Goal: Task Accomplishment & Management: Manage account settings

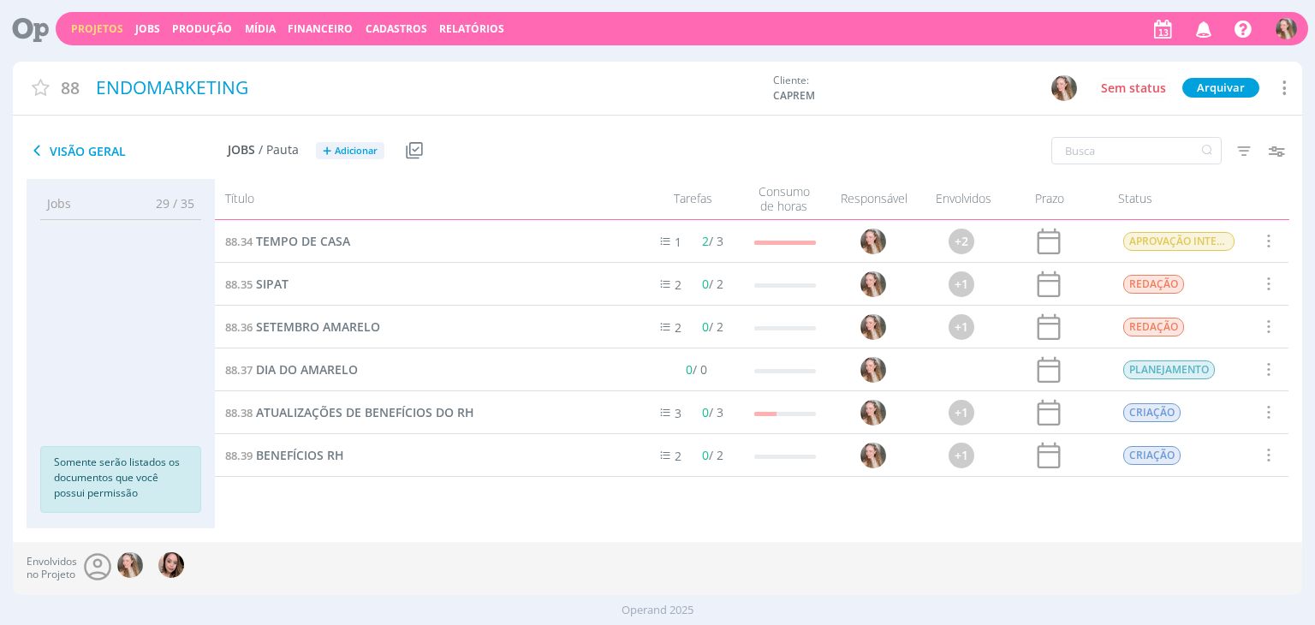
click at [88, 36] on div "Projetos Jobs Produção [GEOGRAPHIC_DATA] Financeiro Cadastros Relatórios Notifi…" at bounding box center [682, 28] width 1252 height 33
click at [86, 21] on link "Projetos" at bounding box center [97, 28] width 52 height 15
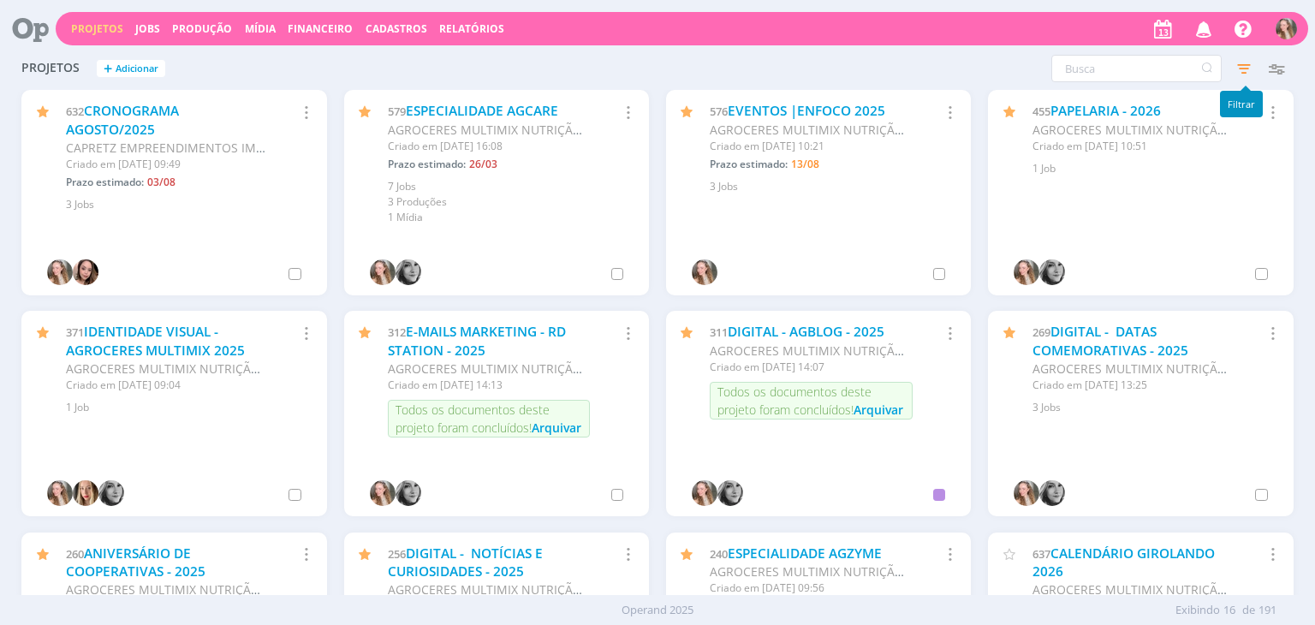
click at [1252, 71] on icon "button" at bounding box center [1243, 68] width 31 height 31
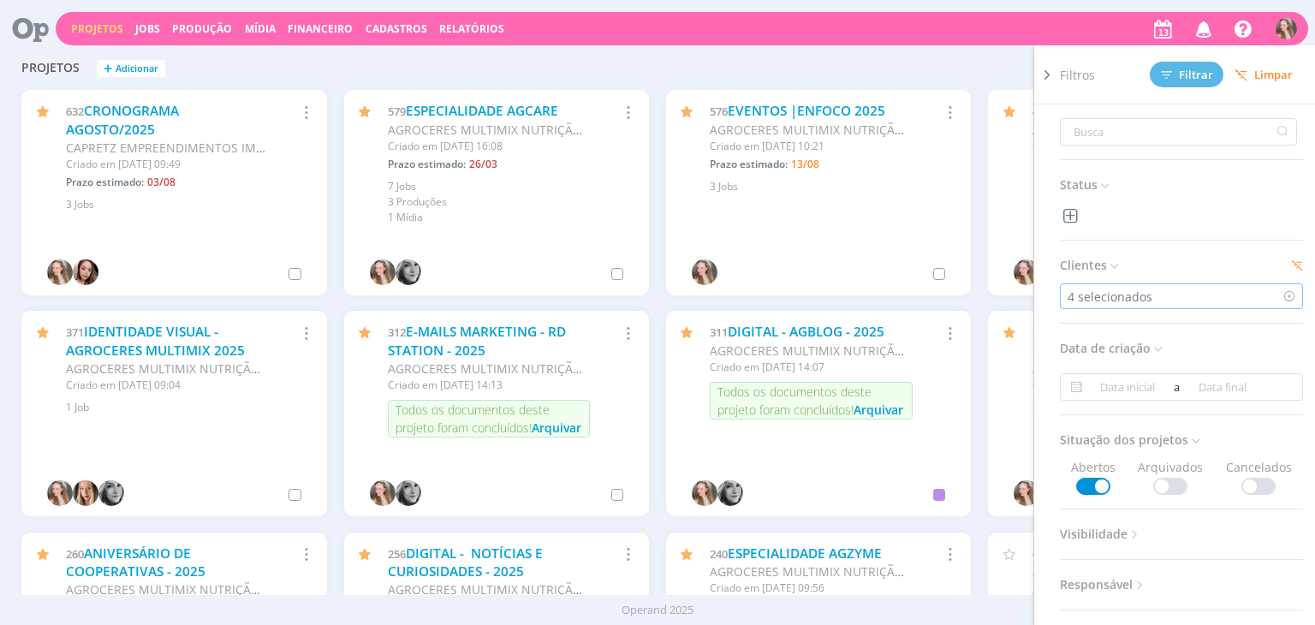
click at [1145, 303] on div "4 selecionados" at bounding box center [1111, 297] width 88 height 18
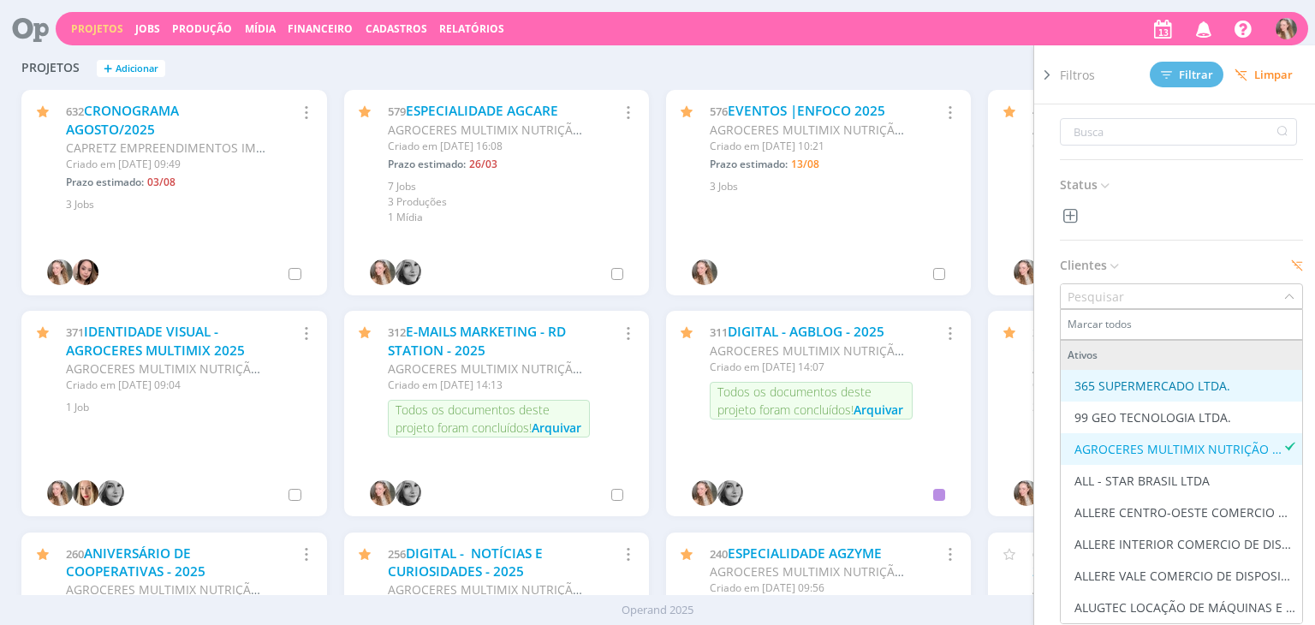
click at [1139, 387] on div "365 SUPERMERCADO LTDA." at bounding box center [1152, 386] width 156 height 18
click at [1147, 391] on div "365 SUPERMERCADO LTDA." at bounding box center [1152, 386] width 156 height 18
click at [1144, 449] on div "AGROCERES MULTIMIX NUTRIÇÃO ANIMAL LTDA." at bounding box center [1178, 449] width 209 height 18
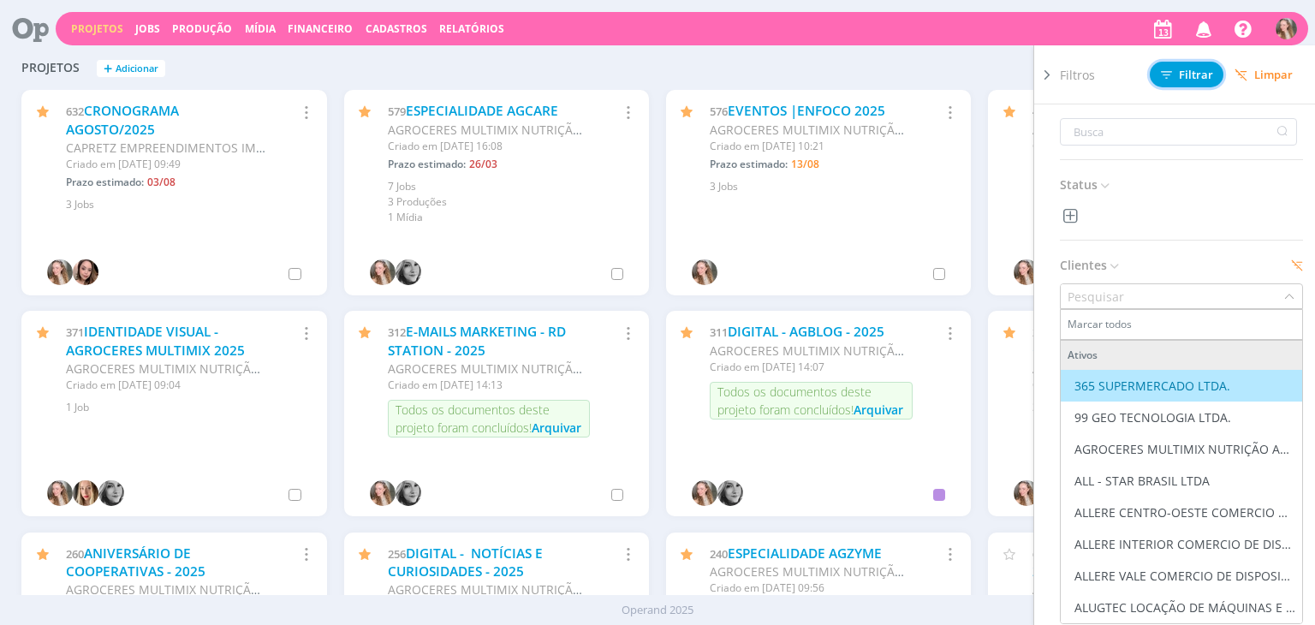
click at [1184, 69] on span "Filtrar" at bounding box center [1187, 74] width 52 height 11
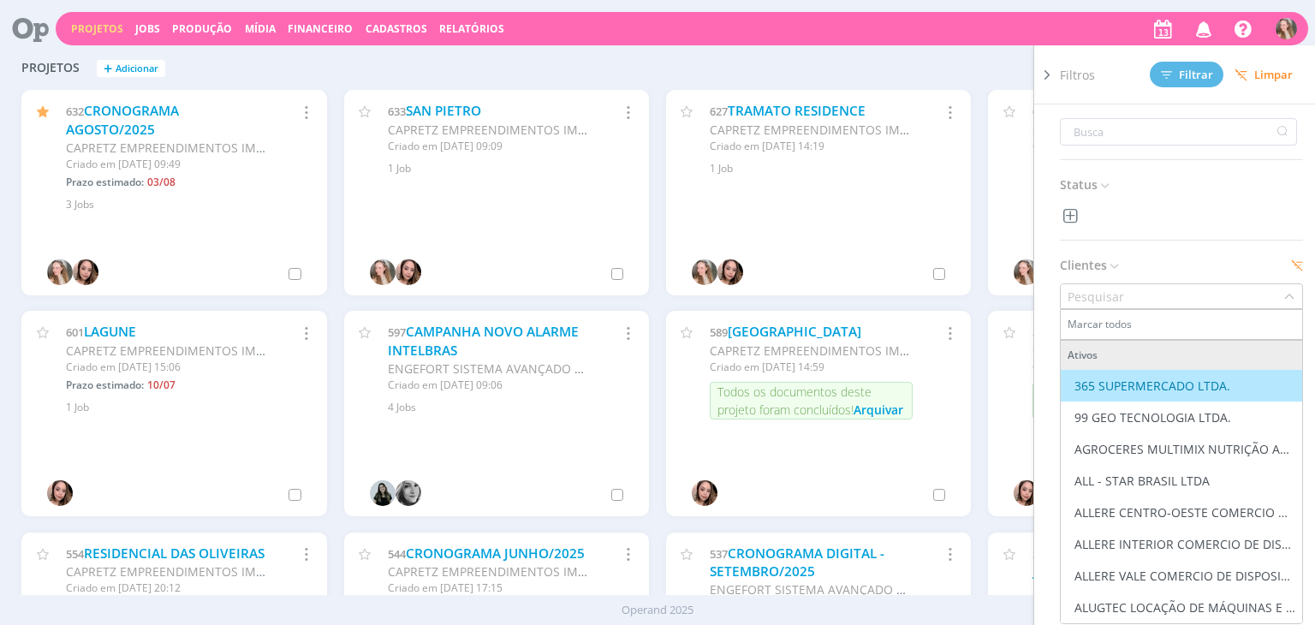
click at [1060, 74] on span "Filtros" at bounding box center [1077, 75] width 35 height 18
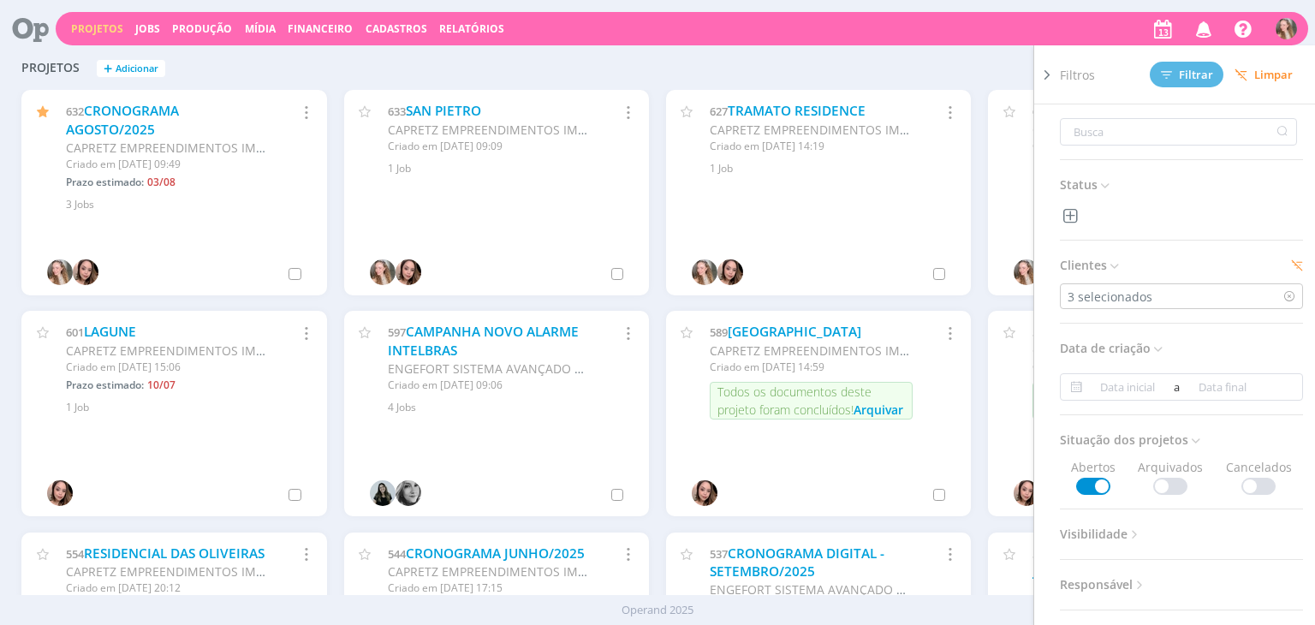
click at [1042, 75] on icon at bounding box center [1046, 75] width 17 height 18
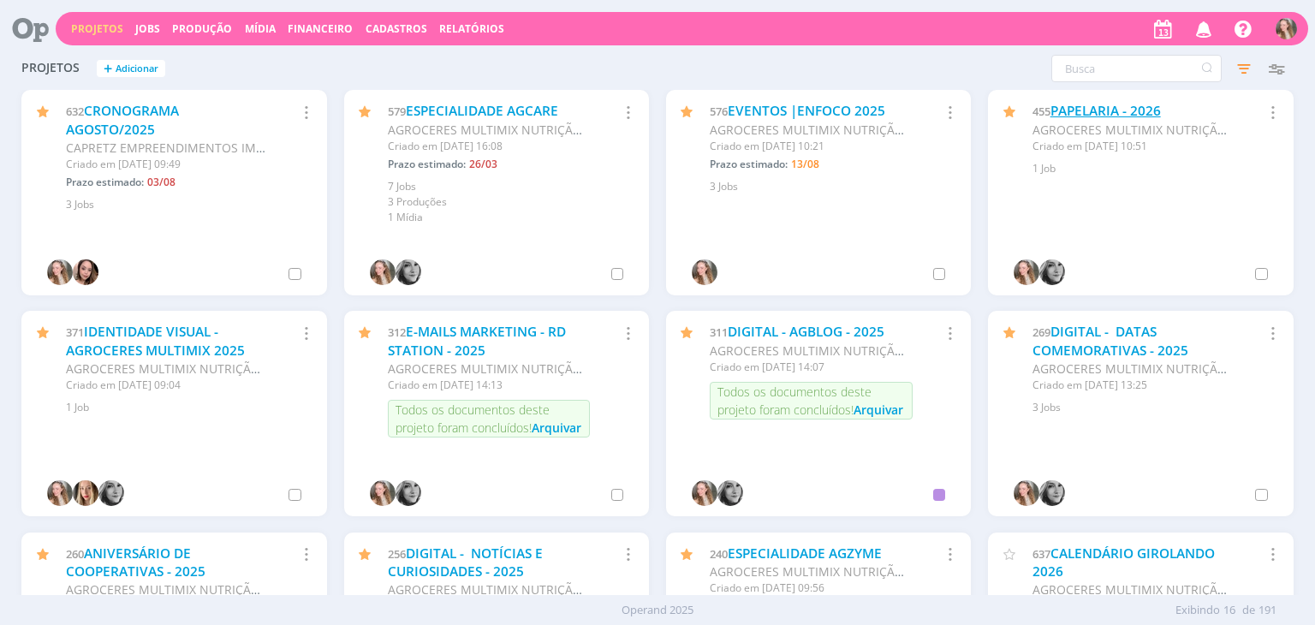
drag, startPoint x: 1113, startPoint y: 107, endPoint x: 1088, endPoint y: 108, distance: 24.8
click at [1113, 107] on link "PAPELARIA - 2026" at bounding box center [1105, 111] width 110 height 18
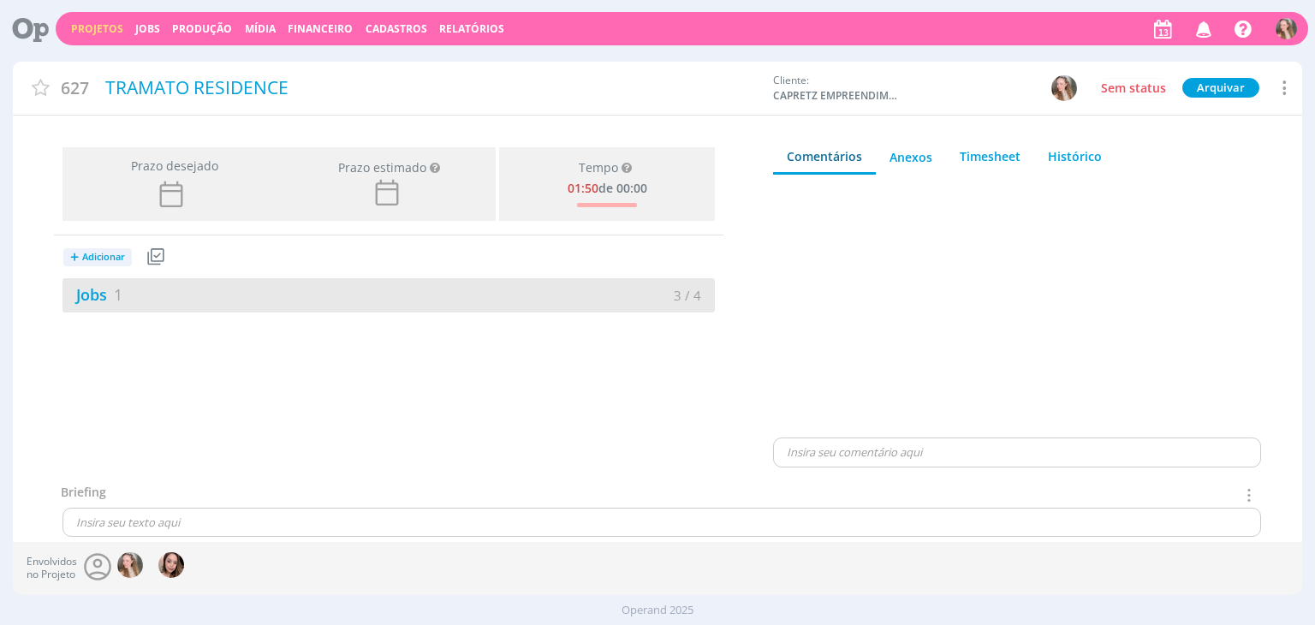
click at [267, 300] on div "Jobs 1" at bounding box center [225, 294] width 326 height 23
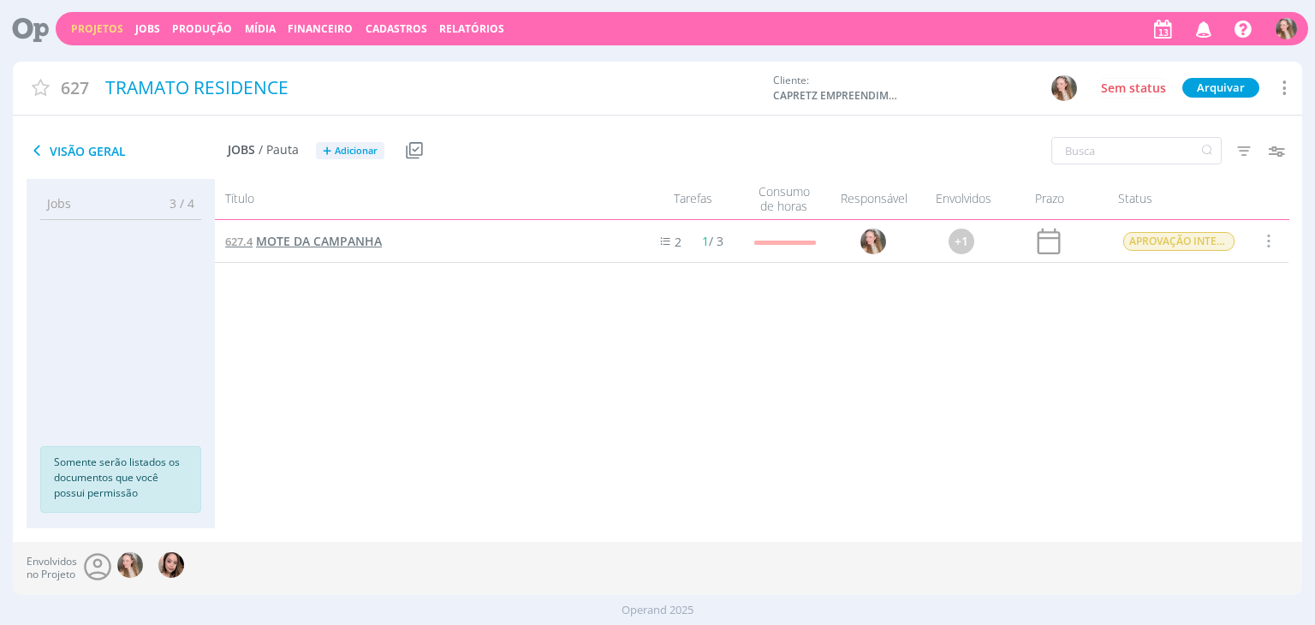
click at [288, 237] on span "MOTE DA CAMPANHA" at bounding box center [319, 241] width 126 height 16
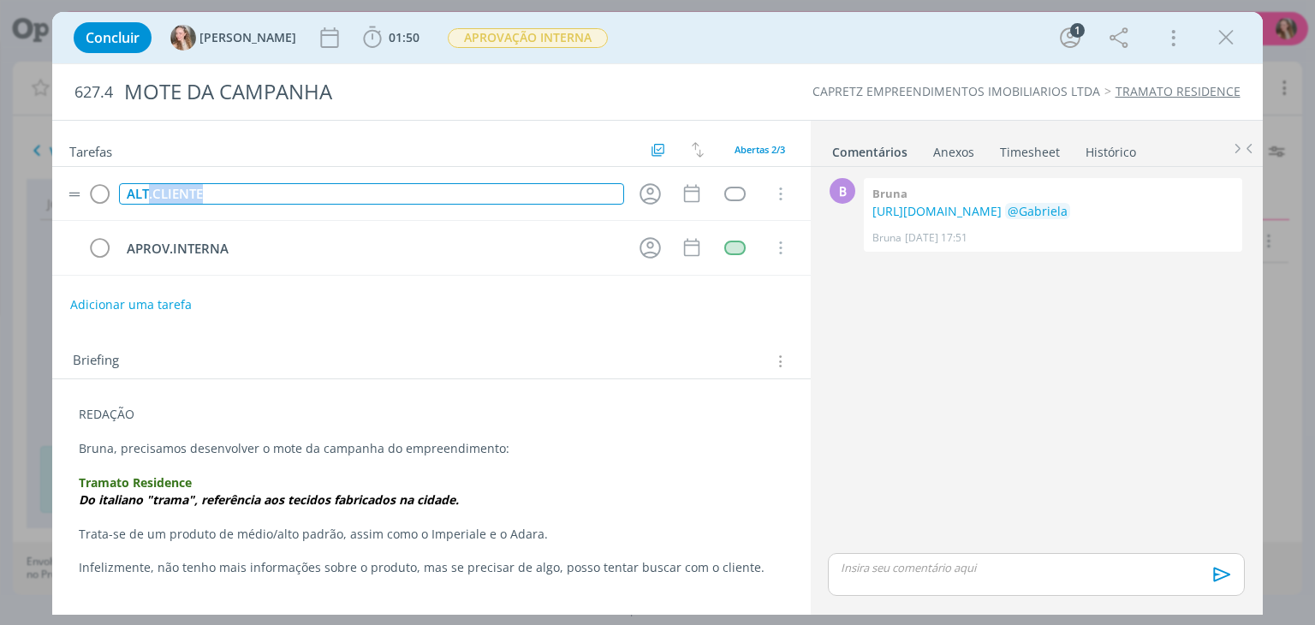
drag, startPoint x: 146, startPoint y: 187, endPoint x: 249, endPoint y: 187, distance: 102.7
click at [249, 187] on div "ALT.CLIENTE" at bounding box center [371, 193] width 504 height 21
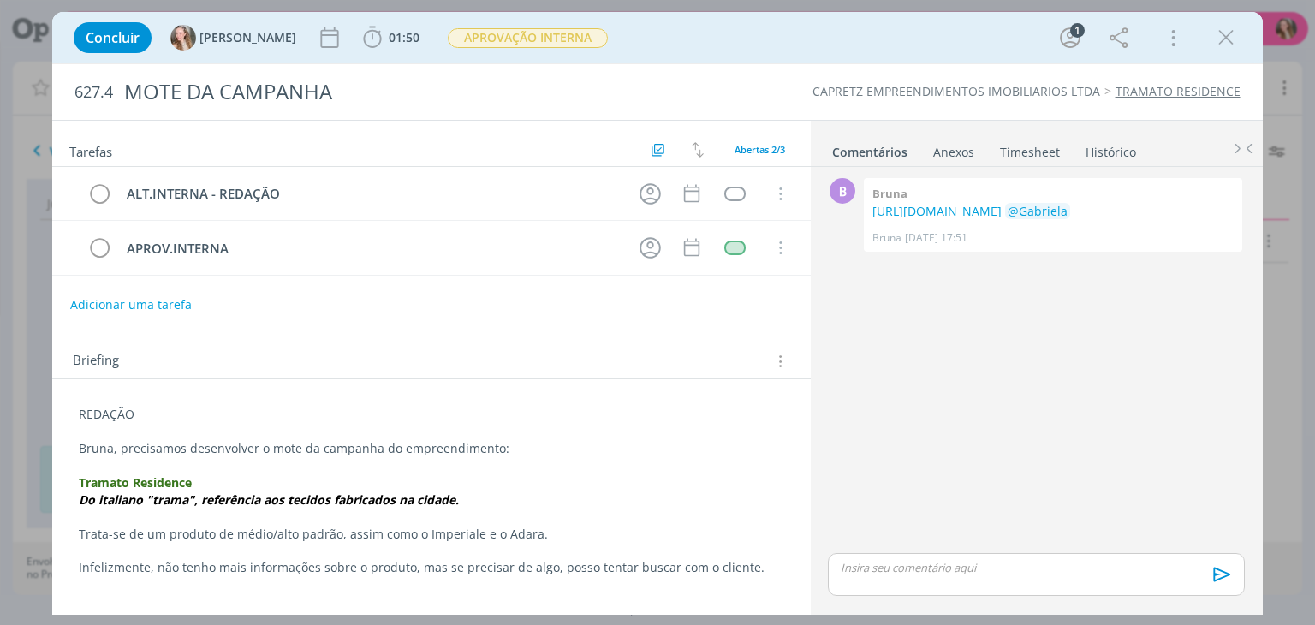
click at [72, 413] on div "REDAÇÃO Bruna, precisamos desenvolver o mote da campanha do empreendimento: Tra…" at bounding box center [431, 516] width 730 height 233
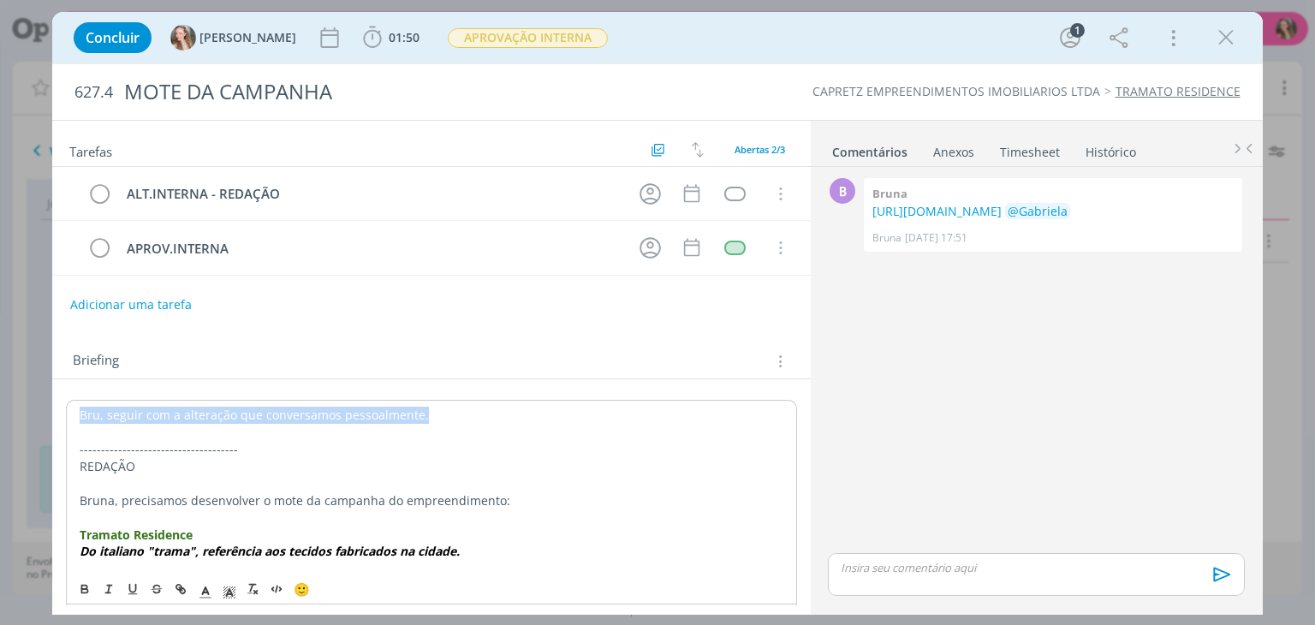
drag, startPoint x: 390, startPoint y: 421, endPoint x: 83, endPoint y: 416, distance: 307.4
click at [83, 416] on p "Bru, seguir com a alteração que conversamos pessoalmente." at bounding box center [431, 415] width 703 height 17
copy p "Bru, seguir com a alteração que conversamos pessoalmente."
click at [640, 193] on icon "dialog" at bounding box center [650, 194] width 27 height 27
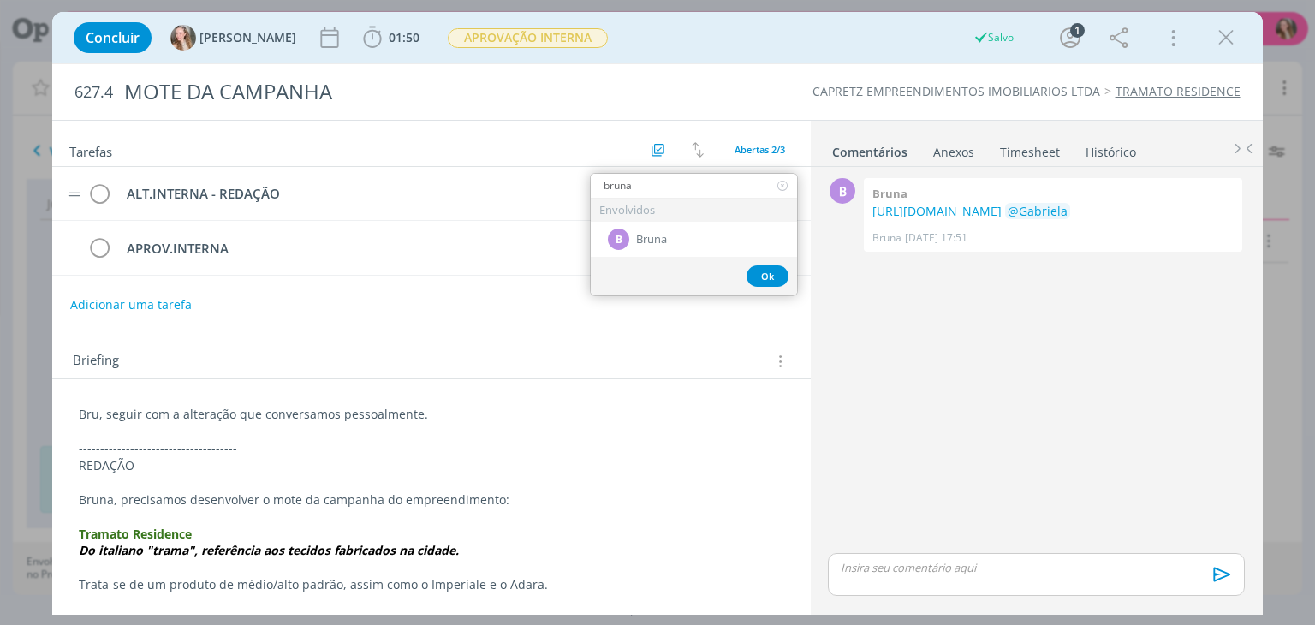
type input "bruna"
click at [646, 235] on span "Bruna" at bounding box center [651, 240] width 31 height 14
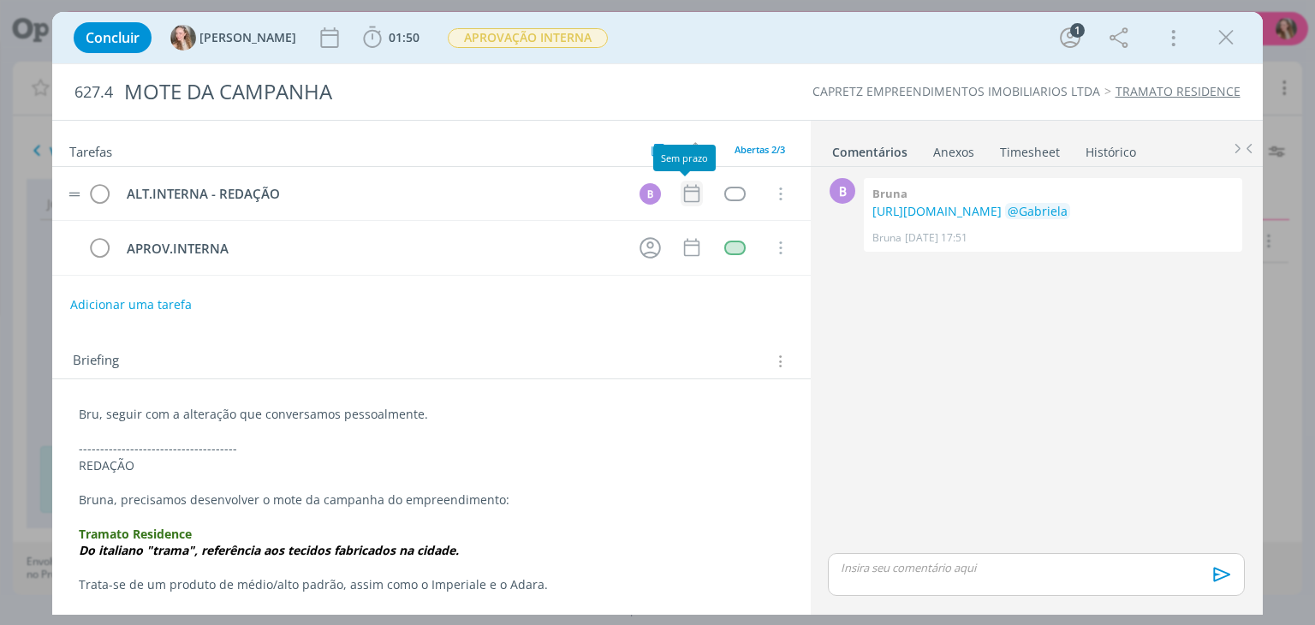
click at [682, 192] on icon "dialog" at bounding box center [692, 193] width 22 height 22
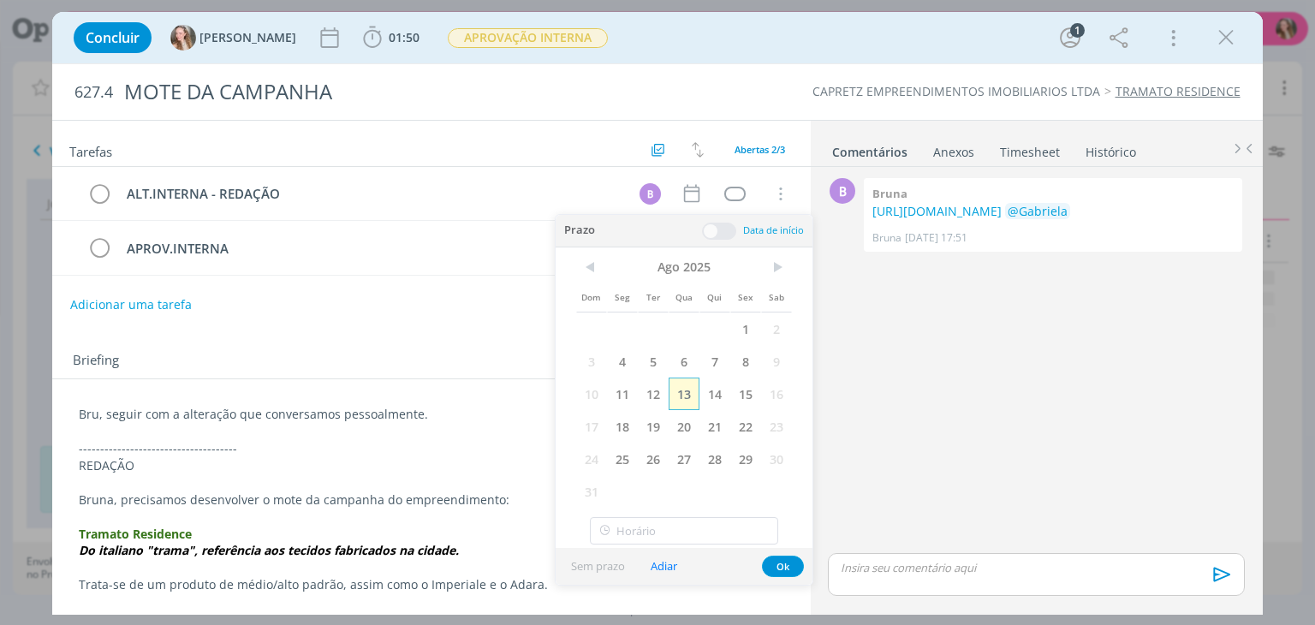
click at [691, 401] on span "13" at bounding box center [684, 394] width 31 height 33
click at [785, 568] on button "Ok" at bounding box center [783, 566] width 42 height 21
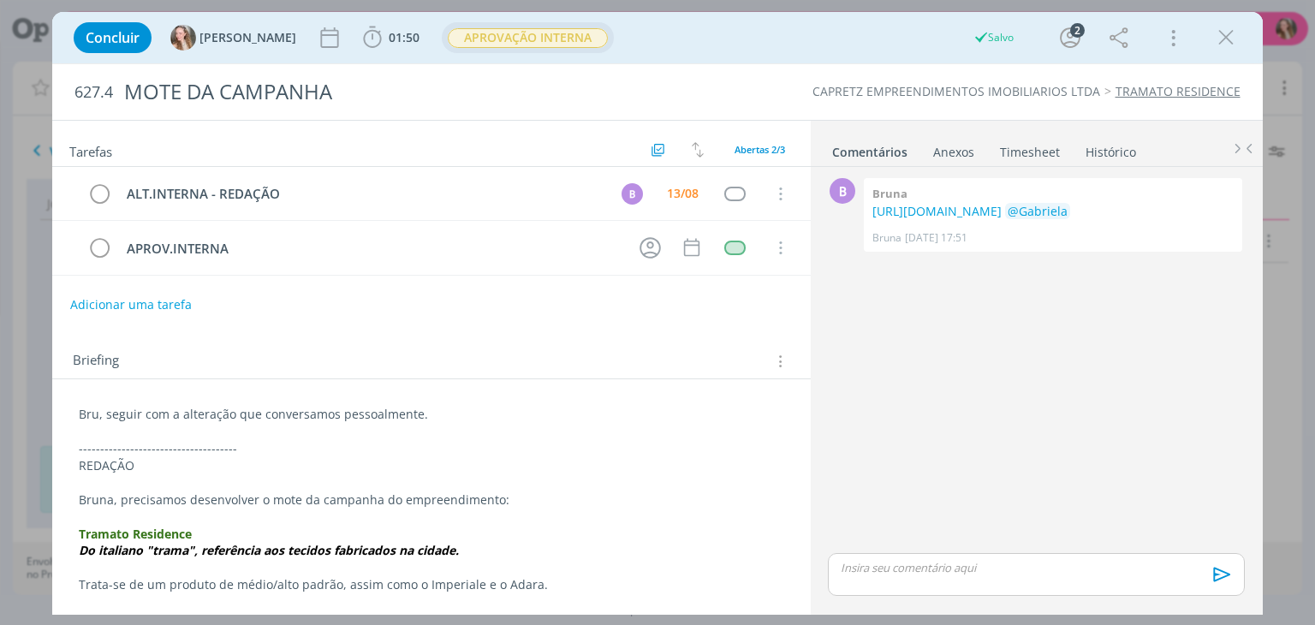
click at [489, 42] on span "APROVAÇÃO INTERNA" at bounding box center [528, 38] width 160 height 20
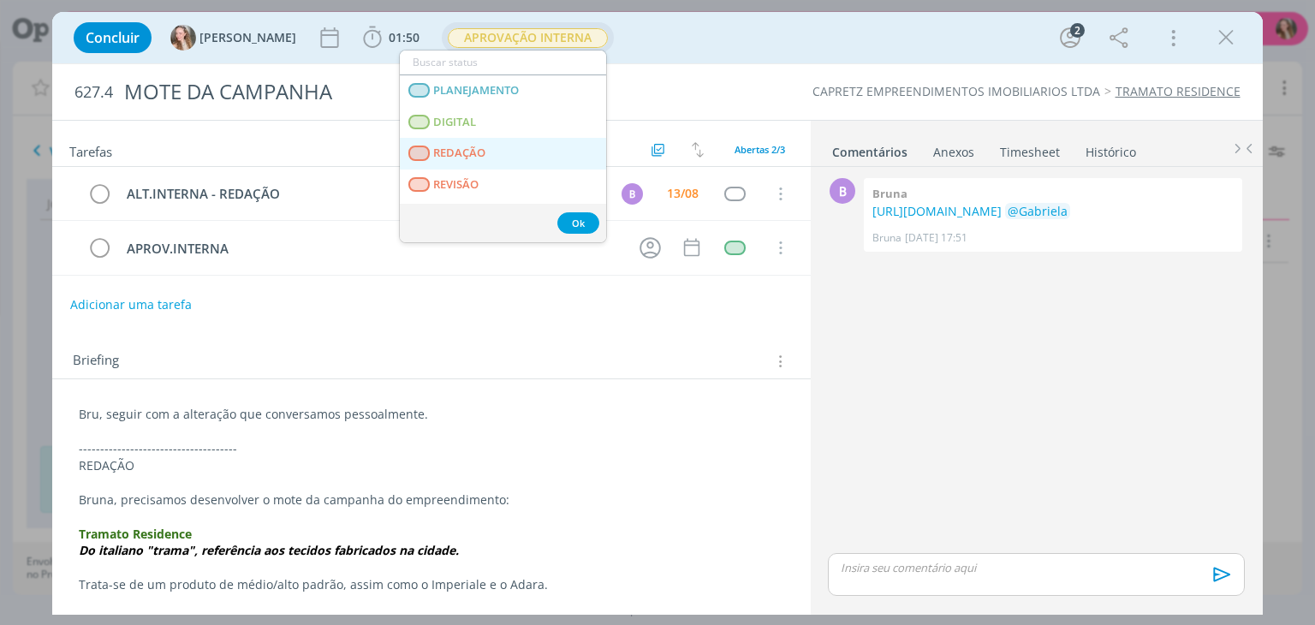
drag, startPoint x: 469, startPoint y: 152, endPoint x: 445, endPoint y: 158, distance: 24.9
click at [469, 152] on span "REDAÇÃO" at bounding box center [460, 153] width 52 height 14
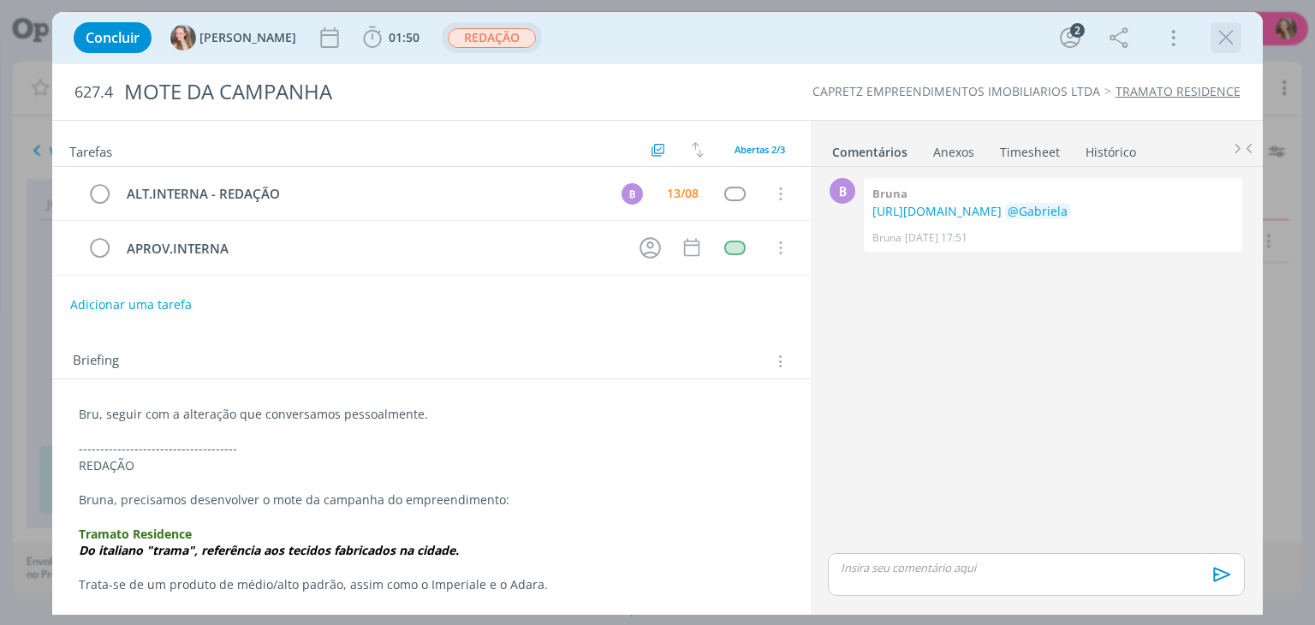
click at [1225, 41] on icon "dialog" at bounding box center [1226, 38] width 26 height 26
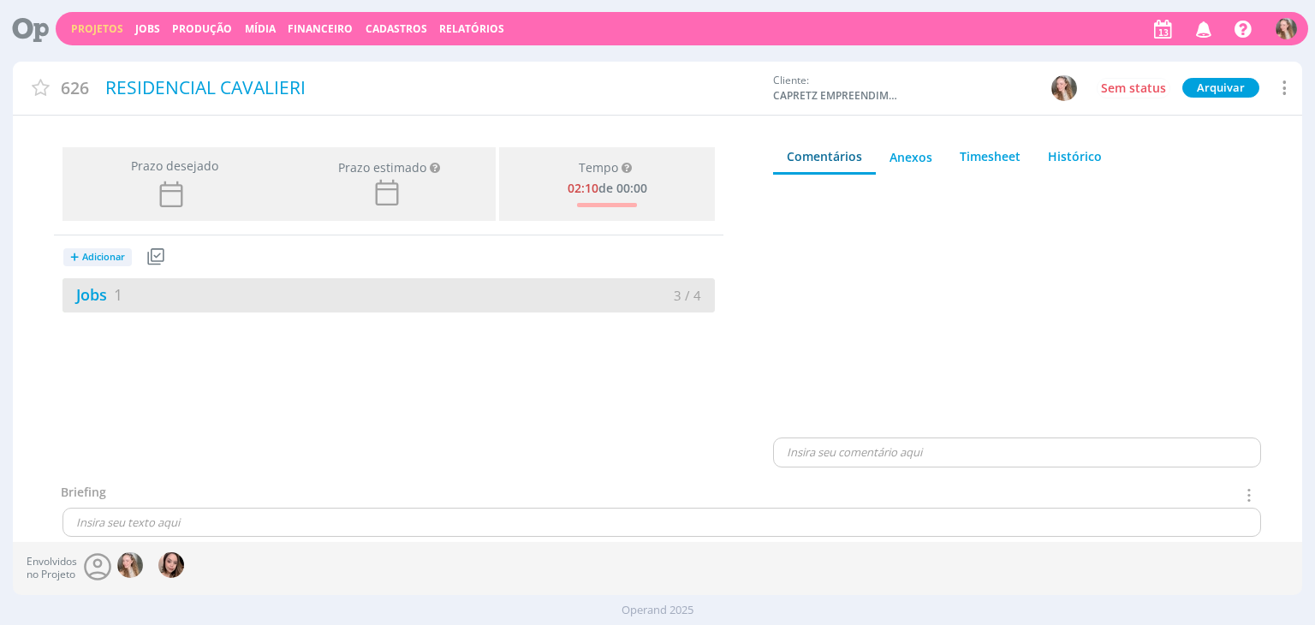
click at [225, 289] on div "Jobs 1" at bounding box center [225, 294] width 326 height 23
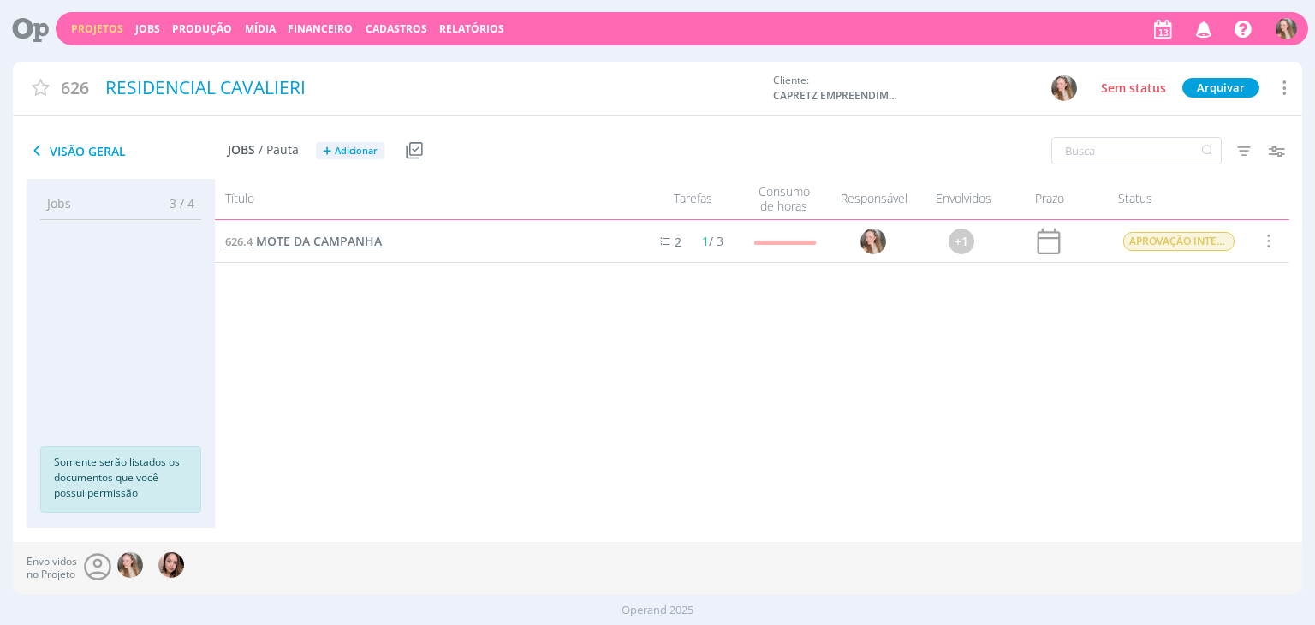
click at [284, 246] on span "MOTE DA CAMPANHA" at bounding box center [319, 241] width 126 height 16
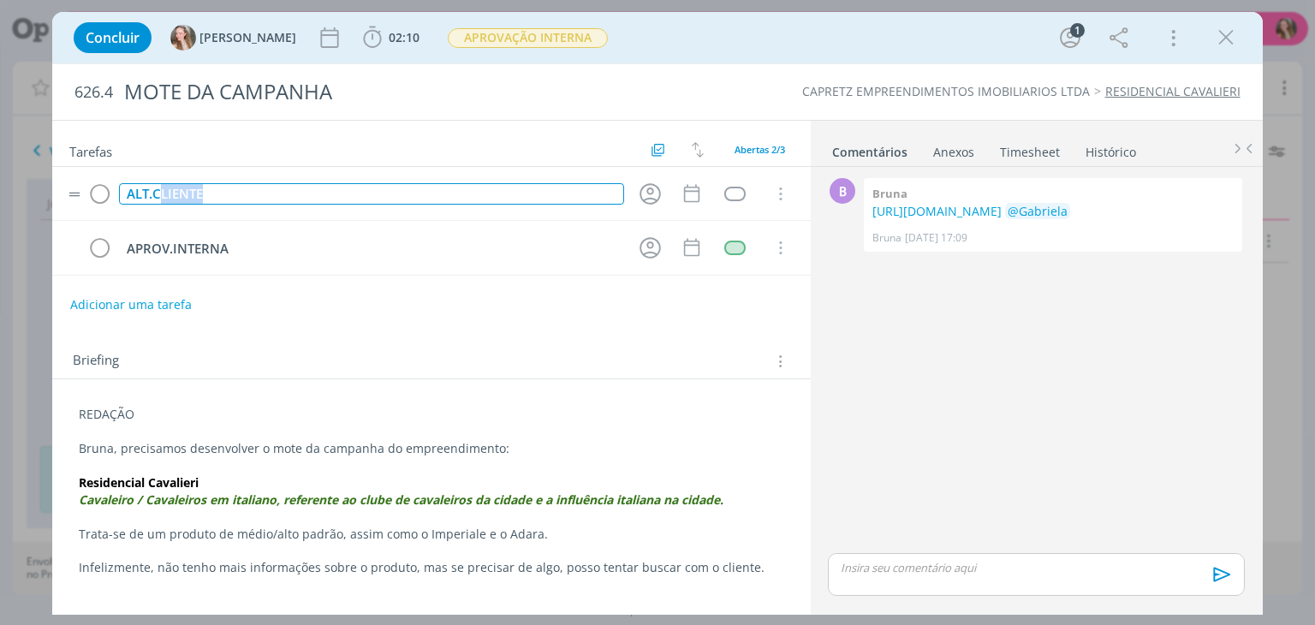
drag, startPoint x: 159, startPoint y: 191, endPoint x: 340, endPoint y: 196, distance: 180.7
click at [339, 196] on div "ALT.CLIENTE" at bounding box center [371, 193] width 504 height 21
click at [657, 189] on icon "dialog" at bounding box center [650, 194] width 27 height 27
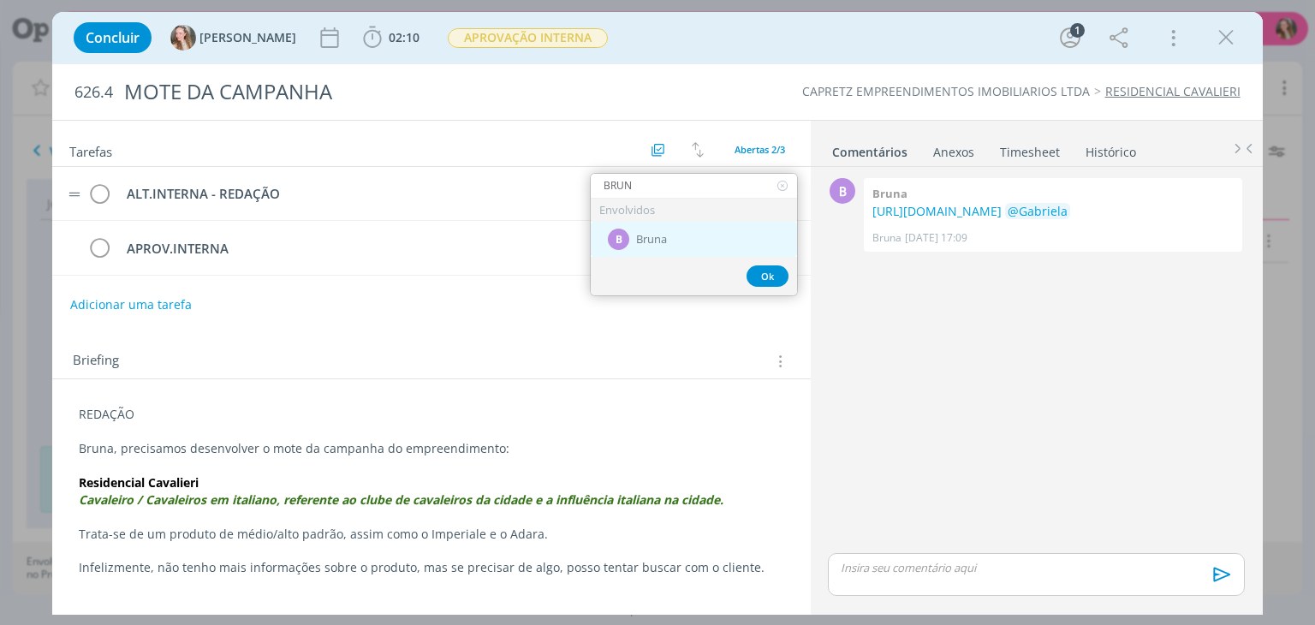
type input "BRUN"
click at [644, 229] on div "B Bruna" at bounding box center [694, 239] width 206 height 35
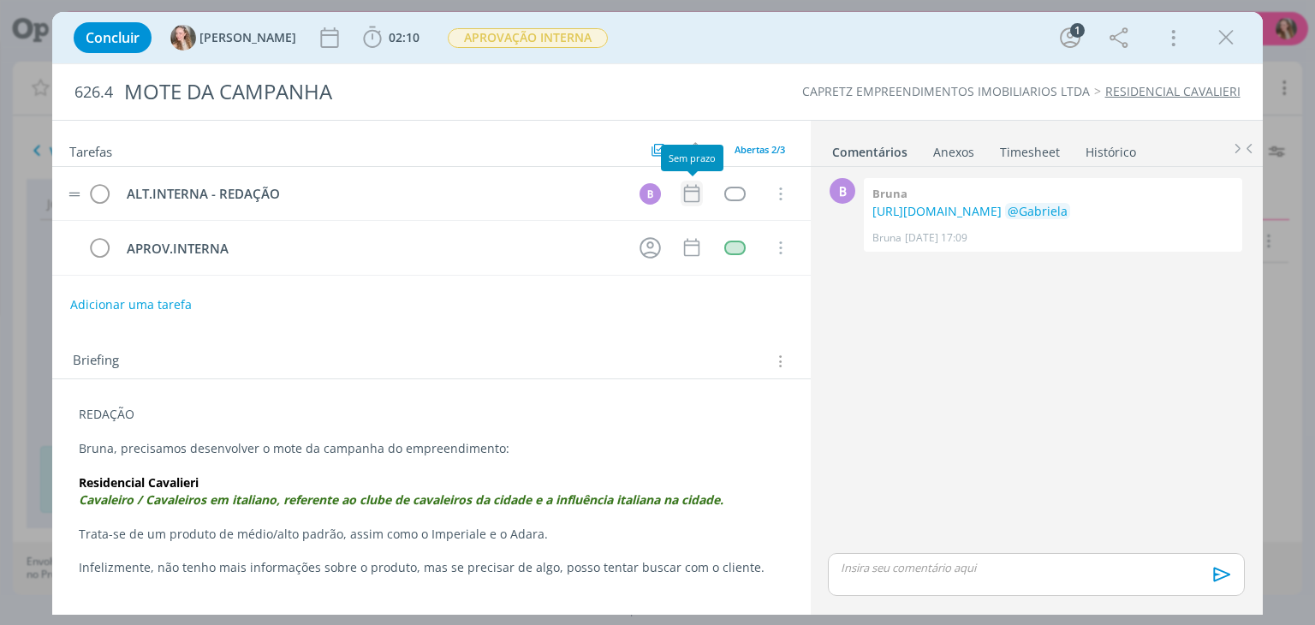
click at [682, 196] on icon "dialog" at bounding box center [692, 193] width 22 height 22
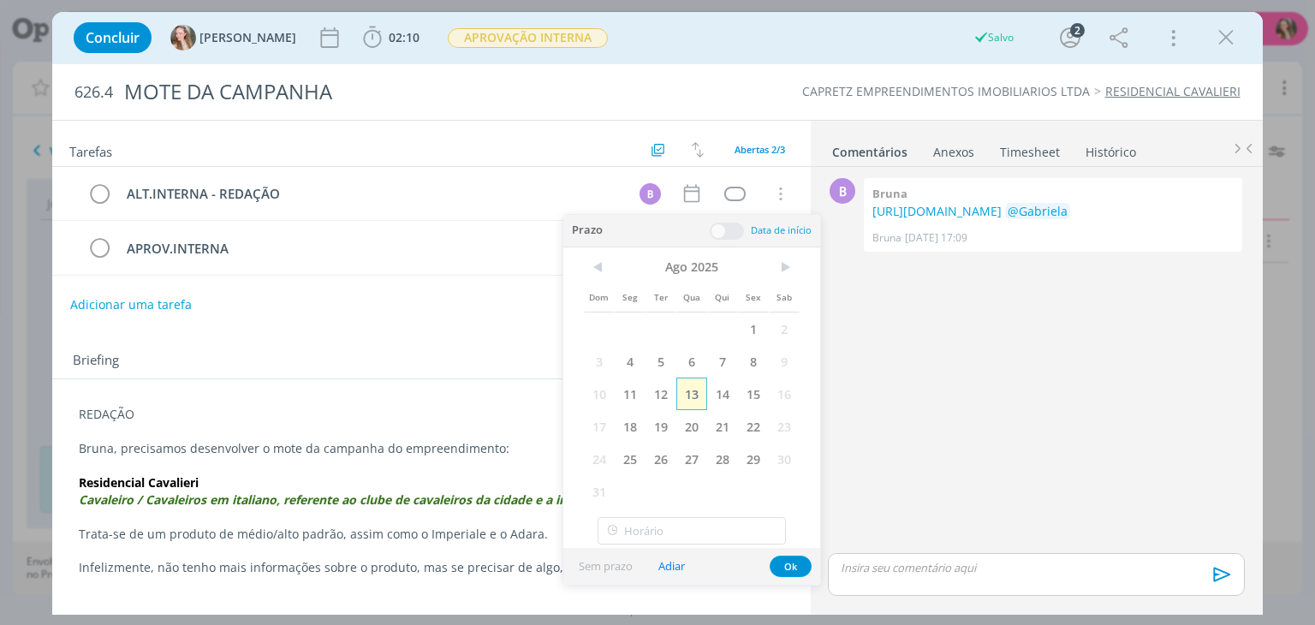
click at [697, 395] on span "13" at bounding box center [691, 394] width 31 height 33
click at [785, 565] on button "Ok" at bounding box center [791, 566] width 42 height 21
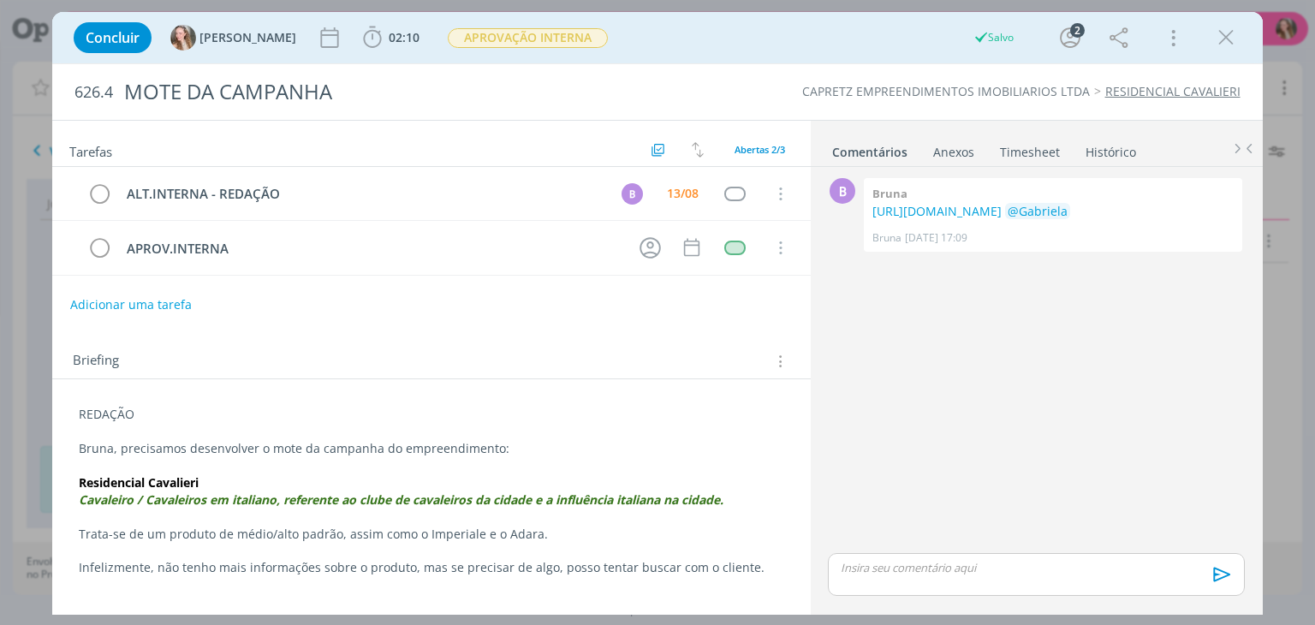
click at [78, 419] on div "REDAÇÃO Bruna, precisamos desenvolver o mote da campanha do empreendimento: Res…" at bounding box center [431, 491] width 730 height 182
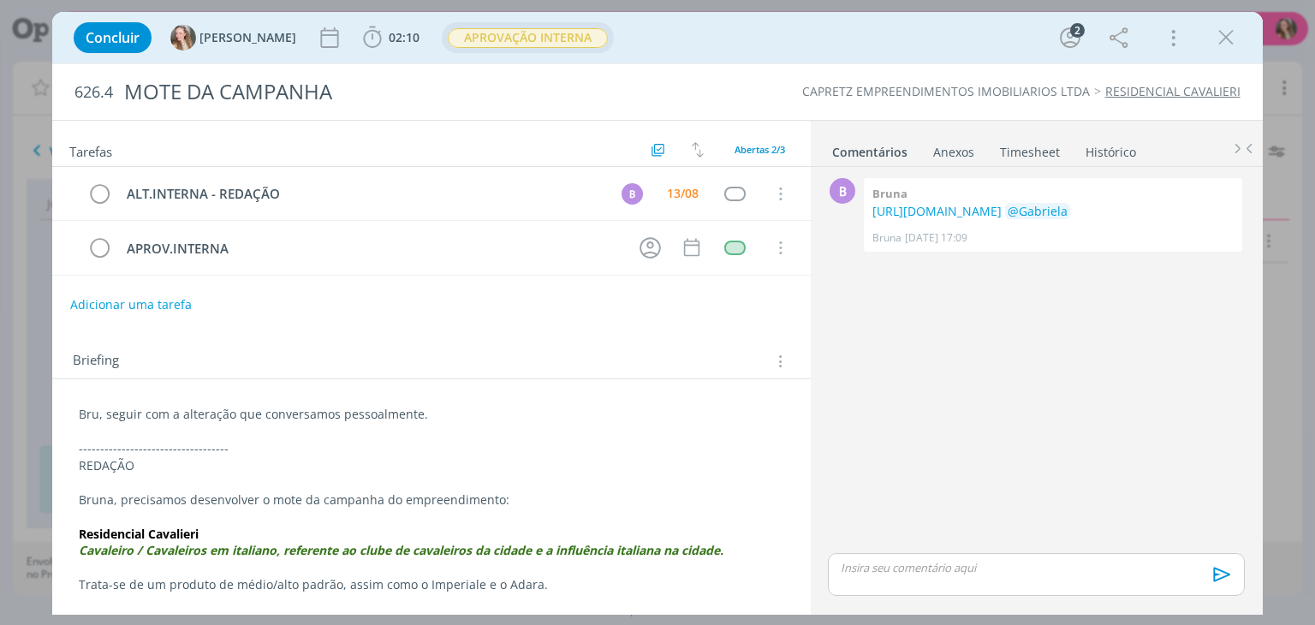
click at [476, 52] on span "APROVAÇÃO INTERNA" at bounding box center [528, 37] width 172 height 31
click at [478, 43] on span "APROVAÇÃO INTERNA" at bounding box center [528, 38] width 160 height 20
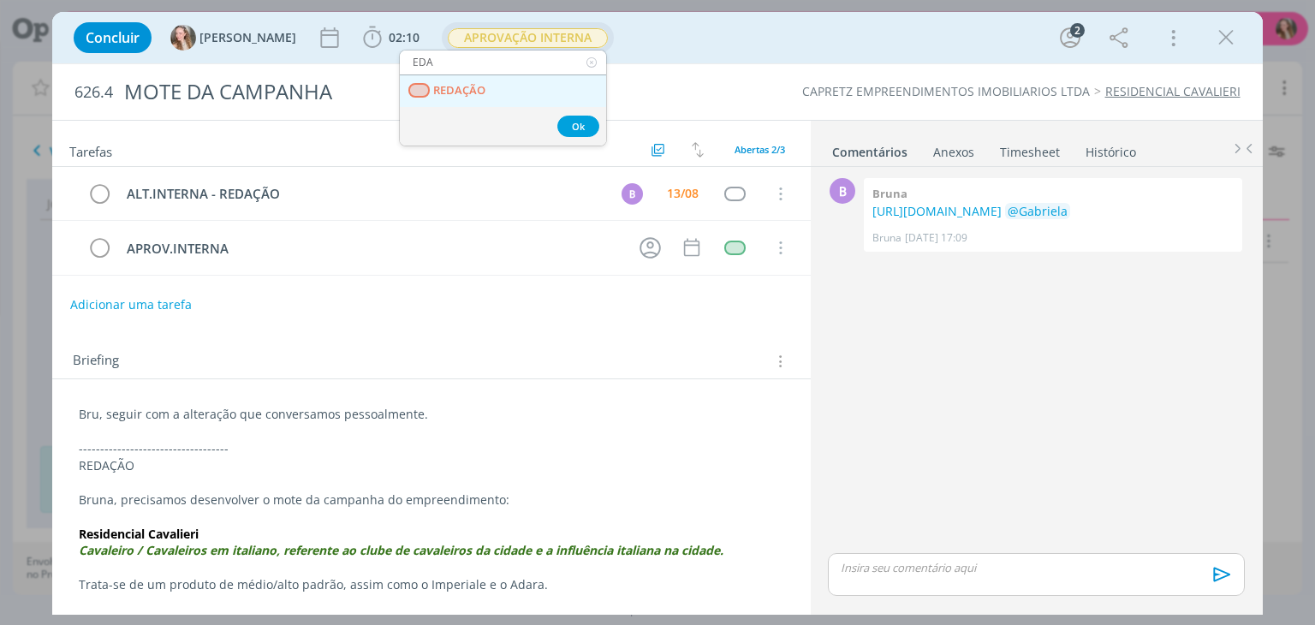
type input "EDA"
click at [475, 90] on span "REDAÇÃO" at bounding box center [460, 91] width 52 height 14
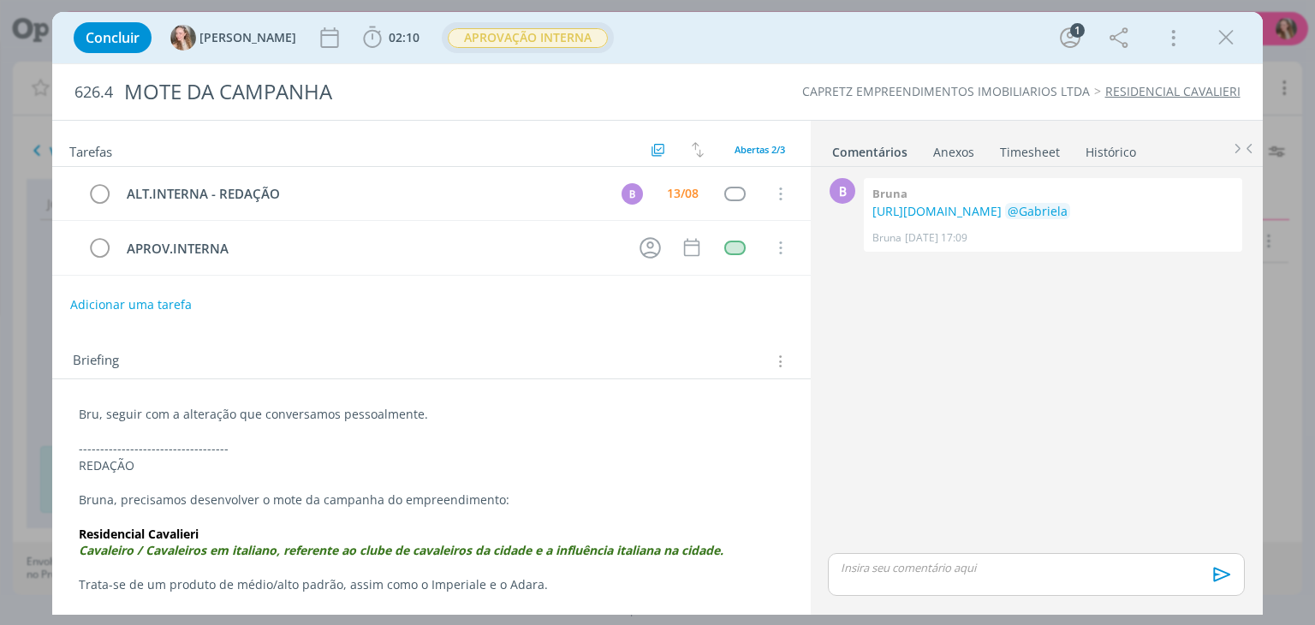
click at [476, 39] on span "APROVAÇÃO INTERNA" at bounding box center [528, 38] width 160 height 20
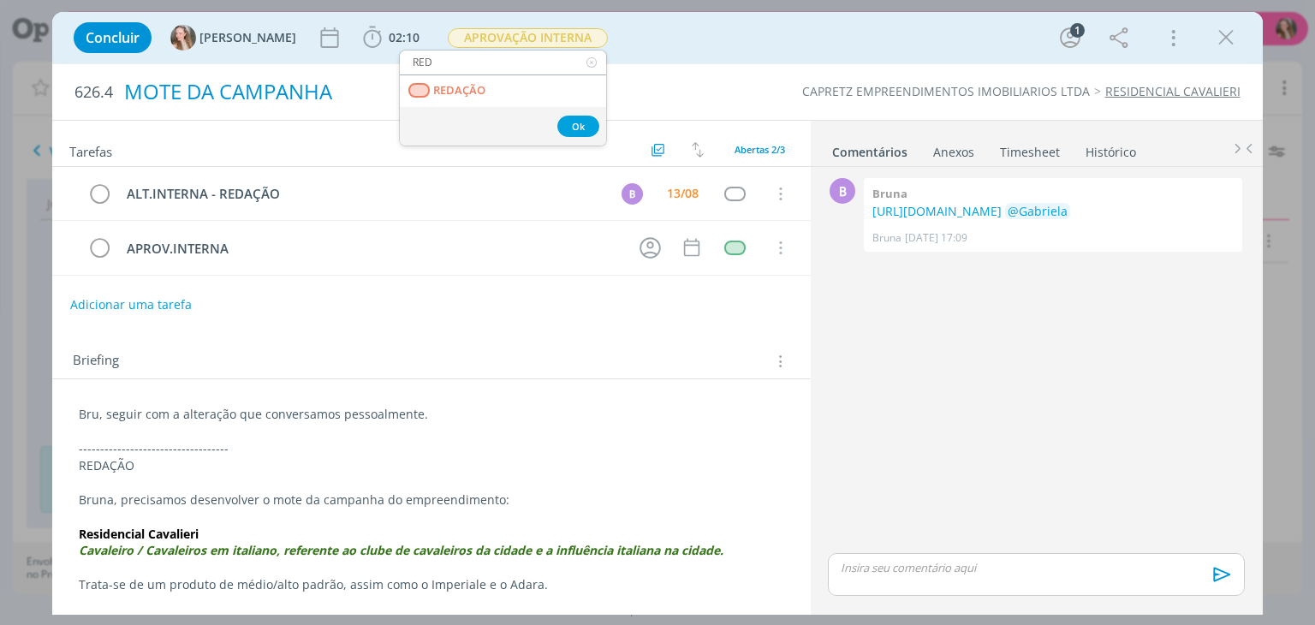
type input "RED"
click at [473, 90] on span "REDAÇÃO" at bounding box center [460, 91] width 52 height 14
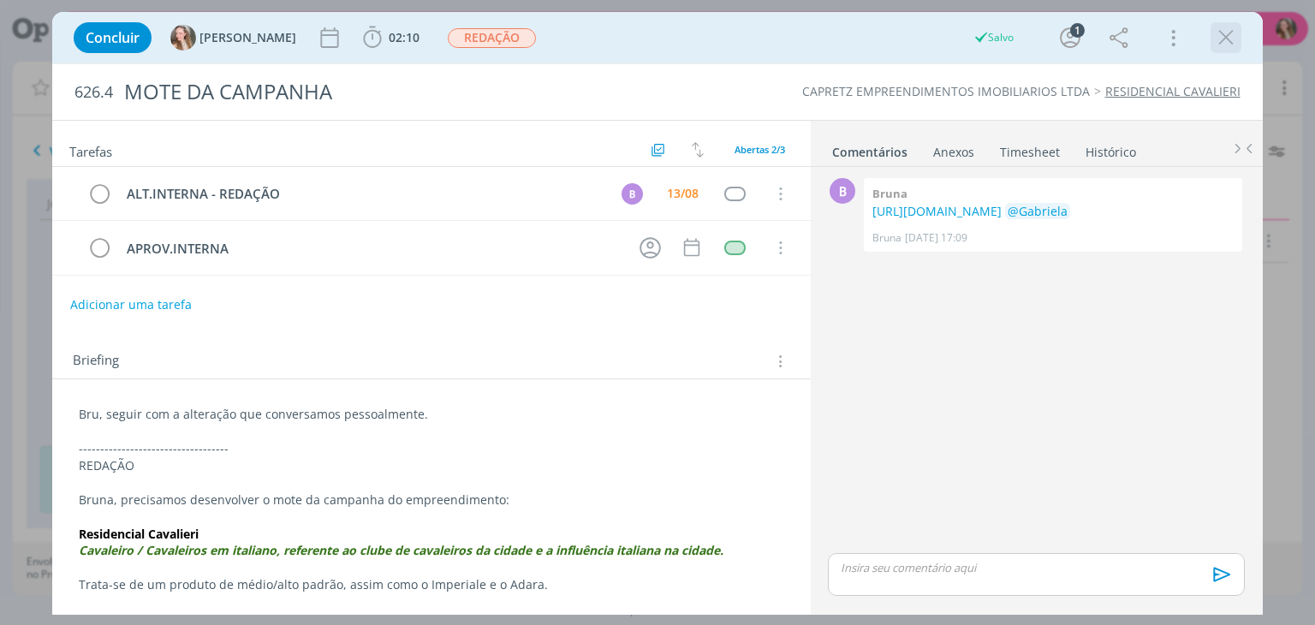
click at [1230, 28] on icon "dialog" at bounding box center [1226, 38] width 26 height 26
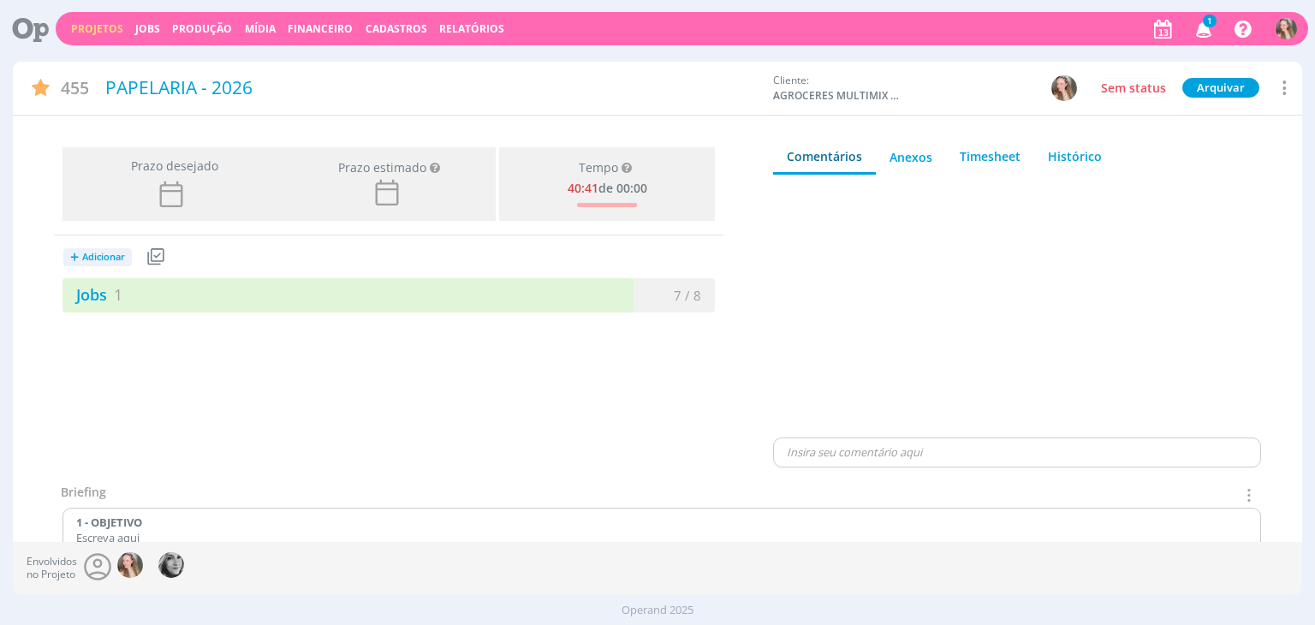
click at [273, 312] on div "Prazo desejado Prazo estimado Prazo estimado é a maior data dentre todos os job…" at bounding box center [389, 311] width 752 height 342
drag, startPoint x: 300, startPoint y: 295, endPoint x: 350, endPoint y: 574, distance: 283.6
click at [300, 295] on div "Jobs 1" at bounding box center [225, 294] width 326 height 23
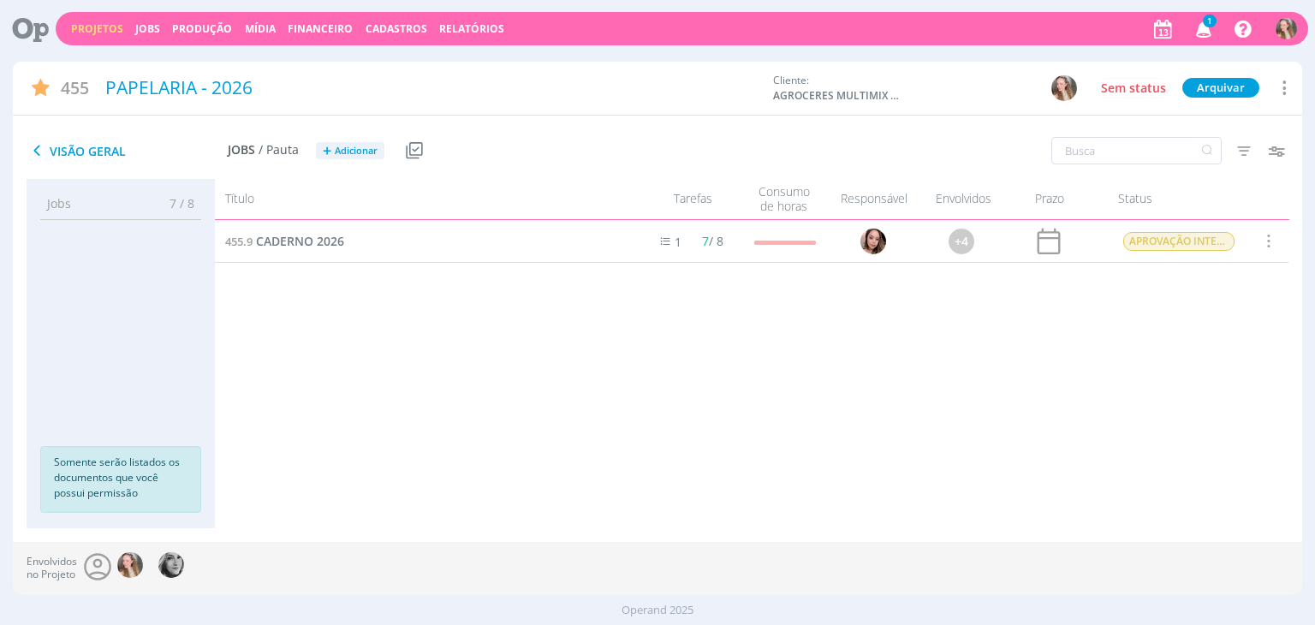
click at [291, 253] on div "455.9 CADERNO 2026" at bounding box center [422, 241] width 414 height 42
click at [291, 240] on span "CADERNO 2026" at bounding box center [300, 241] width 88 height 16
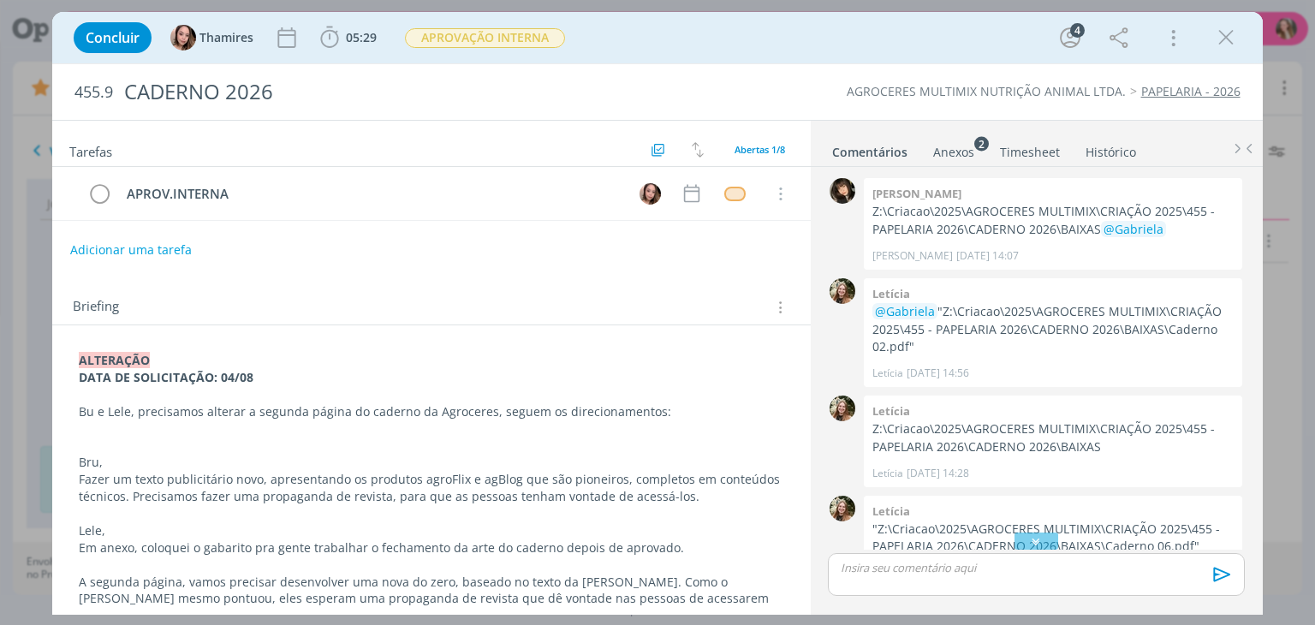
drag, startPoint x: 1218, startPoint y: 39, endPoint x: 986, endPoint y: 62, distance: 233.2
click at [1219, 39] on icon "dialog" at bounding box center [1226, 38] width 26 height 26
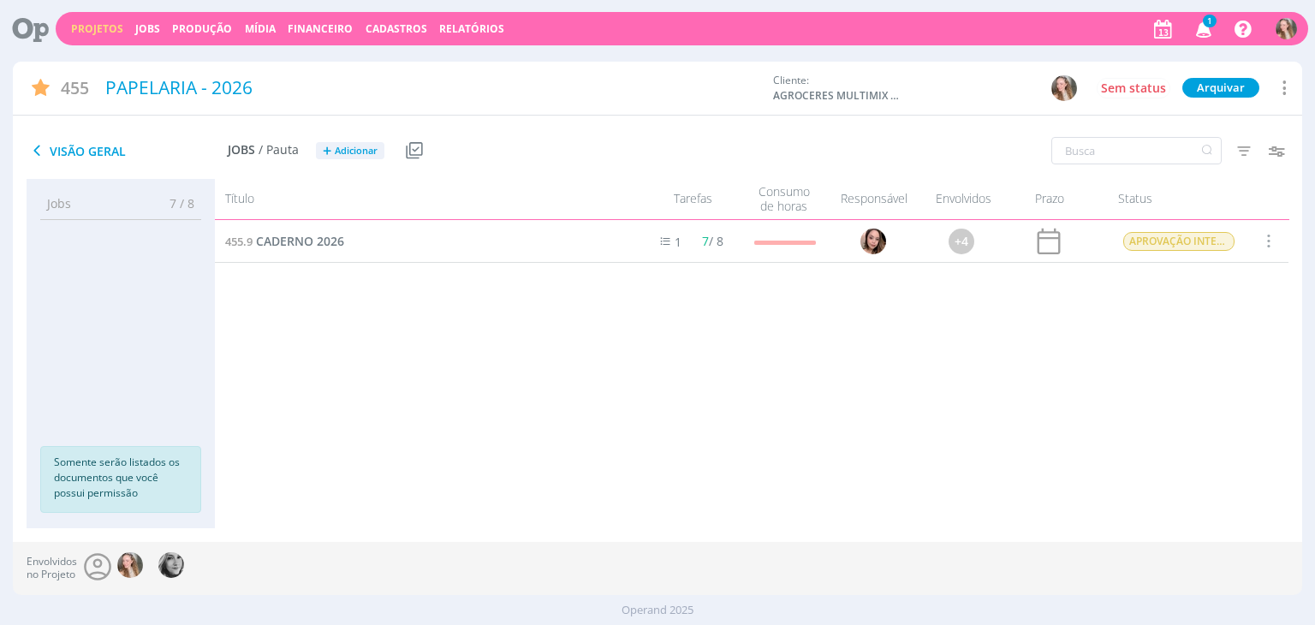
click at [84, 28] on link "Projetos" at bounding box center [97, 28] width 52 height 15
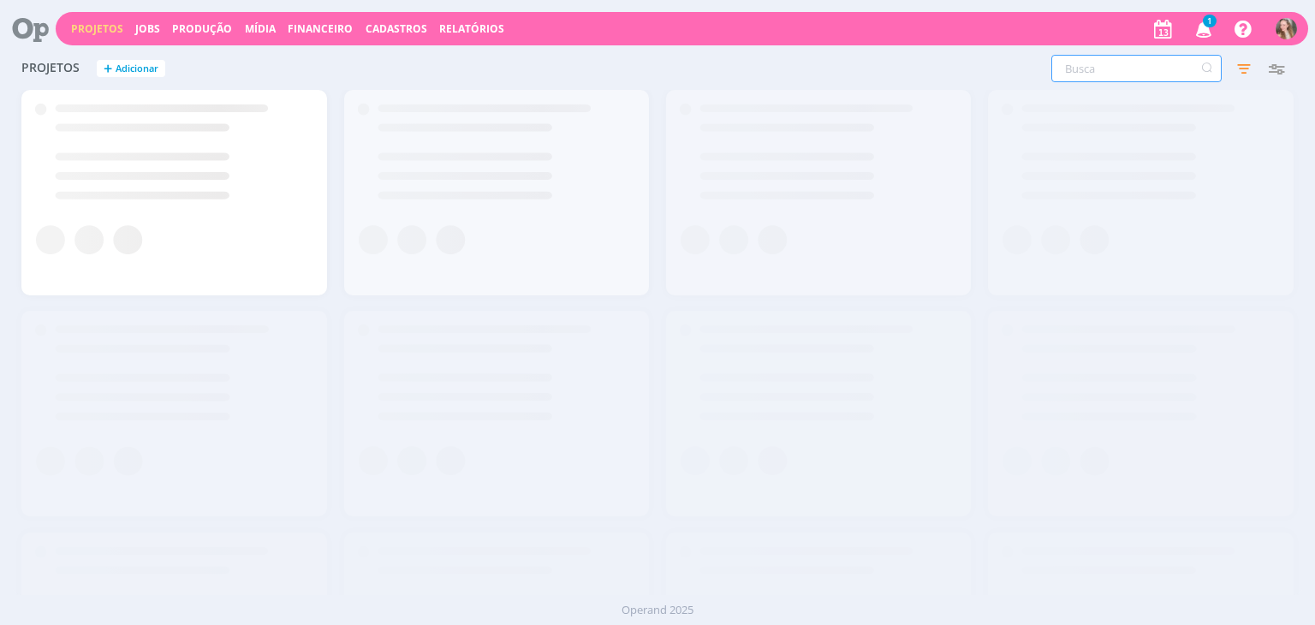
click at [1121, 72] on input "text" at bounding box center [1136, 68] width 170 height 27
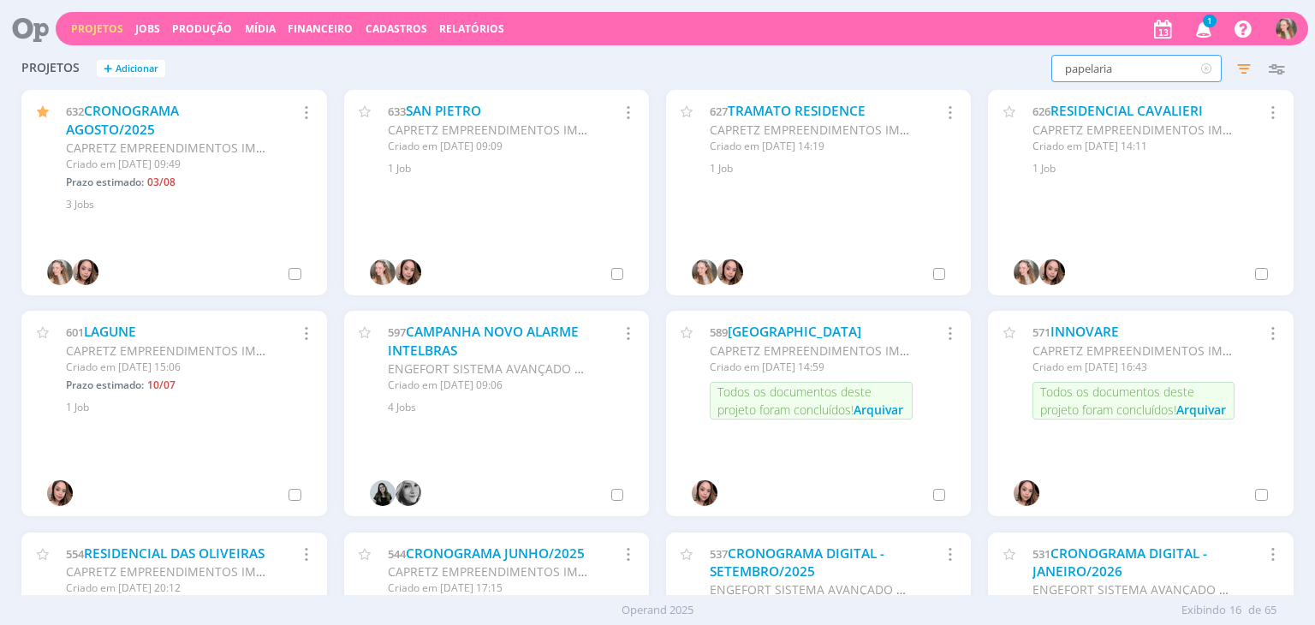
type input "papelaria"
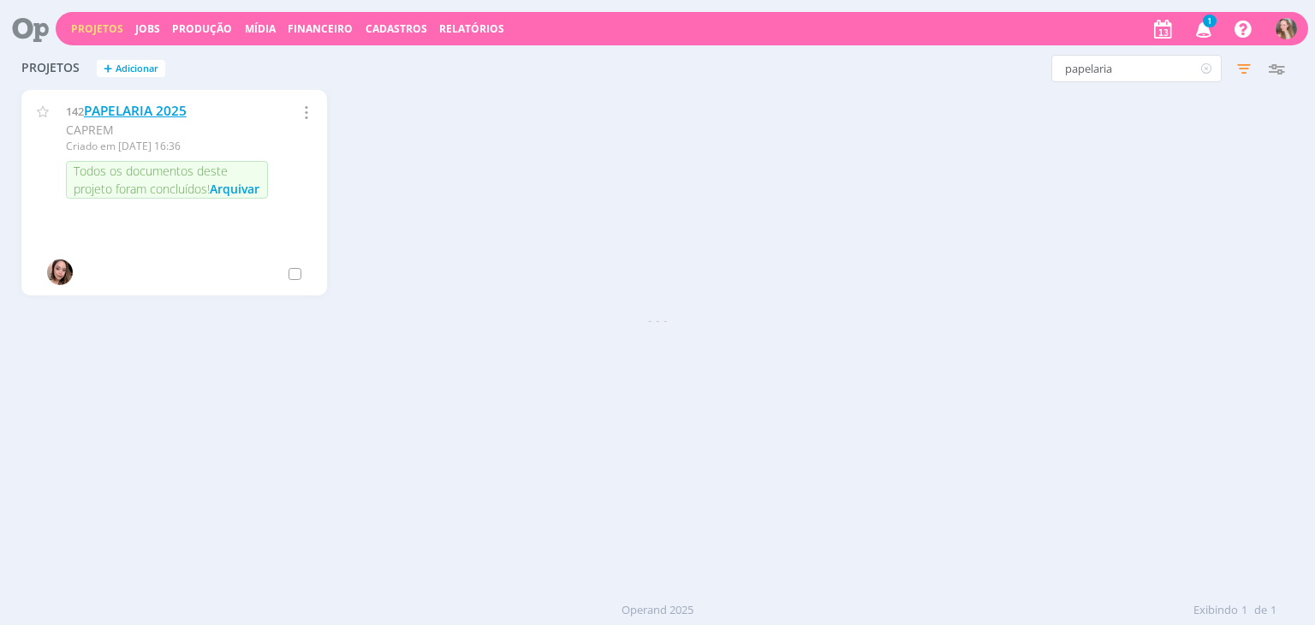
click at [154, 107] on link "PAPELARIA 2025" at bounding box center [135, 111] width 103 height 18
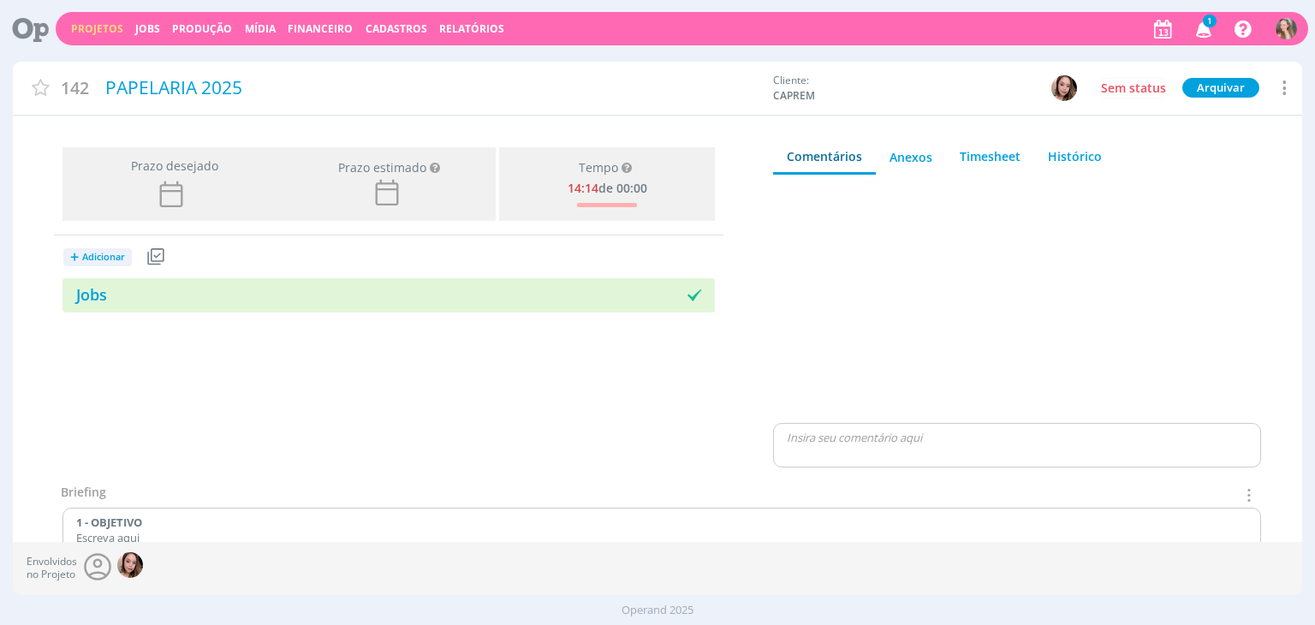
click at [1283, 88] on icon at bounding box center [1283, 87] width 21 height 23
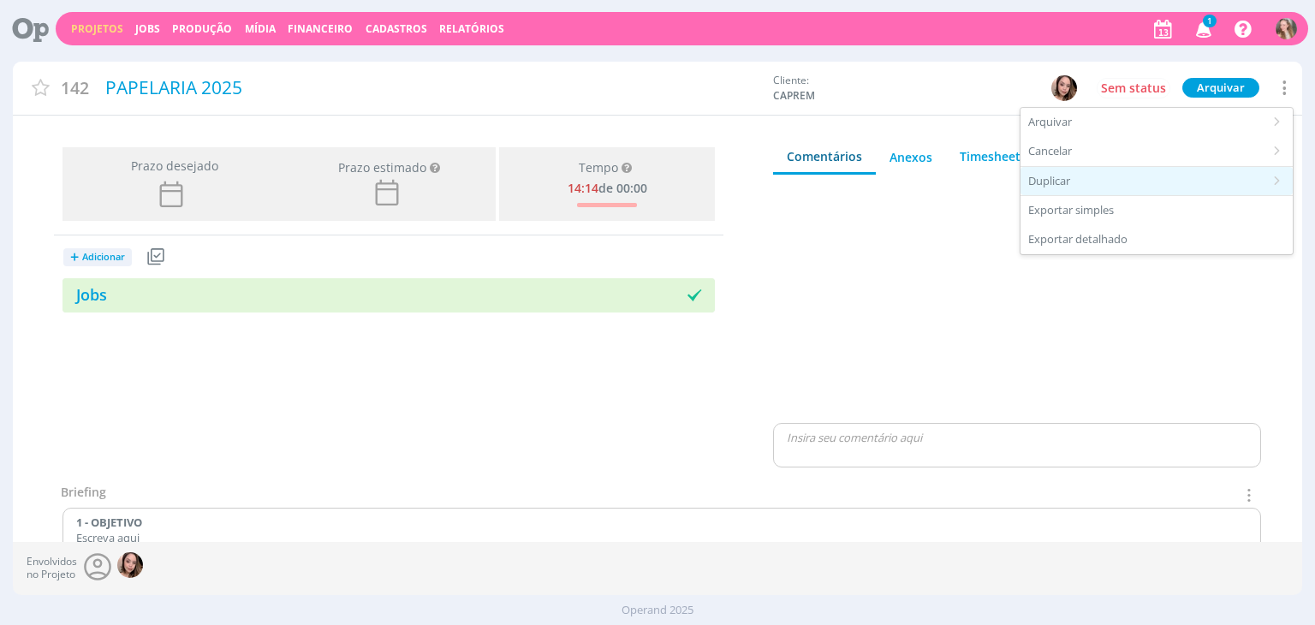
click at [1089, 185] on div "Duplicar" at bounding box center [1156, 181] width 272 height 29
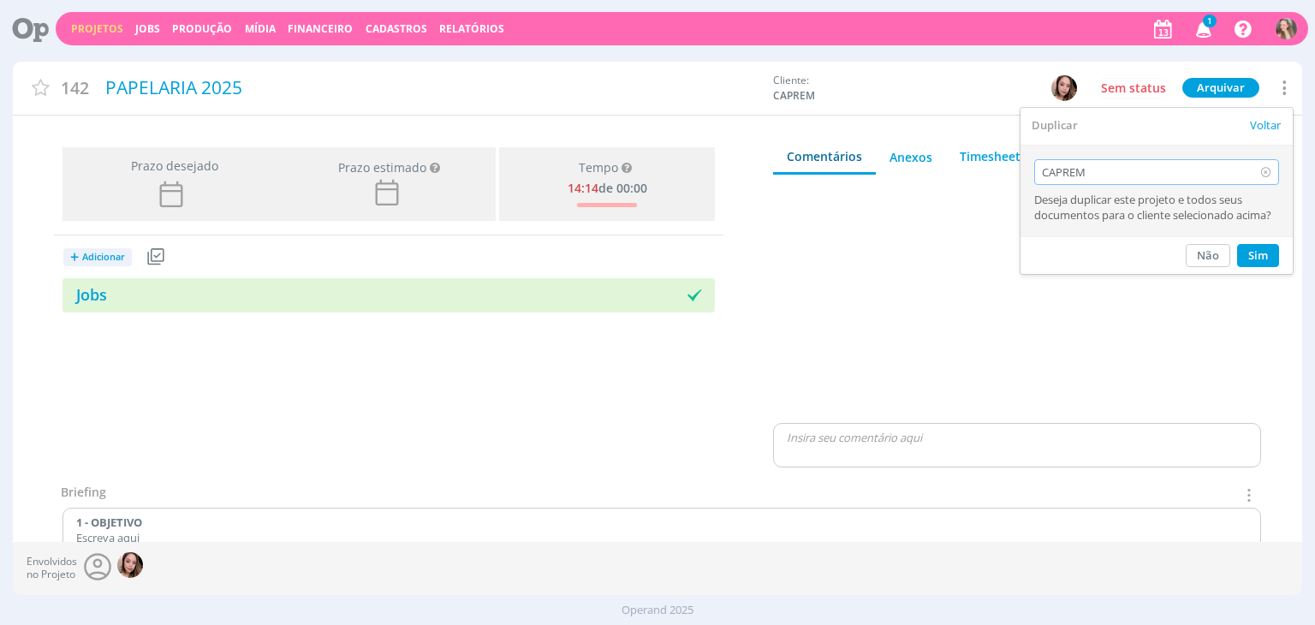
click at [1200, 175] on div "CAPREM" at bounding box center [1156, 172] width 245 height 26
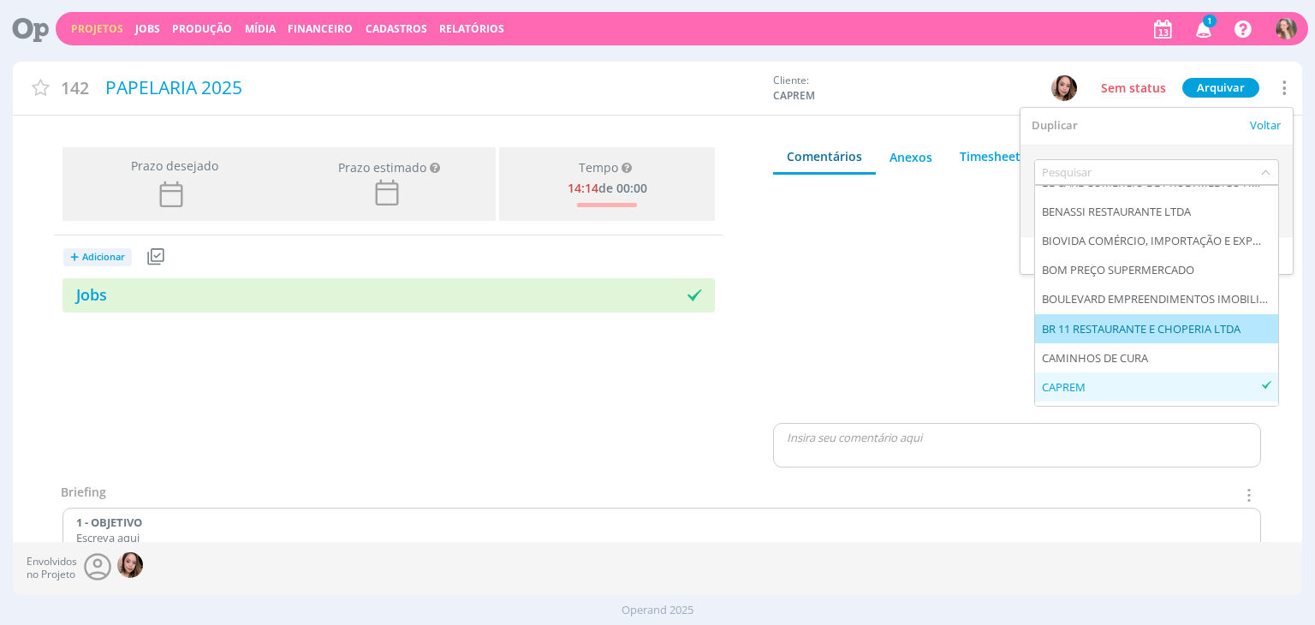
scroll to position [599, 0]
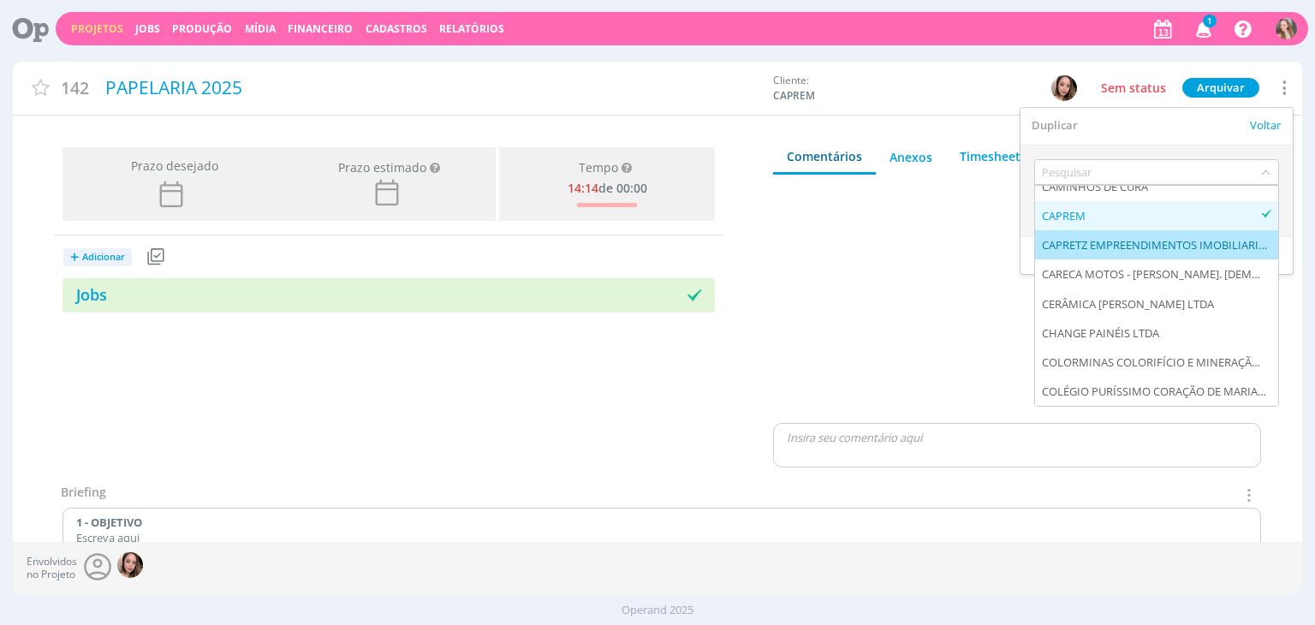
click at [1147, 251] on div "CAPRETZ EMPREENDIMENTOS IMOBILIARIOS LTDA" at bounding box center [1156, 244] width 229 height 15
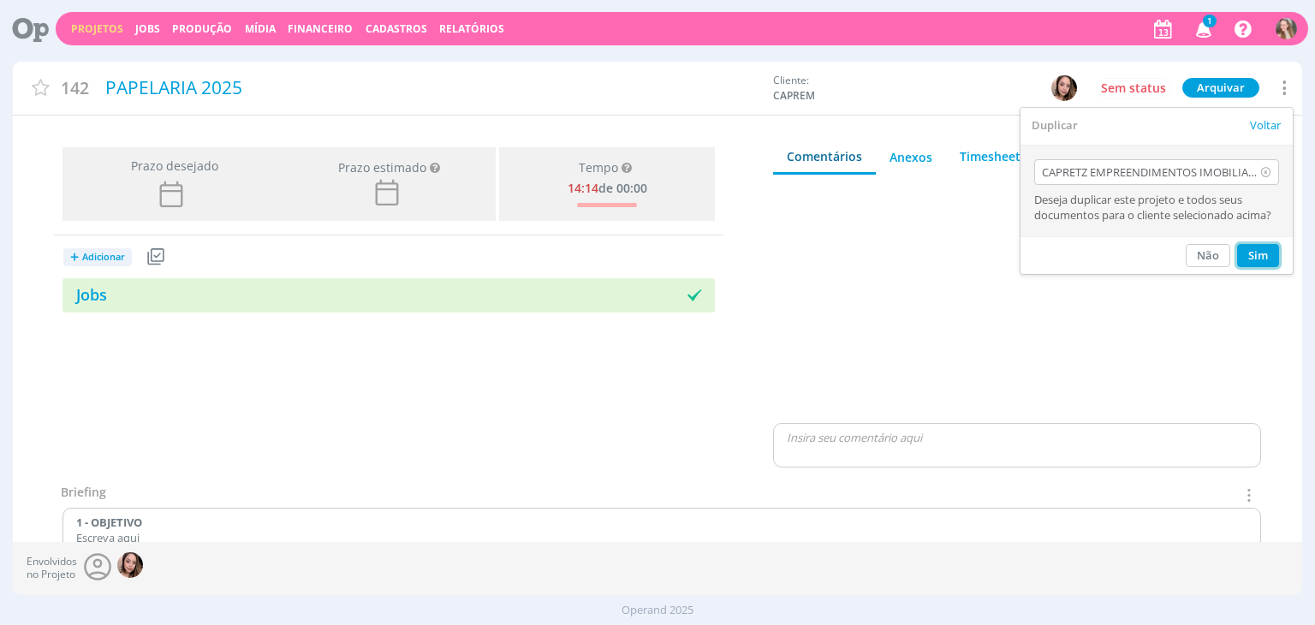
click at [1254, 254] on button "Sim" at bounding box center [1258, 255] width 42 height 23
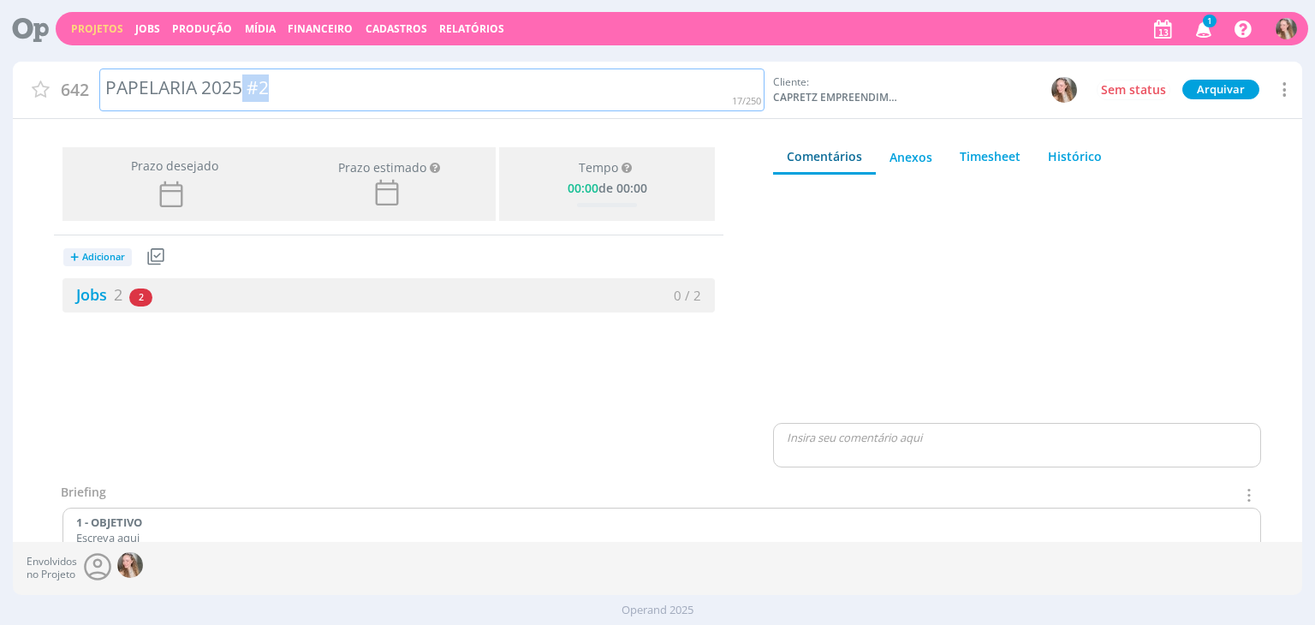
drag, startPoint x: 237, startPoint y: 93, endPoint x: 438, endPoint y: 91, distance: 201.2
click at [438, 91] on div "PAPELARIA 2025 #2" at bounding box center [432, 90] width 666 height 44
click at [1199, 21] on icon "button" at bounding box center [1204, 28] width 30 height 29
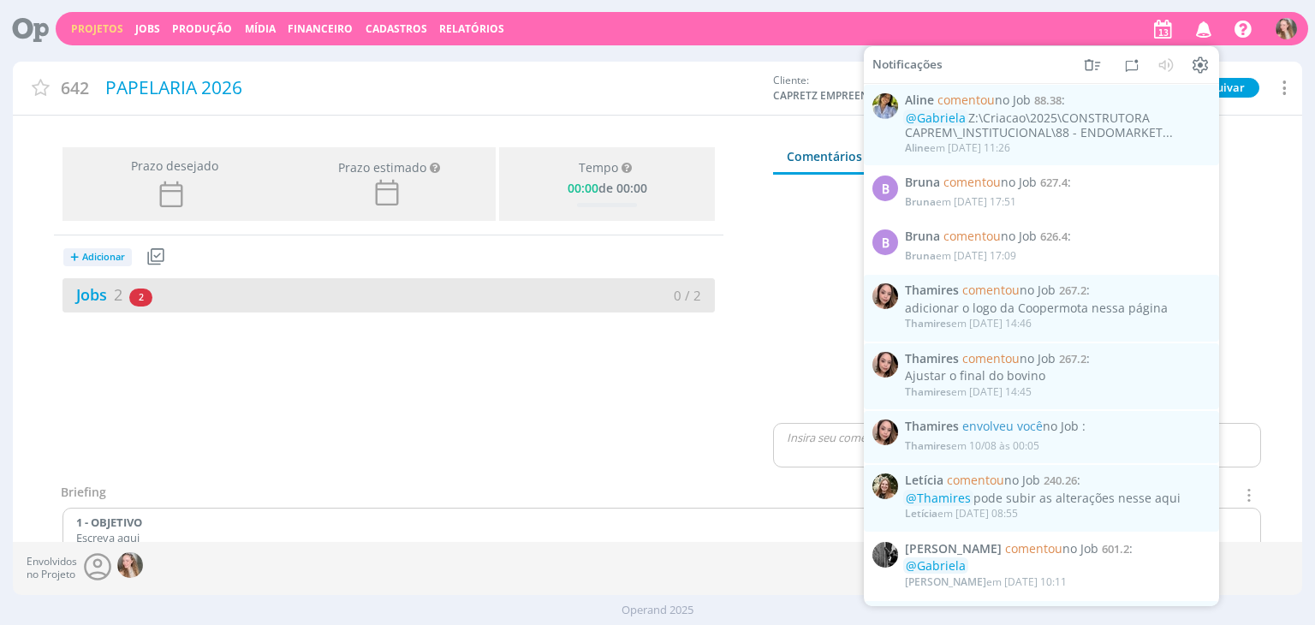
click at [342, 292] on div "Jobs 2 2 atrasados" at bounding box center [225, 294] width 326 height 23
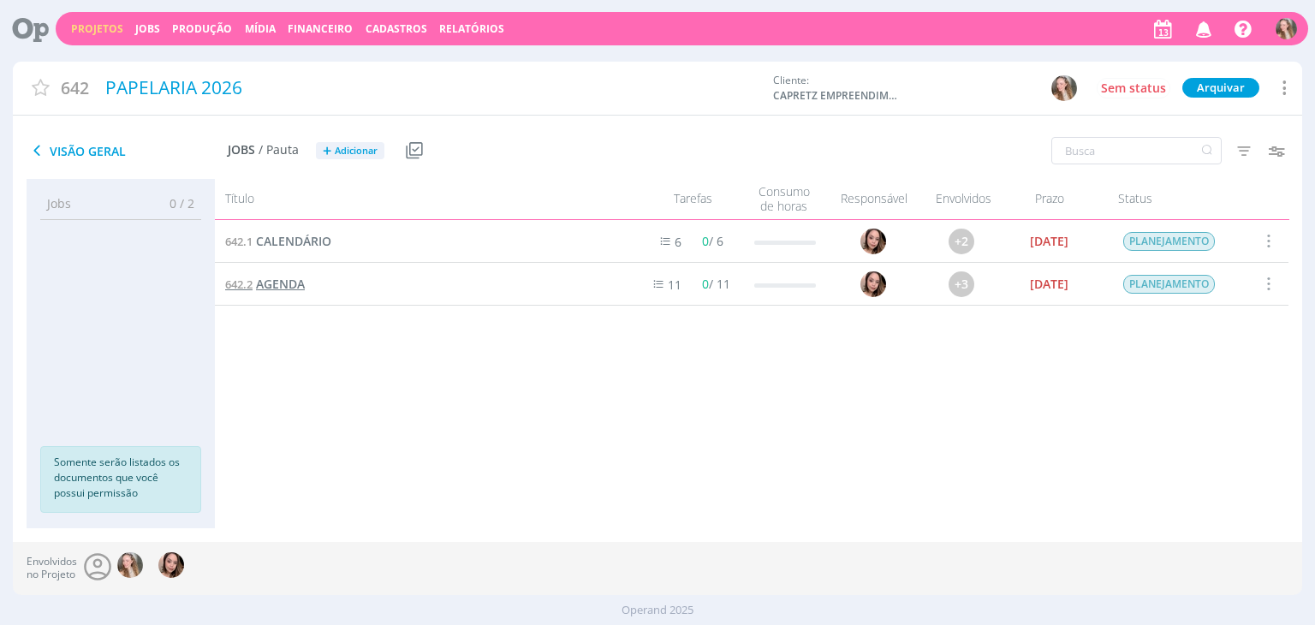
click at [270, 282] on span "AGENDA" at bounding box center [280, 284] width 49 height 16
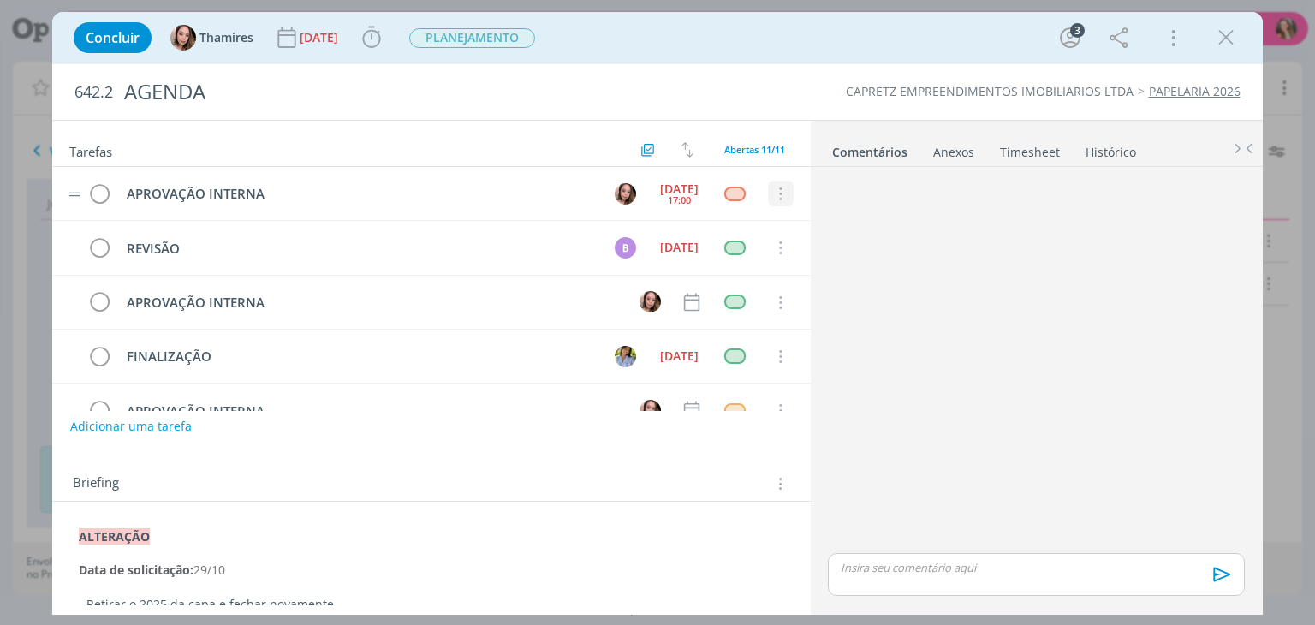
click at [776, 187] on icon "dialog" at bounding box center [779, 194] width 19 height 15
click at [706, 220] on link "Cancelar" at bounding box center [724, 223] width 135 height 27
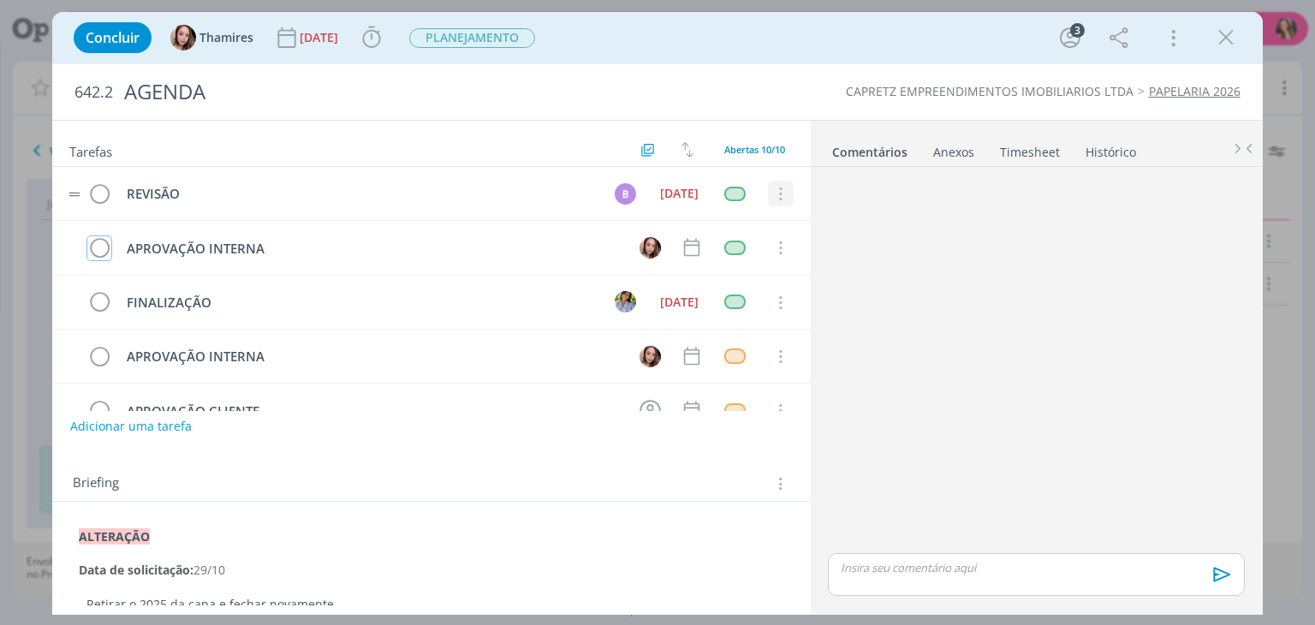
click at [780, 194] on icon "dialog" at bounding box center [779, 194] width 19 height 15
click at [748, 223] on link "Cancelar" at bounding box center [724, 223] width 135 height 27
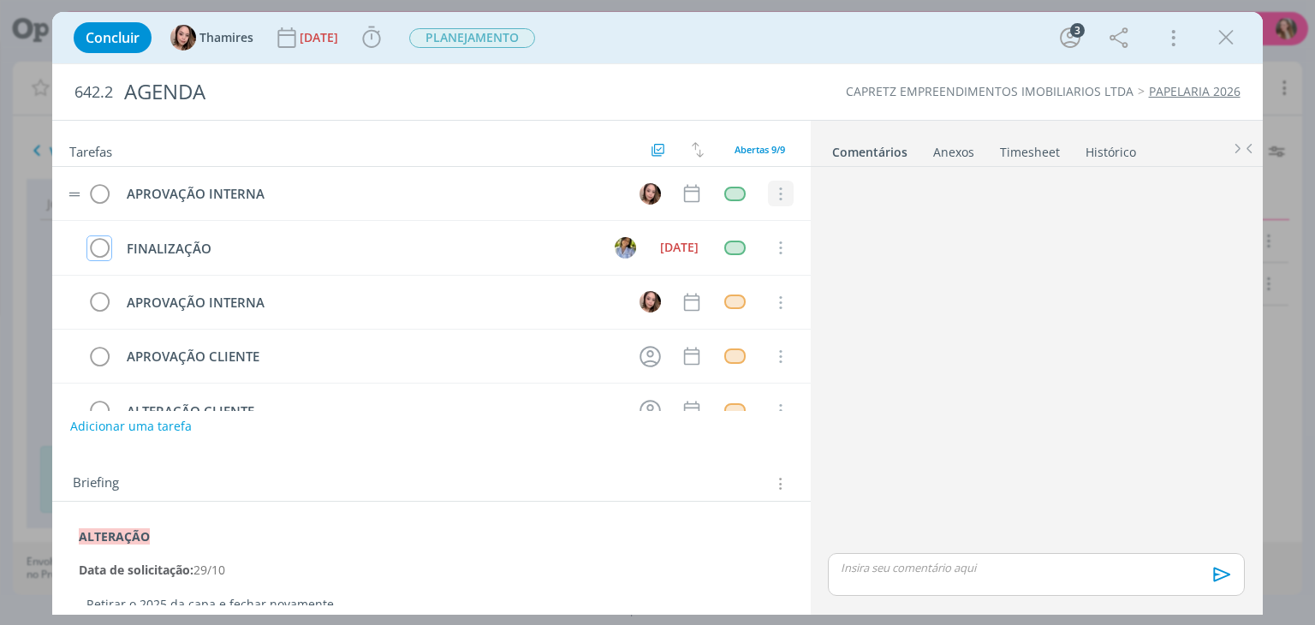
click at [776, 190] on icon "dialog" at bounding box center [779, 194] width 19 height 15
click at [738, 229] on link "Cancelar" at bounding box center [724, 223] width 135 height 27
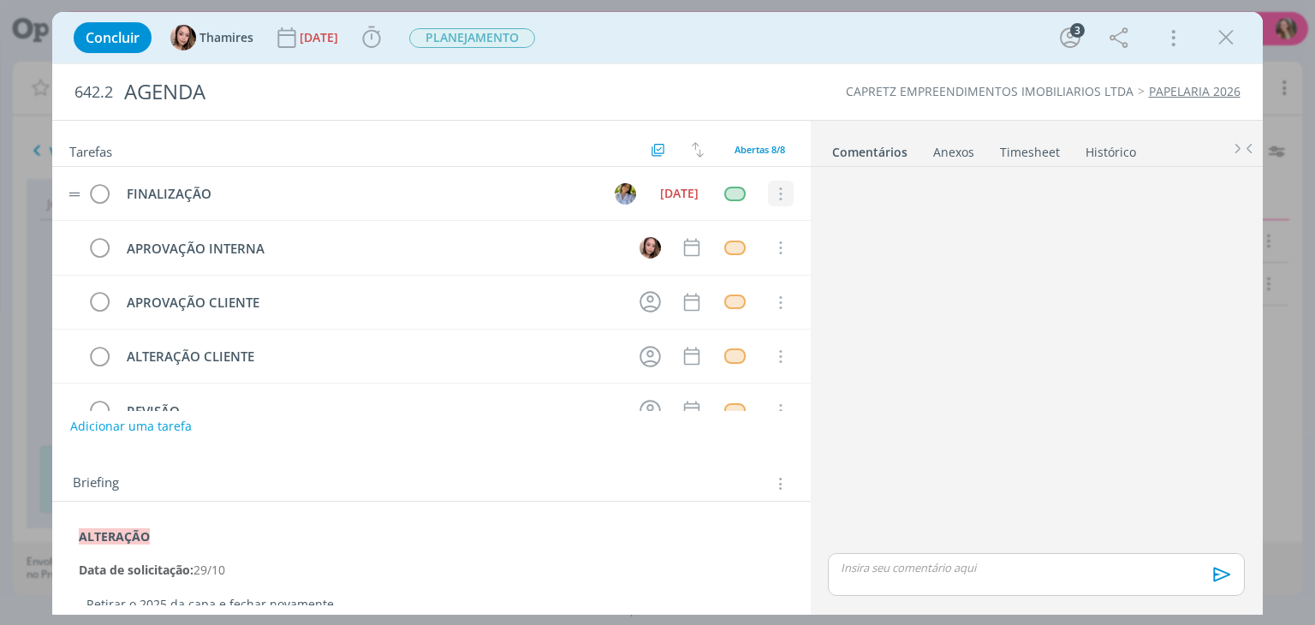
click at [770, 187] on icon "dialog" at bounding box center [779, 194] width 19 height 15
click at [770, 193] on icon "dialog" at bounding box center [779, 194] width 19 height 15
click at [711, 227] on link "Cancelar" at bounding box center [724, 223] width 135 height 27
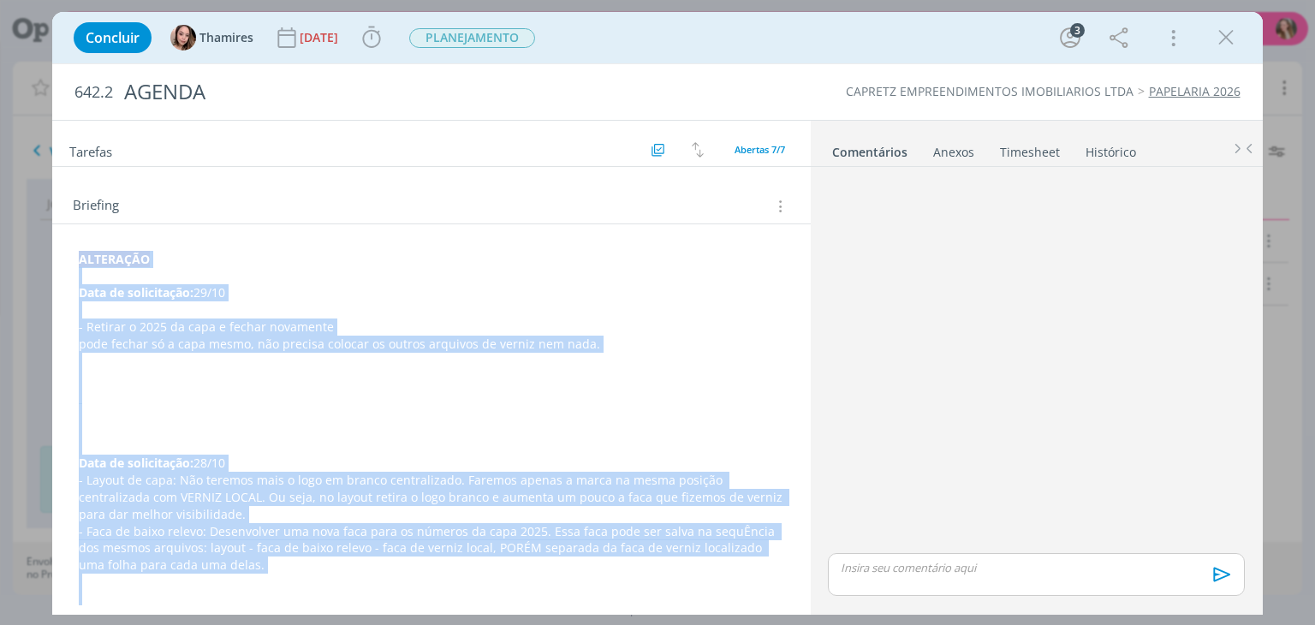
scroll to position [133, 0]
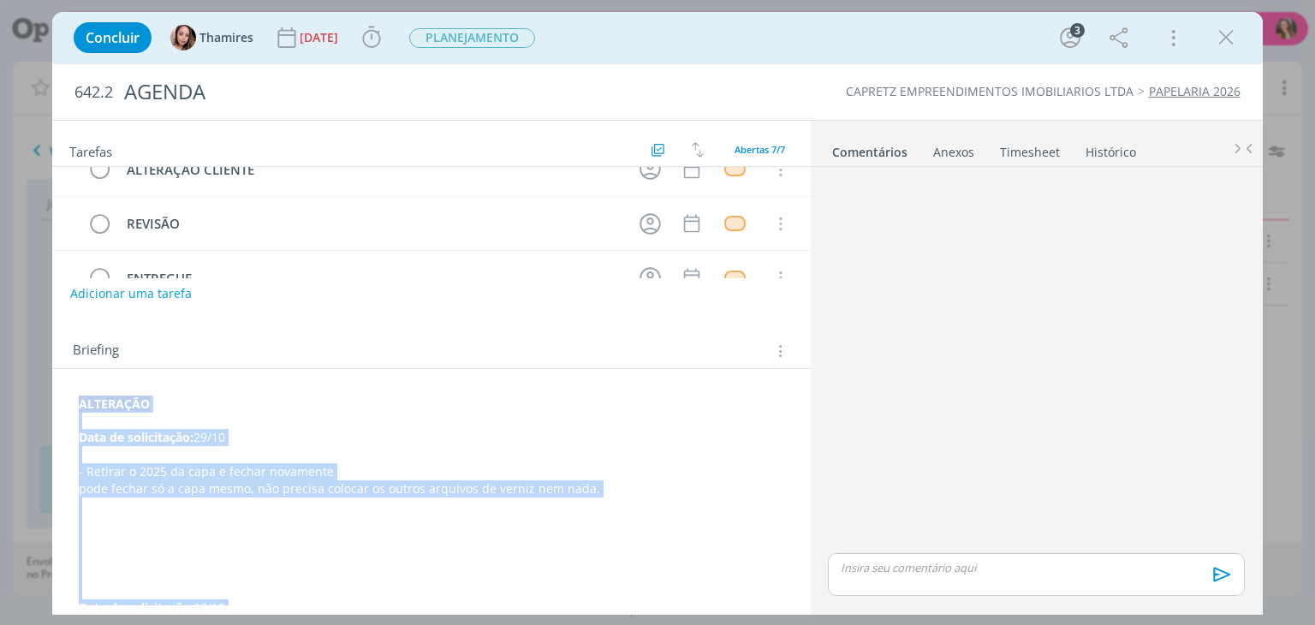
drag, startPoint x: 250, startPoint y: 466, endPoint x: 71, endPoint y: 203, distance: 317.9
click at [71, 203] on div "Tarefas Usar Job de template Criar template a partir deste job Visualizar Templ…" at bounding box center [431, 363] width 758 height 485
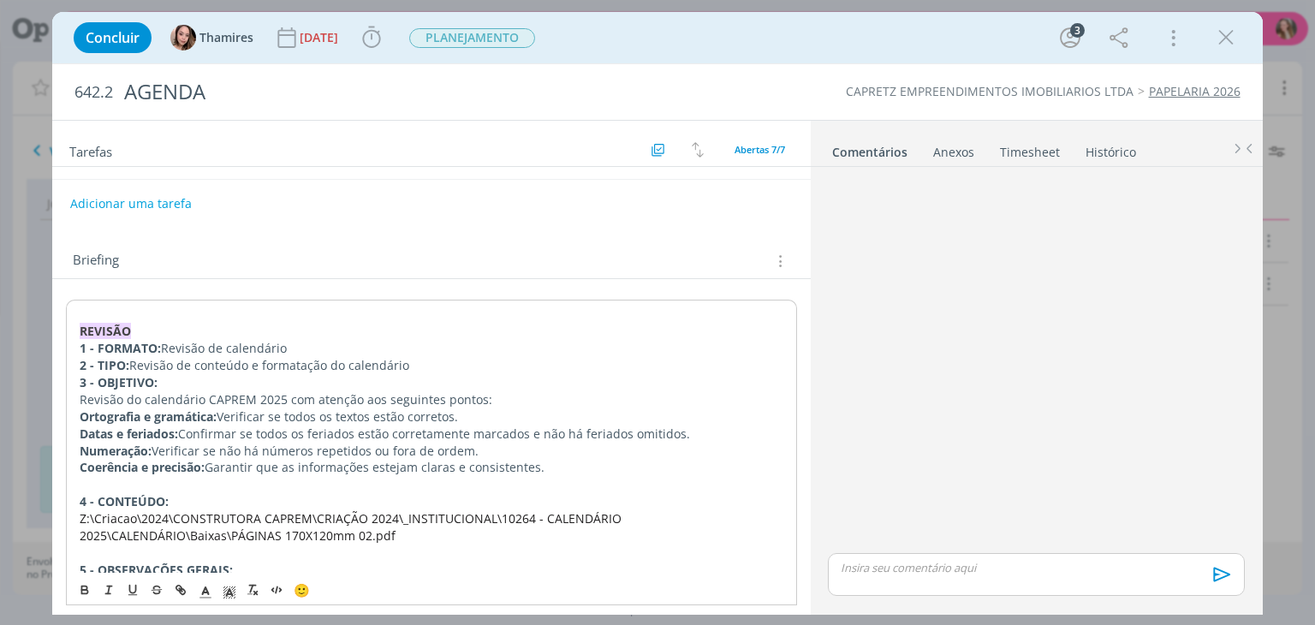
scroll to position [304, 0]
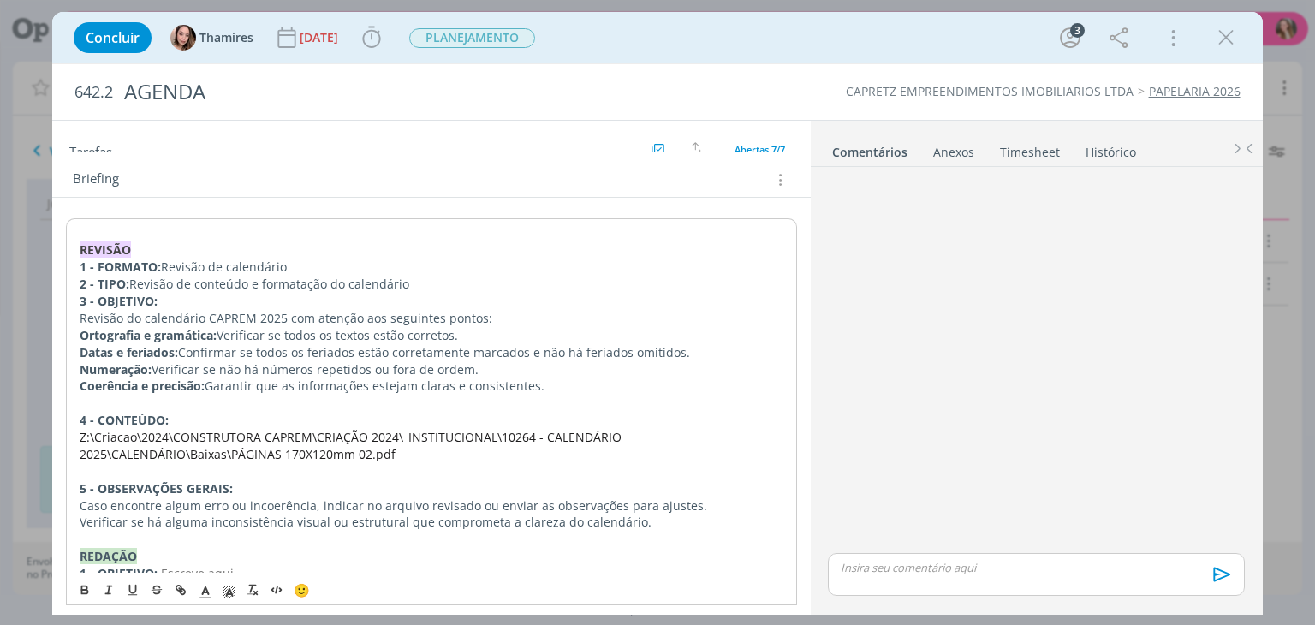
drag, startPoint x: 1226, startPoint y: 39, endPoint x: 241, endPoint y: 483, distance: 1080.1
click at [1226, 39] on icon "dialog" at bounding box center [1226, 38] width 26 height 26
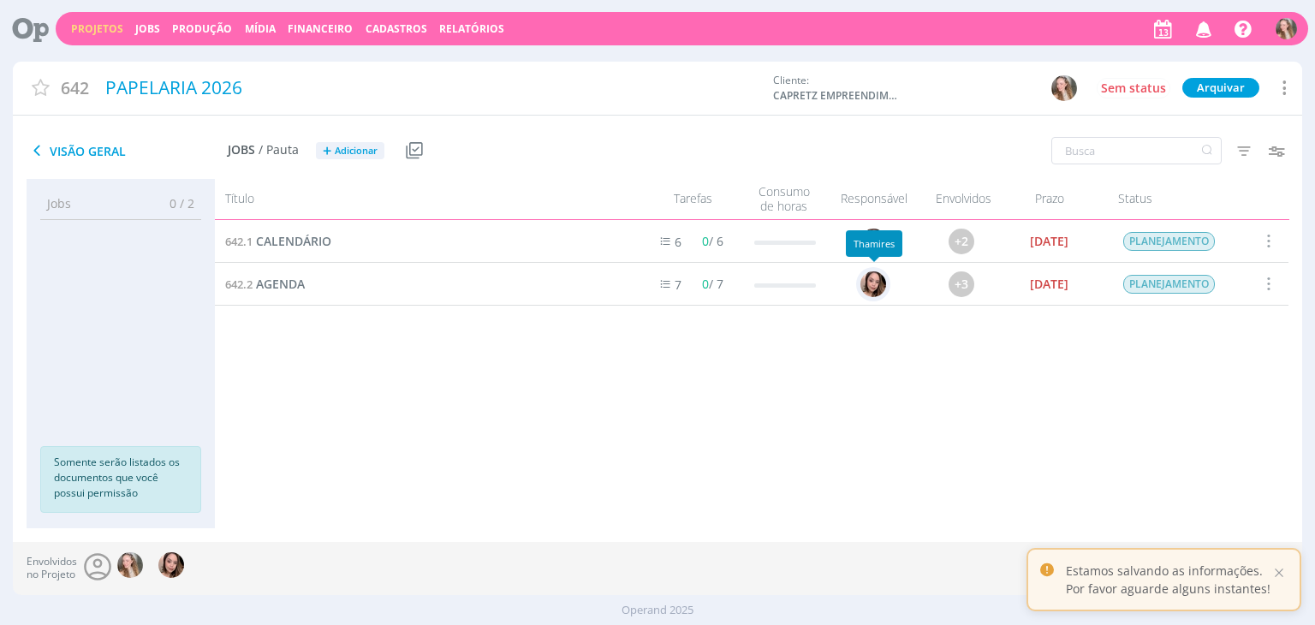
click at [877, 286] on img at bounding box center [874, 284] width 26 height 26
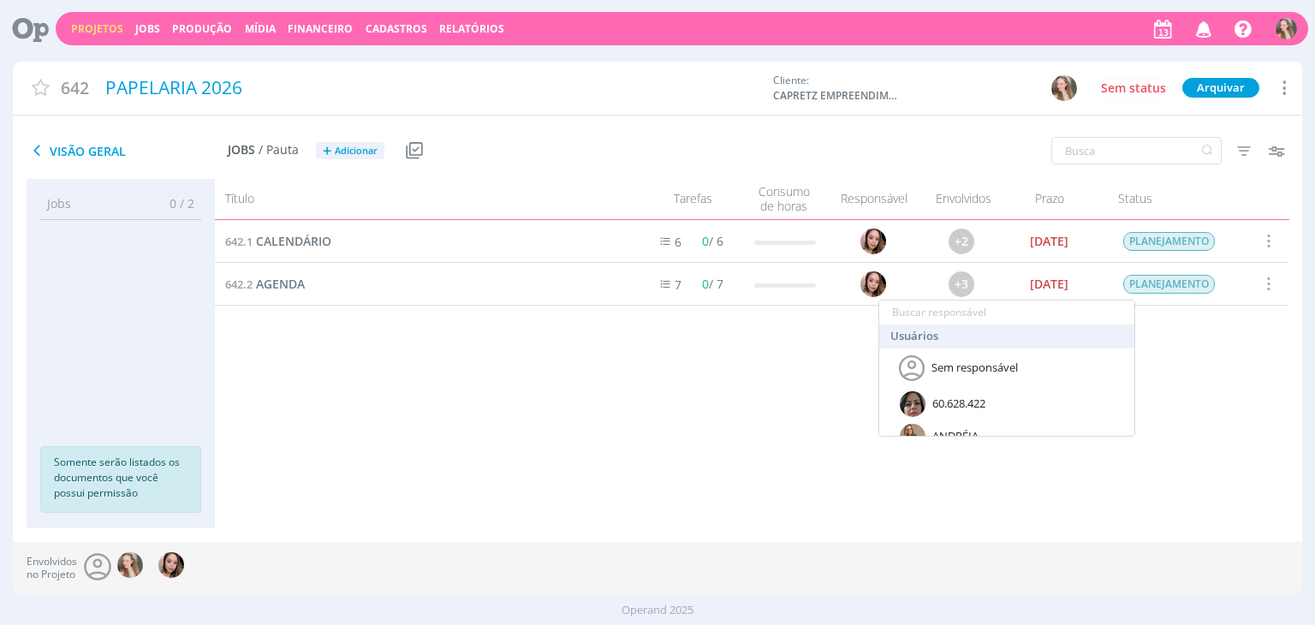
click at [975, 312] on input "text" at bounding box center [1006, 312] width 255 height 24
click at [963, 407] on div "[PERSON_NAME]" at bounding box center [975, 403] width 86 height 17
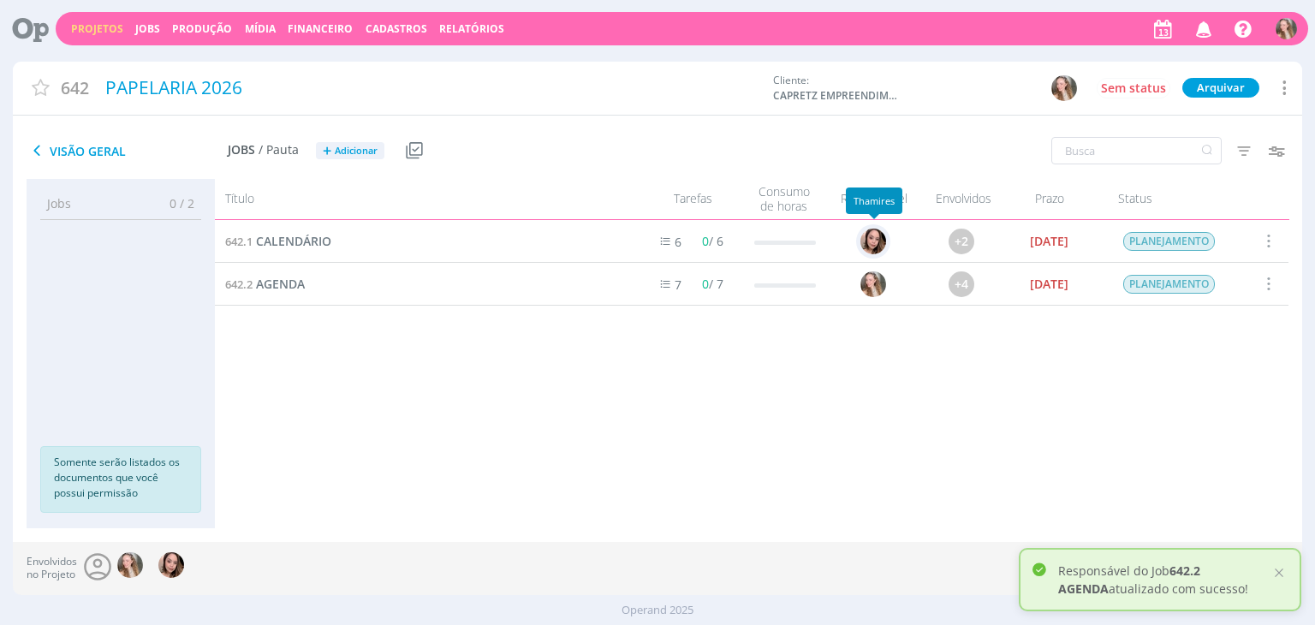
click at [879, 241] on img at bounding box center [874, 242] width 26 height 26
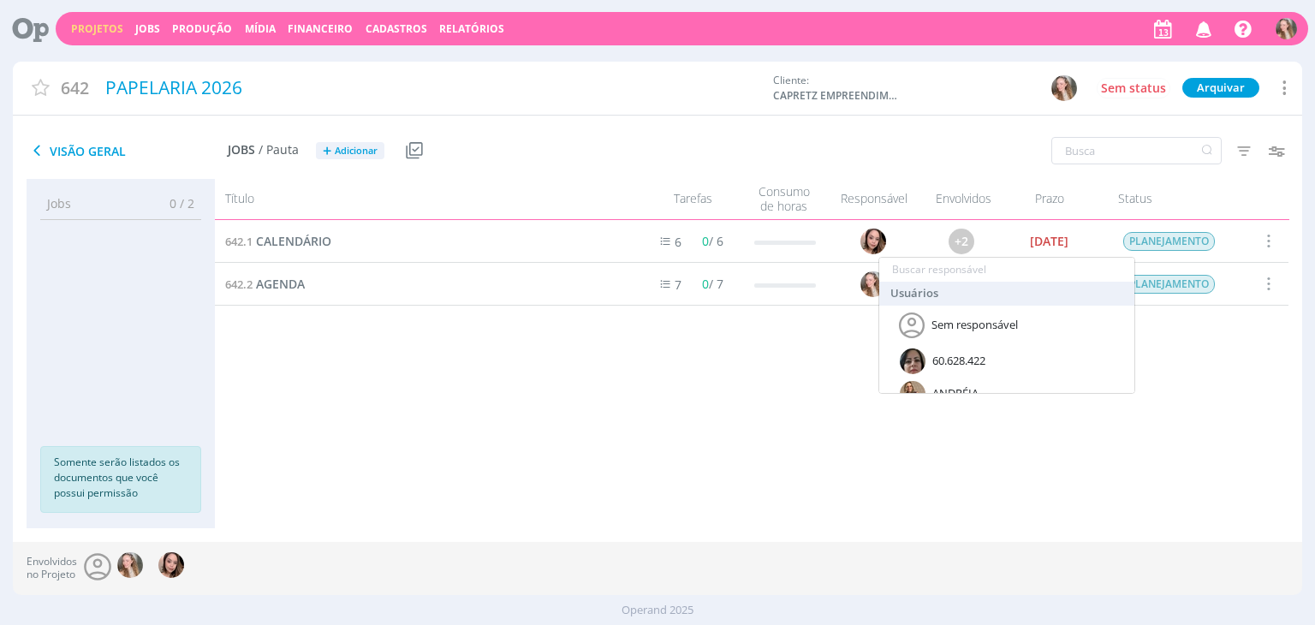
click at [938, 268] on input "text" at bounding box center [1006, 270] width 255 height 24
type input "gabr"
click at [959, 360] on div "[PERSON_NAME]" at bounding box center [975, 361] width 86 height 17
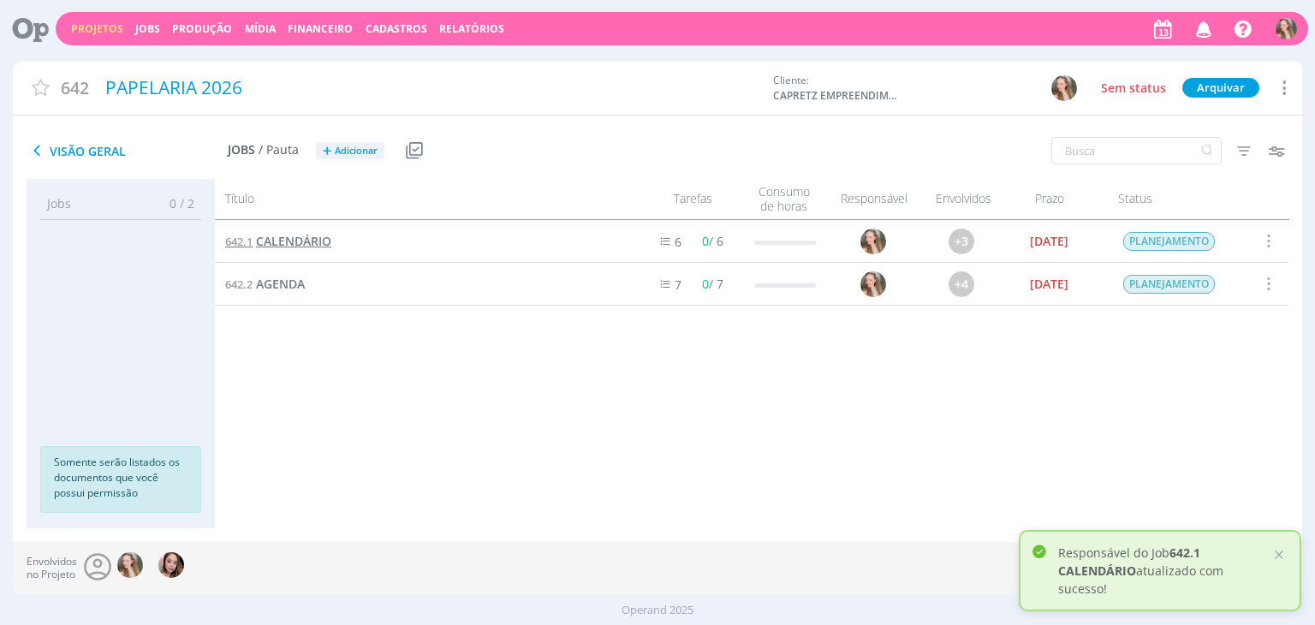
click at [283, 239] on span "CALENDÁRIO" at bounding box center [293, 241] width 75 height 16
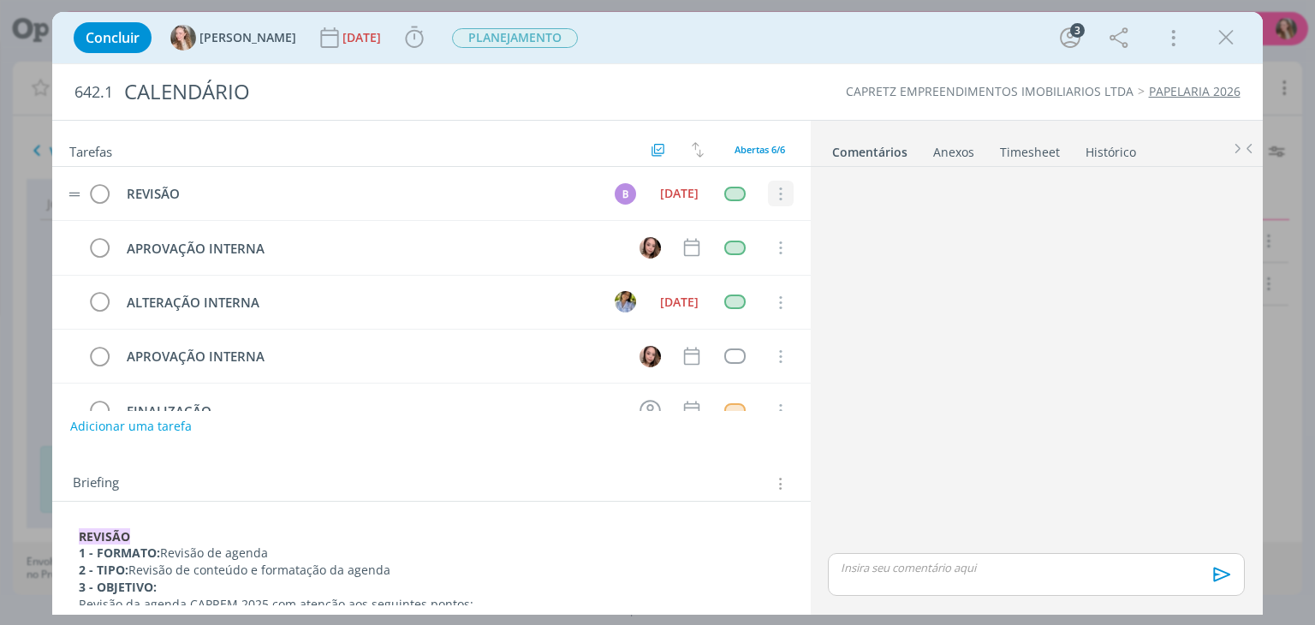
click at [770, 188] on icon "dialog" at bounding box center [779, 194] width 19 height 15
click at [743, 227] on link "Cancelar" at bounding box center [724, 223] width 135 height 27
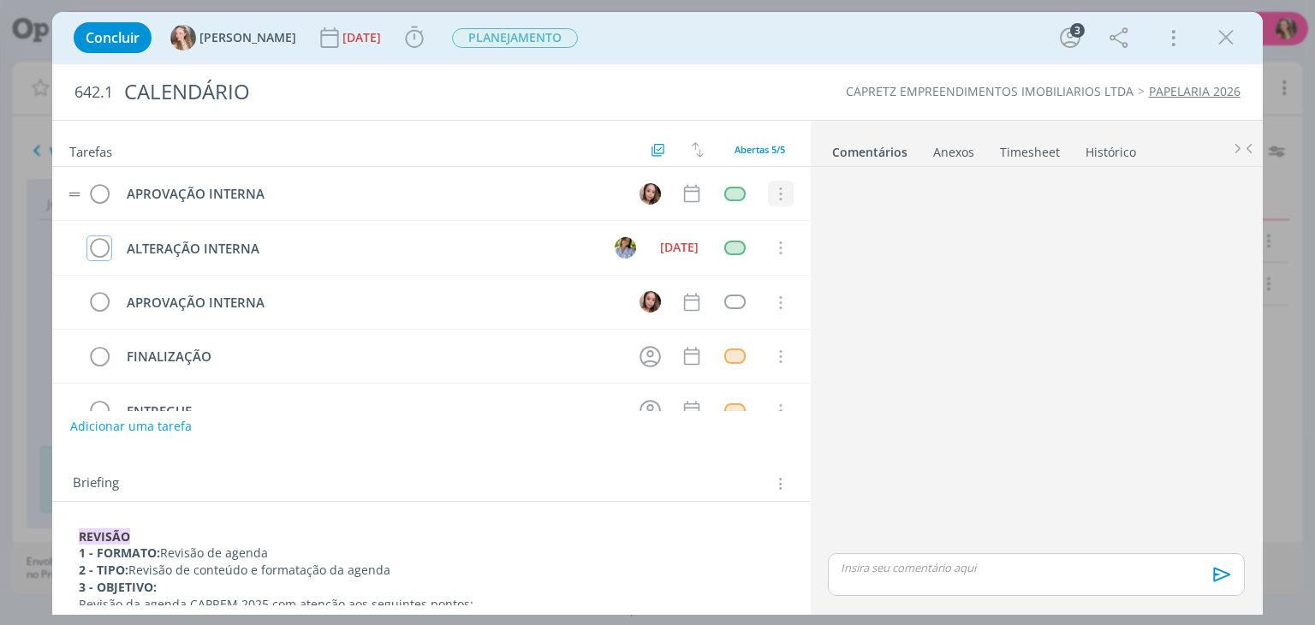
click at [770, 193] on icon "dialog" at bounding box center [779, 194] width 19 height 15
click at [740, 213] on link "Cancelar" at bounding box center [724, 223] width 135 height 27
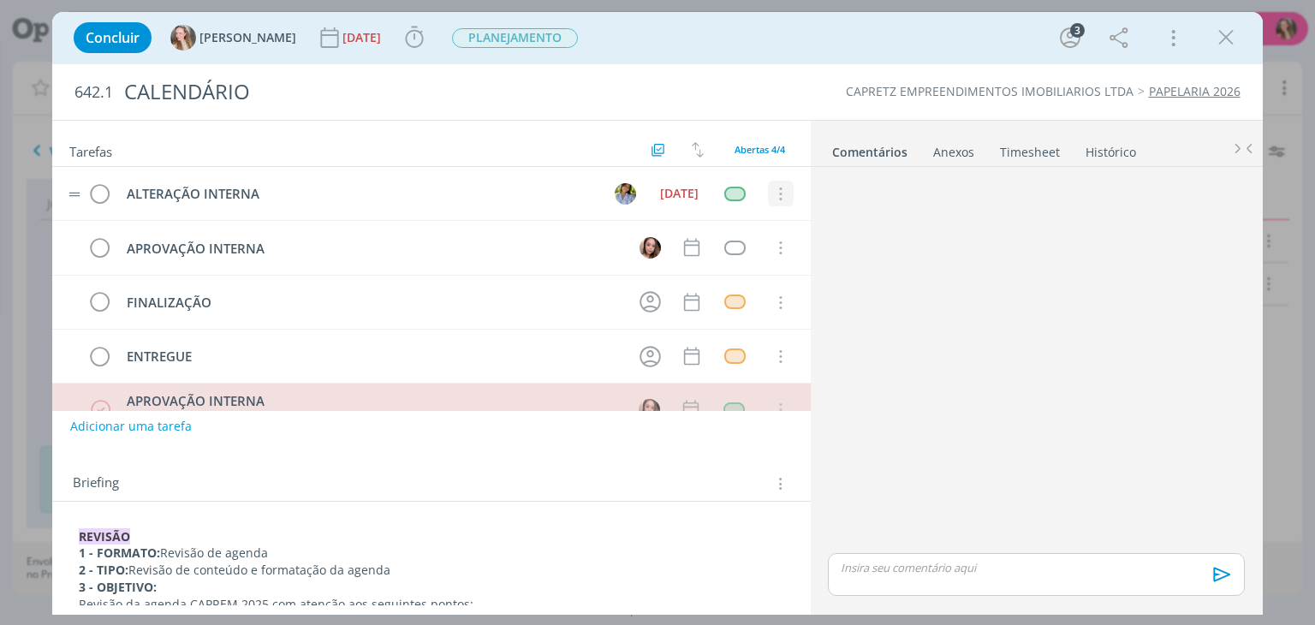
click at [780, 192] on icon "dialog" at bounding box center [779, 194] width 19 height 15
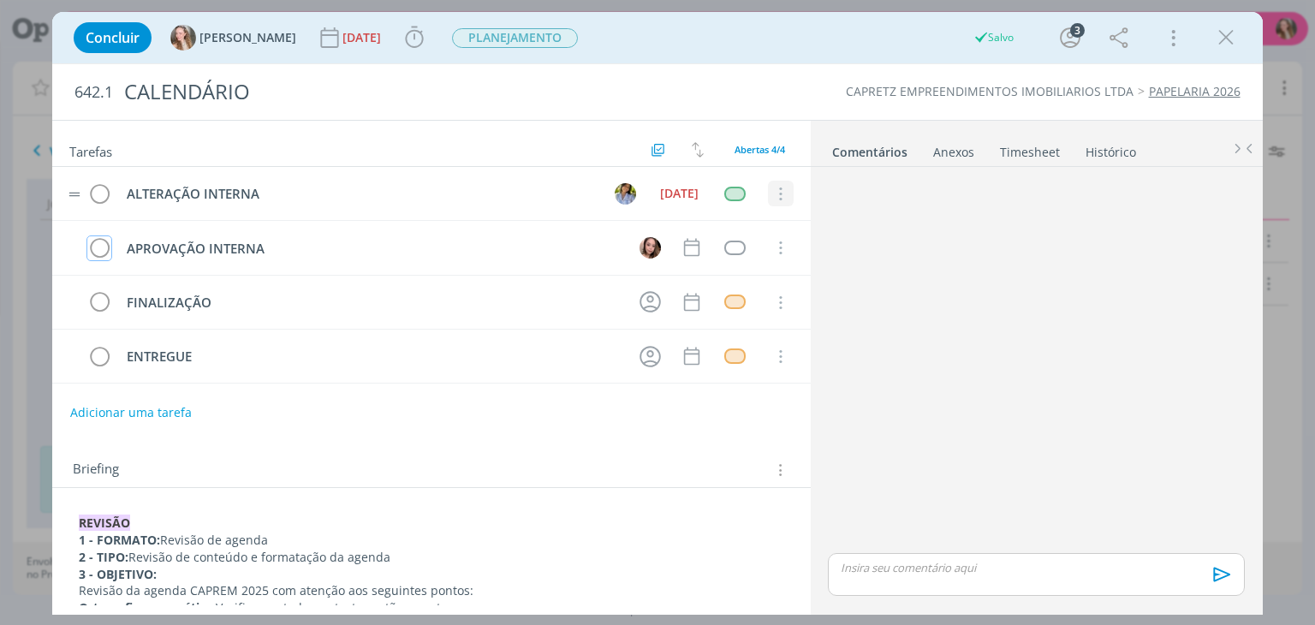
click at [770, 196] on icon "dialog" at bounding box center [779, 194] width 19 height 15
click at [697, 217] on link "Cancelar" at bounding box center [724, 223] width 135 height 27
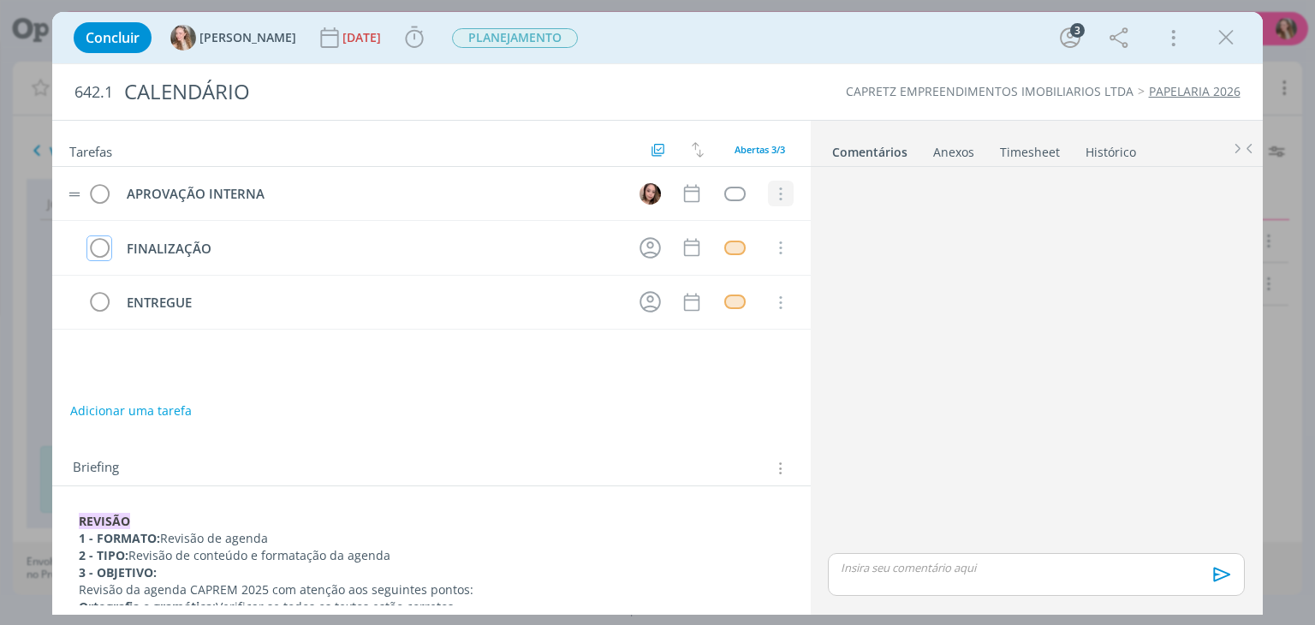
click at [771, 192] on icon "dialog" at bounding box center [779, 194] width 19 height 15
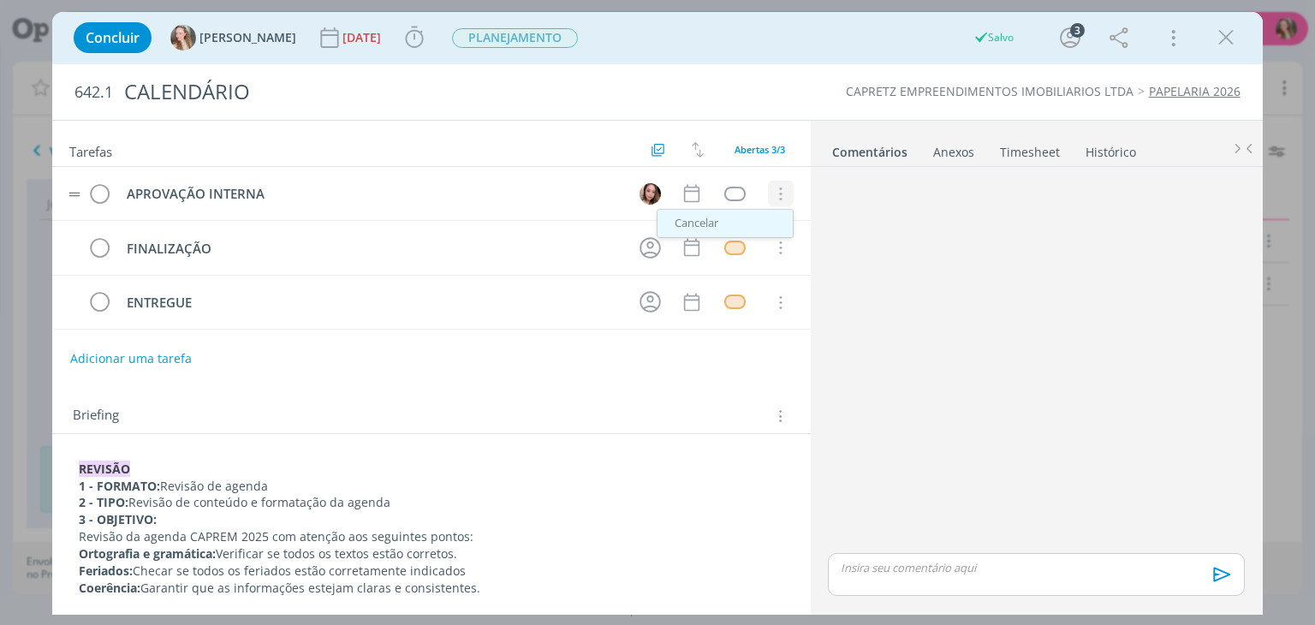
click at [714, 215] on link "Cancelar" at bounding box center [724, 223] width 135 height 27
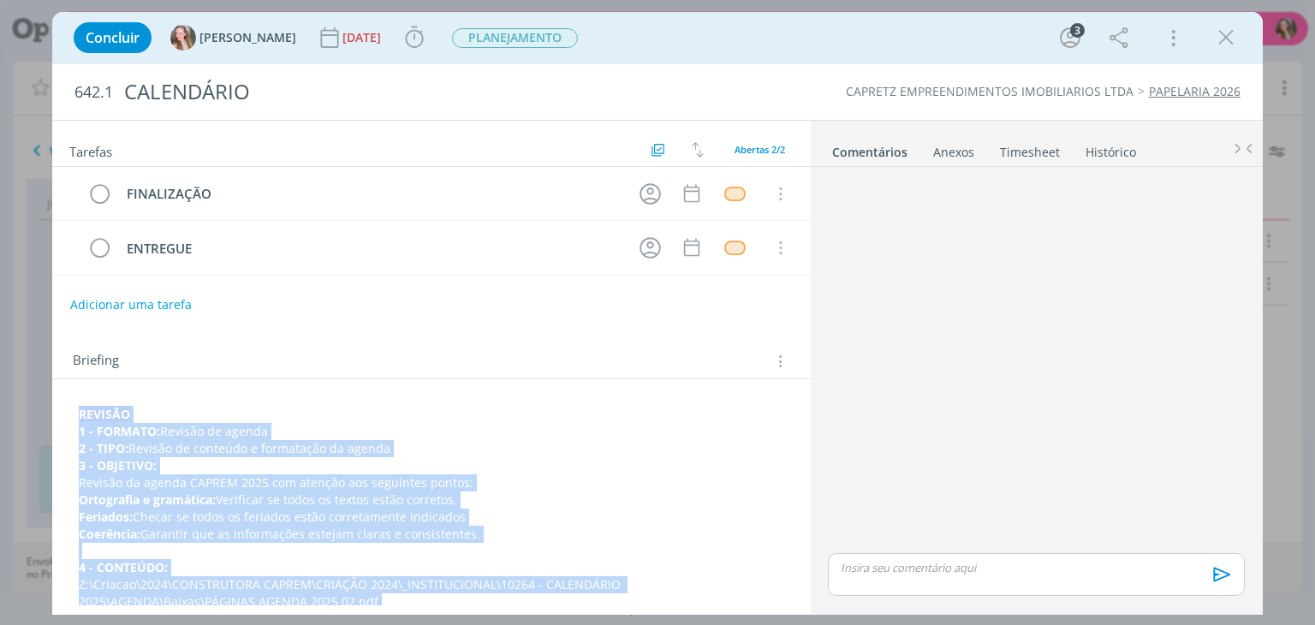
drag, startPoint x: 247, startPoint y: 491, endPoint x: 7, endPoint y: 334, distance: 286.8
click at [7, 334] on div "Concluir Gabriela 18/10/24 Iniciar Apontar Data * 13/08/2025 Horas * 00:00 Tare…" at bounding box center [657, 312] width 1315 height 625
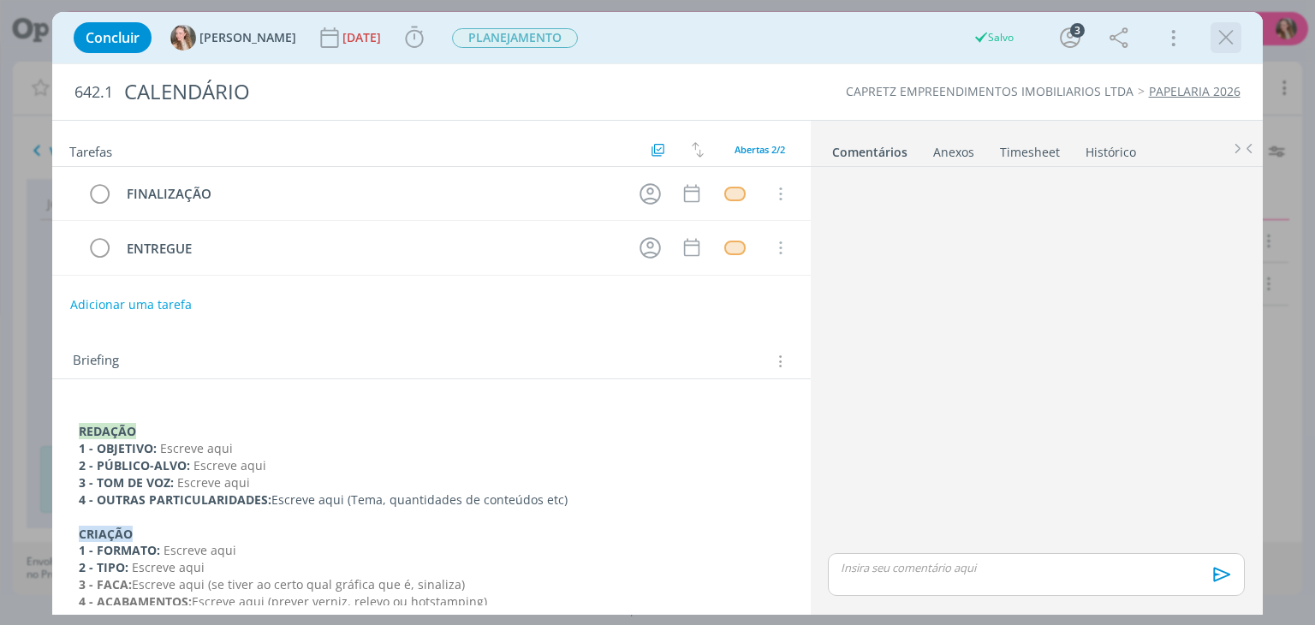
click at [1229, 37] on icon "dialog" at bounding box center [1226, 38] width 26 height 26
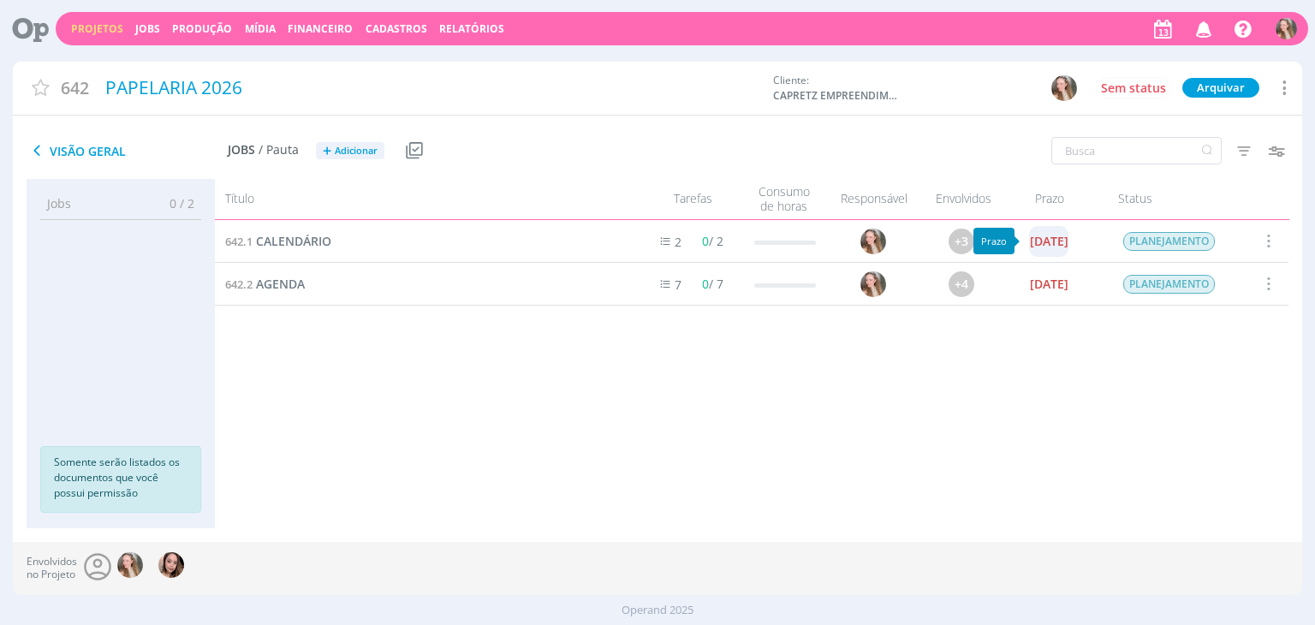
click at [1064, 245] on div "[DATE]" at bounding box center [1049, 241] width 39 height 12
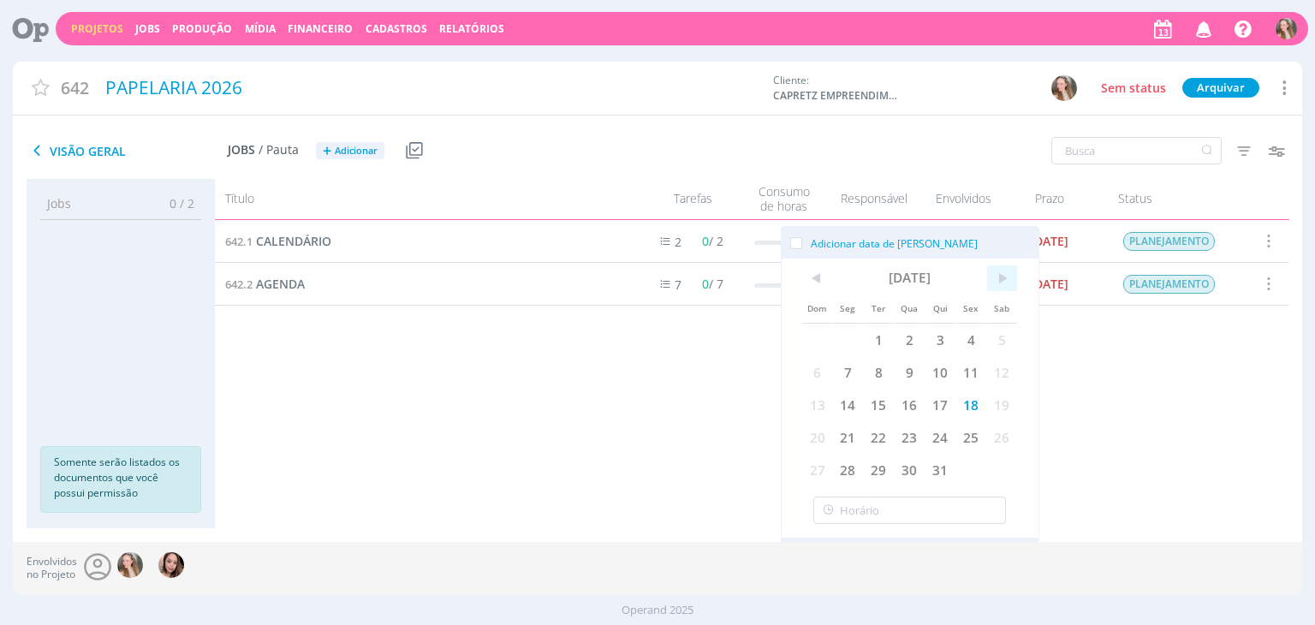
click at [1007, 279] on span ">" at bounding box center [1002, 278] width 31 height 26
click at [819, 272] on span "<" at bounding box center [817, 278] width 31 height 26
click at [1004, 269] on span ">" at bounding box center [1002, 278] width 31 height 26
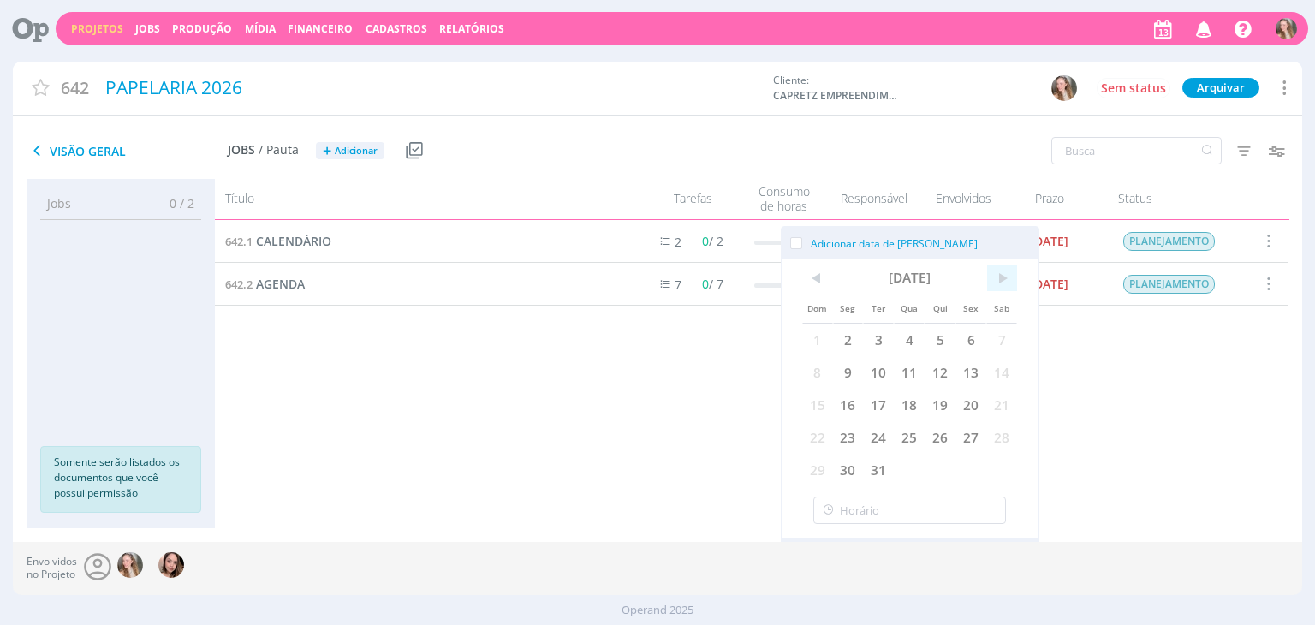
click at [1004, 269] on span ">" at bounding box center [1002, 278] width 31 height 26
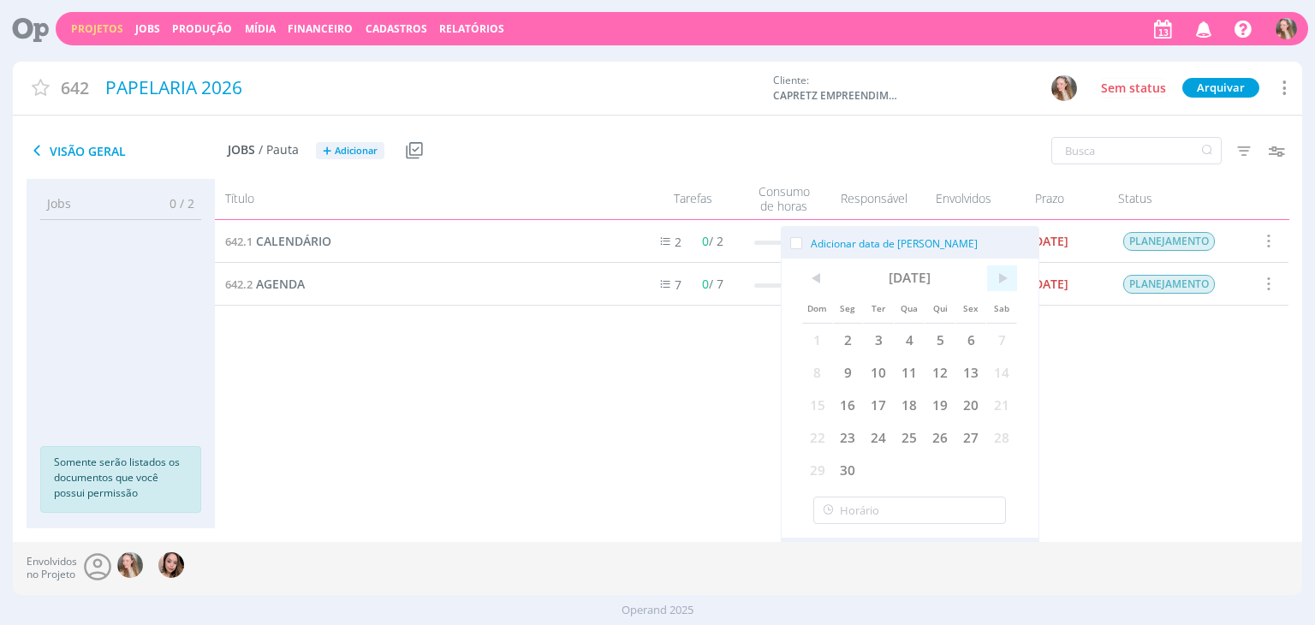
click at [1004, 269] on span ">" at bounding box center [1002, 278] width 31 height 26
click at [966, 471] on span "29" at bounding box center [970, 470] width 31 height 33
click at [1147, 439] on div "642.1 CALENDÁRIO 2 0 / 2 +3 18/10/24 PLANEJAMENTO Selecionar Concluir Cancelar …" at bounding box center [751, 357] width 1073 height 274
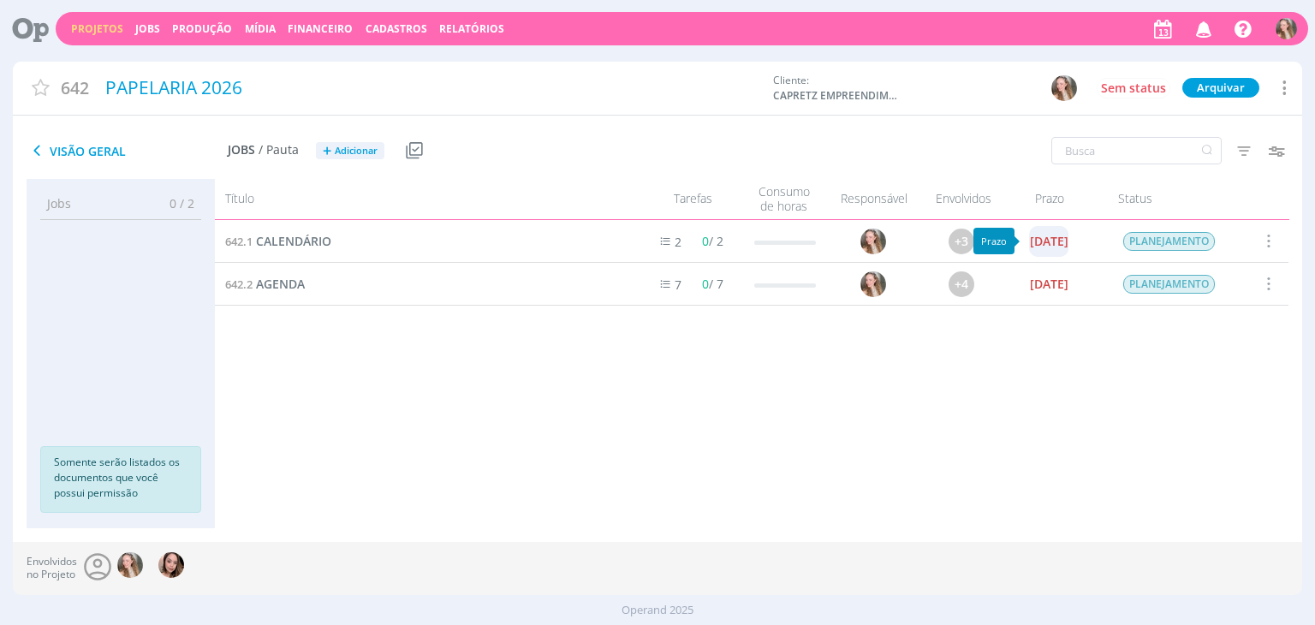
click at [1045, 237] on div "[DATE]" at bounding box center [1049, 241] width 39 height 12
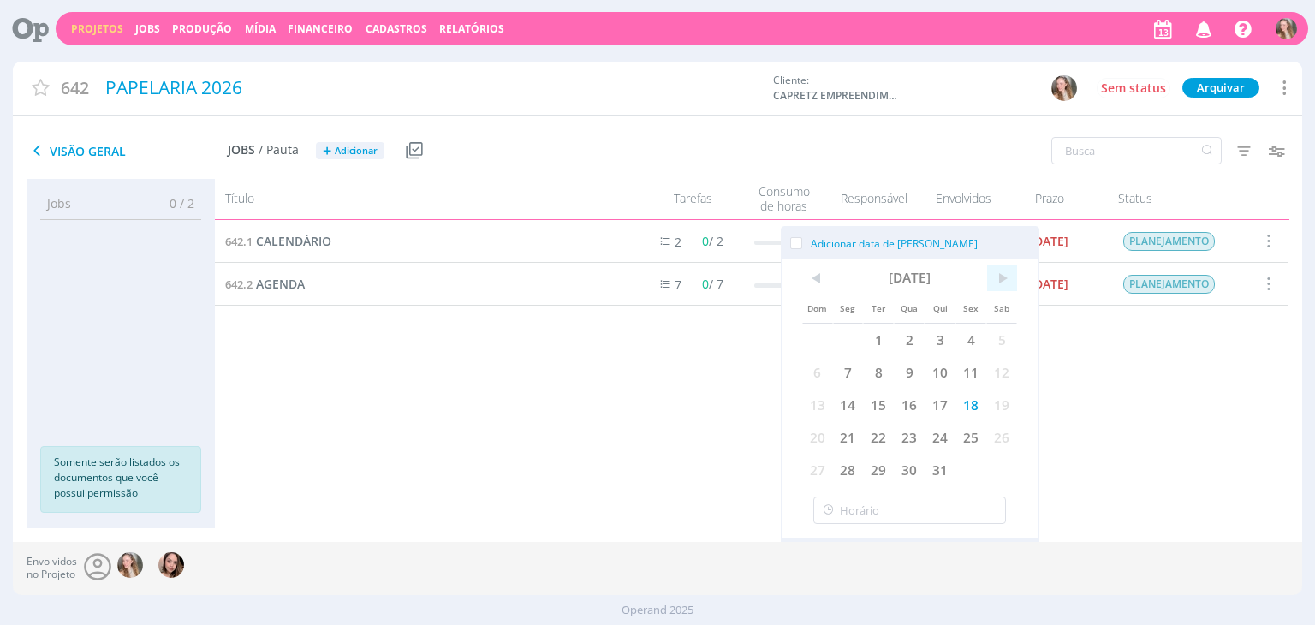
click at [1003, 266] on span ">" at bounding box center [1002, 278] width 31 height 26
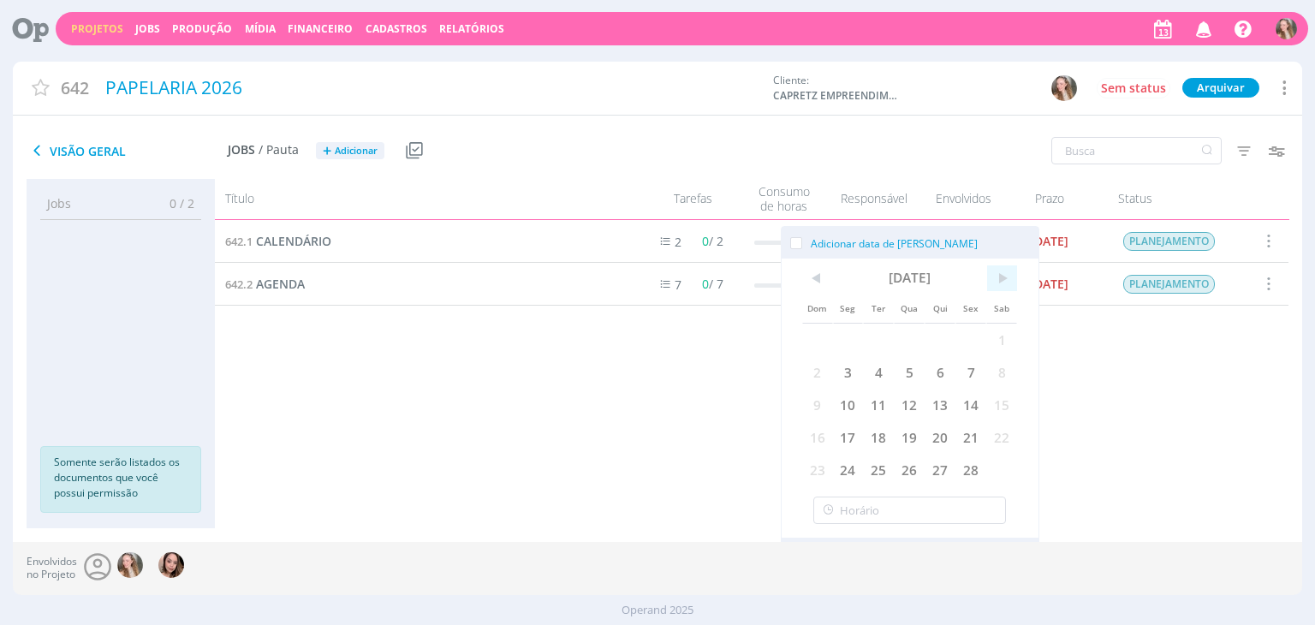
click at [1003, 266] on span ">" at bounding box center [1002, 278] width 31 height 26
click at [1004, 265] on span ">" at bounding box center [1002, 278] width 31 height 26
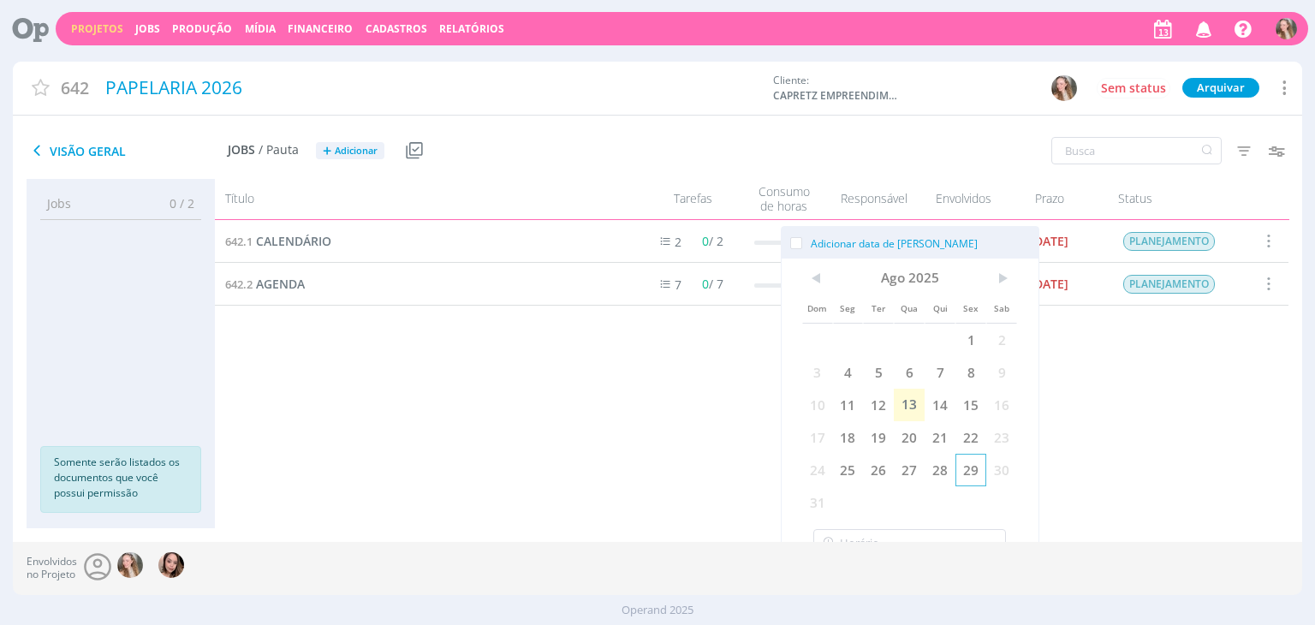
click at [964, 467] on span "29" at bounding box center [970, 470] width 31 height 33
click at [969, 467] on span "29" at bounding box center [970, 470] width 31 height 33
drag, startPoint x: 794, startPoint y: 235, endPoint x: 863, endPoint y: 285, distance: 85.1
click at [794, 236] on label "Adicionar data de [PERSON_NAME]" at bounding box center [883, 243] width 187 height 18
click at [802, 237] on input "Adicionar data de [PERSON_NAME]" at bounding box center [802, 237] width 0 height 0
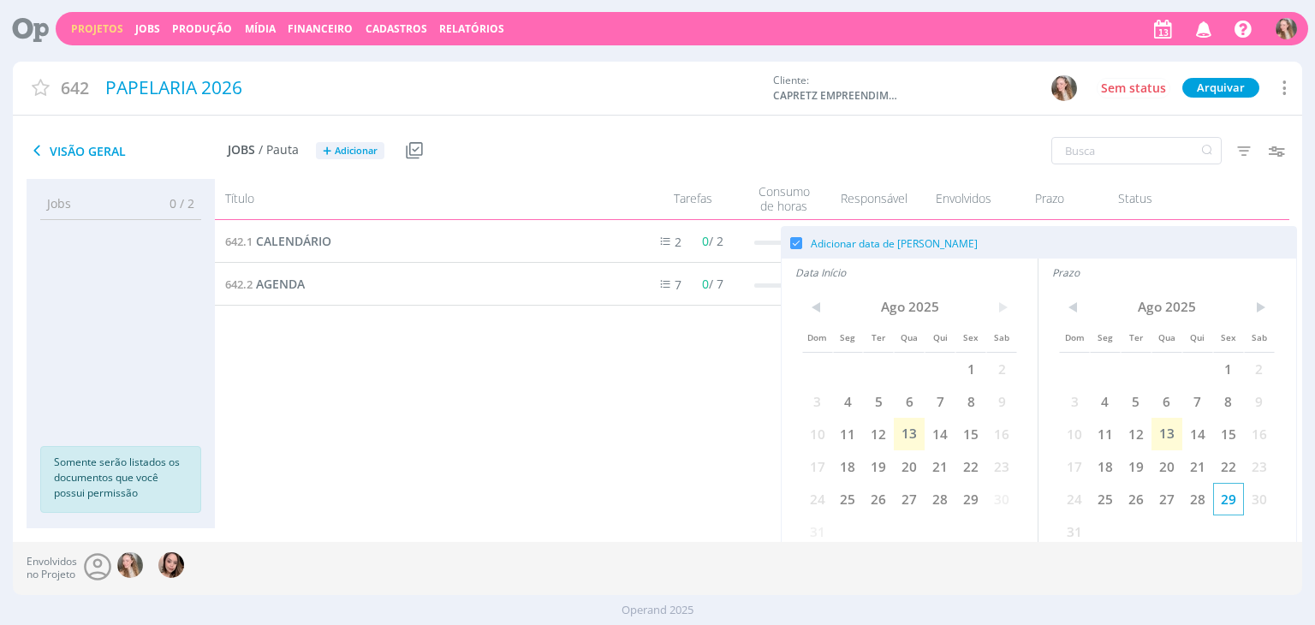
click at [1233, 504] on span "29" at bounding box center [1228, 499] width 31 height 33
click at [1233, 495] on span "29" at bounding box center [1228, 499] width 31 height 33
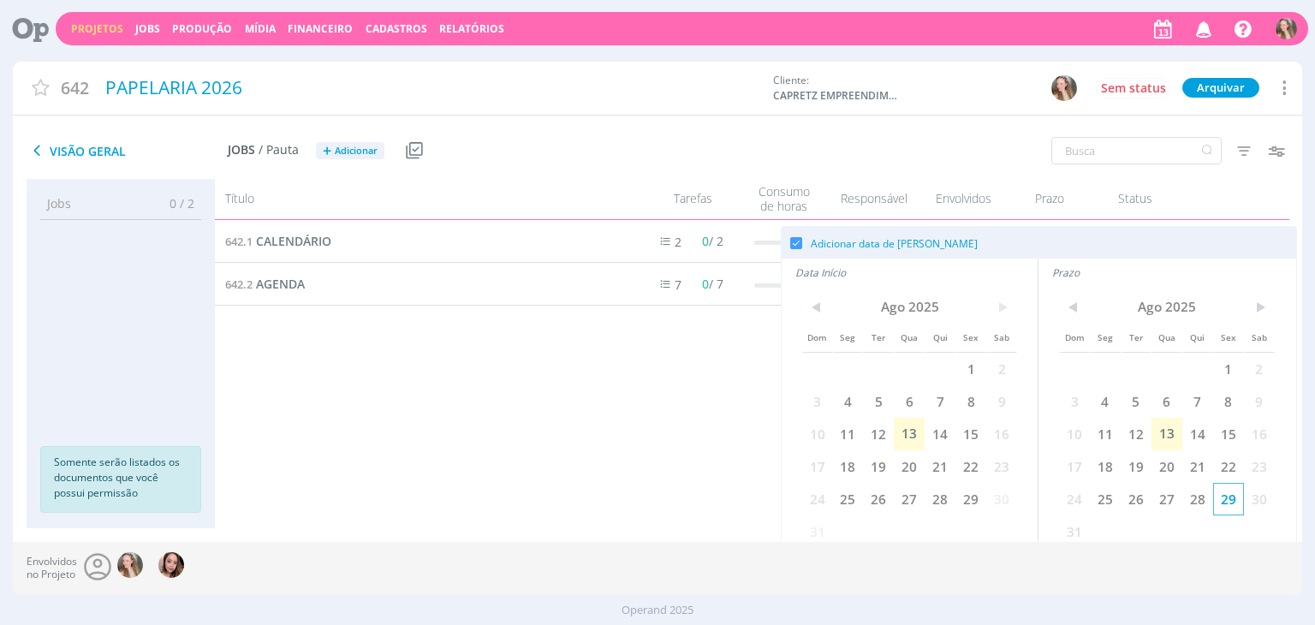
click at [1223, 491] on span "29" at bounding box center [1228, 499] width 31 height 33
click at [925, 533] on div "Dom Seg Ter Qua Qui Sex Sab 1 2 3 4 5 6 7 8 9 10 11 12 13 14 15 16 17 18 19 20 …" at bounding box center [910, 420] width 216 height 253
click at [931, 530] on div "Dom Seg Ter Qua Qui Sex Sab 1 2 3 4 5 6 7 8 9 10 11 12 13 14 15 16 17 18 19 20 …" at bounding box center [910, 420] width 216 height 253
click at [1032, 511] on div "< Ago 2025 > Dom Seg Ter Qua Qui Sex Sab 1 2 3 4 5 6 7 8 9 10 11 12 13 14 15 16…" at bounding box center [910, 420] width 257 height 264
click at [1073, 448] on span "10" at bounding box center [1074, 434] width 31 height 33
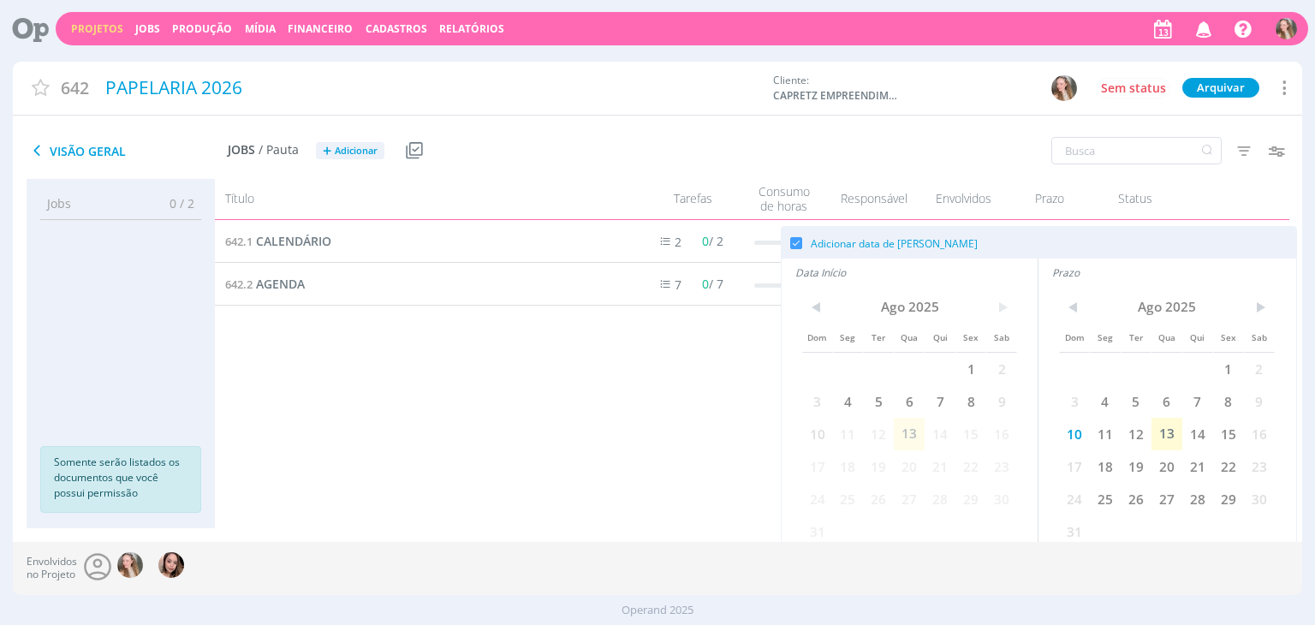
drag, startPoint x: 1044, startPoint y: 436, endPoint x: 941, endPoint y: 431, distance: 103.7
click at [1030, 436] on div "Prazo < Ago 2025 > Dom Seg Ter Qua Qui Sex Sab 1 2 3 4 5 6 7 8 9 10 11 12 13 14…" at bounding box center [1039, 429] width 514 height 341
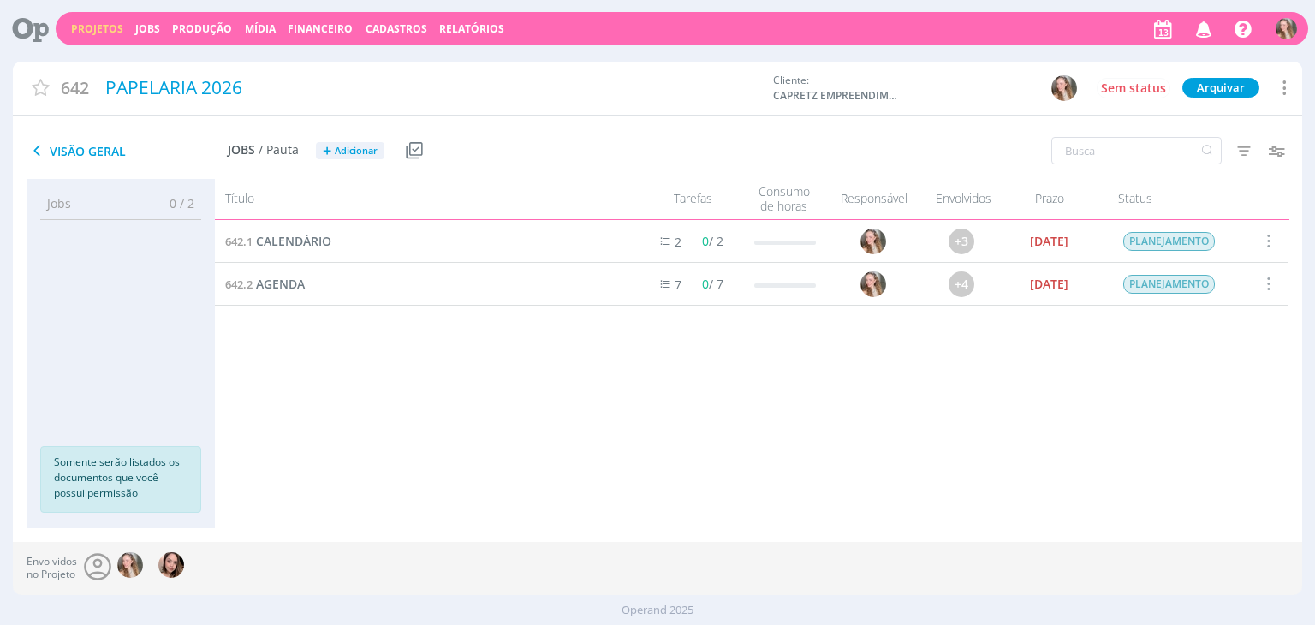
drag, startPoint x: 941, startPoint y: 431, endPoint x: 927, endPoint y: 426, distance: 14.4
click at [939, 431] on div "642.1 CALENDÁRIO 2 0 / 2 +3 18/10/24 PLANEJAMENTO Selecionar Concluir Cancelar …" at bounding box center [751, 357] width 1073 height 274
click at [927, 426] on div "642.1 CALENDÁRIO 2 0 / 2 +3 18/10/24 PLANEJAMENTO Selecionar Concluir Cancelar …" at bounding box center [751, 357] width 1073 height 274
click at [362, 146] on span "Adicionar" at bounding box center [356, 151] width 43 height 11
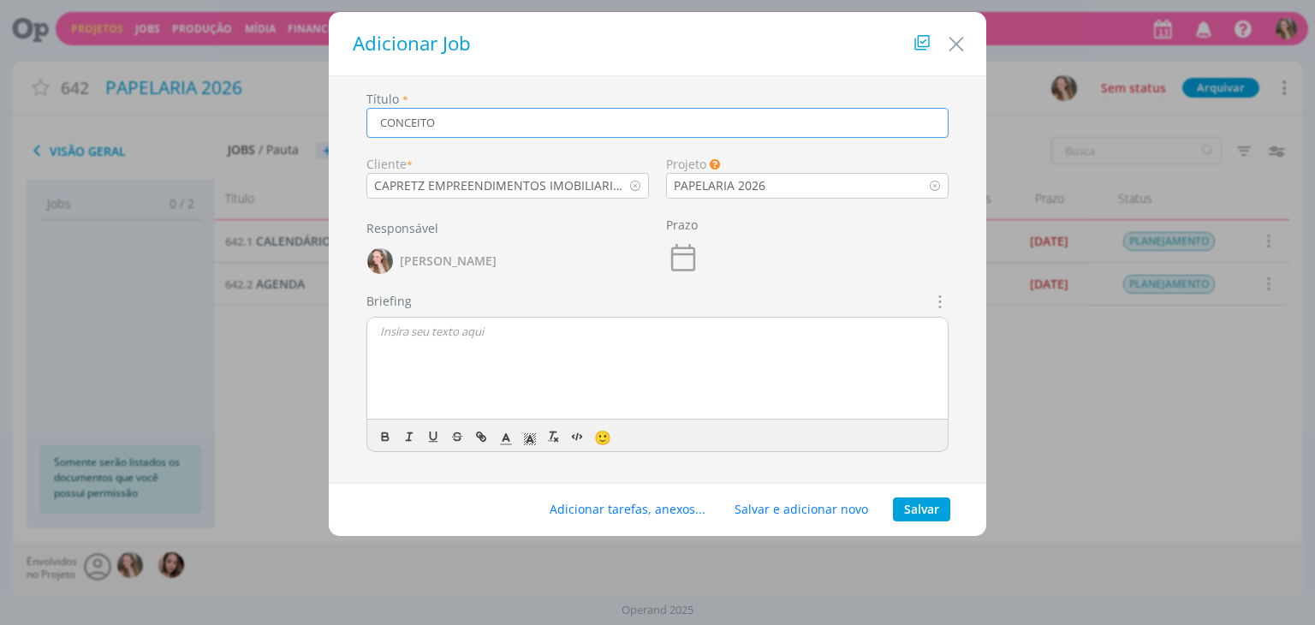
type input "CONCEITO"
click at [459, 336] on p "dialog" at bounding box center [657, 331] width 555 height 15
click at [910, 493] on div "Adicionar tarefas, anexos... Salvar e adicionar novo Salvar" at bounding box center [657, 510] width 657 height 53
click at [915, 510] on button "Salvar" at bounding box center [921, 509] width 57 height 24
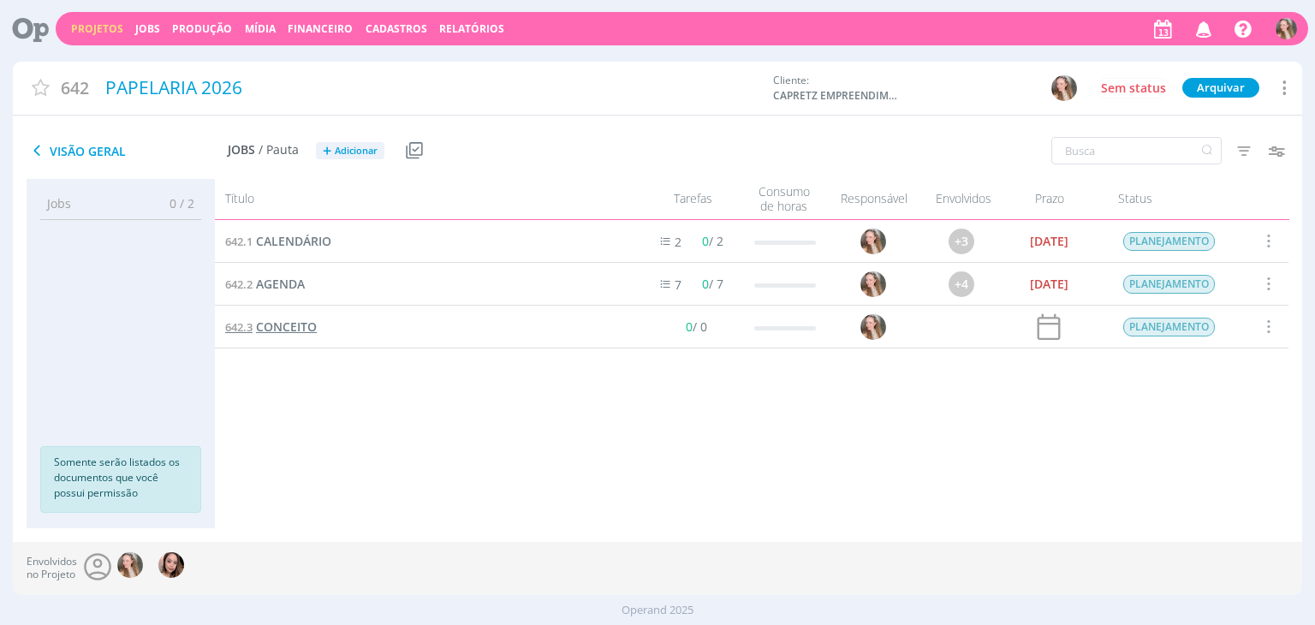
click at [294, 328] on span "CONCEITO" at bounding box center [286, 326] width 61 height 16
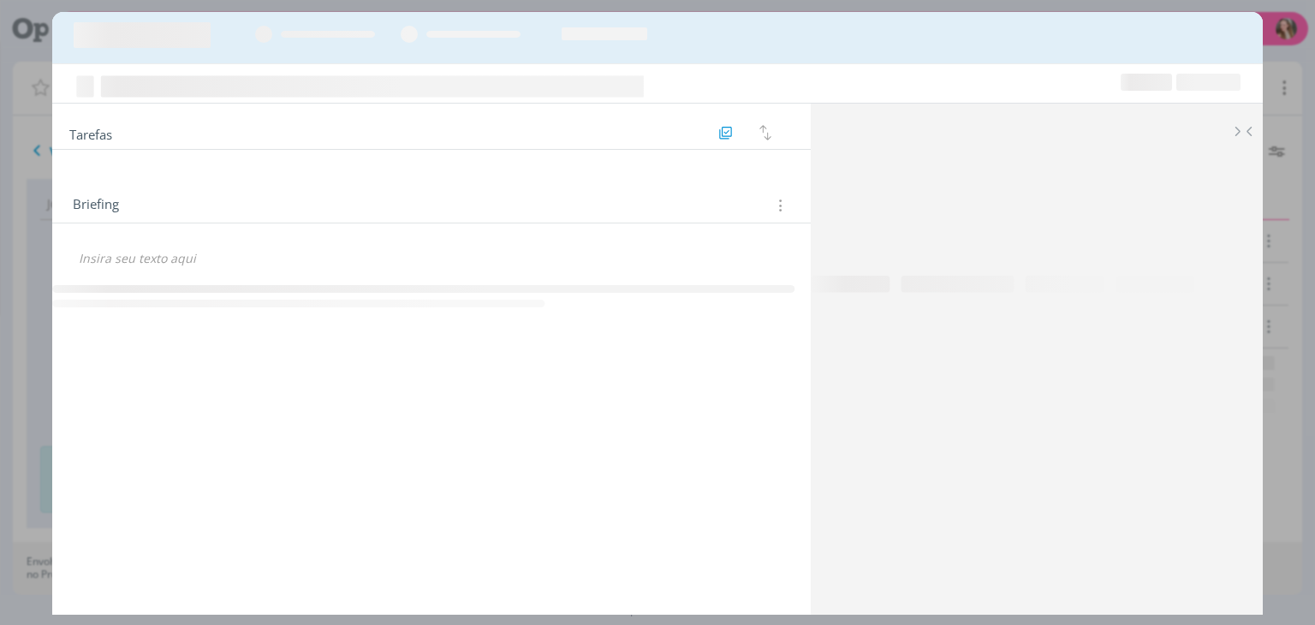
click at [264, 280] on div "dialog" at bounding box center [431, 298] width 758 height 37
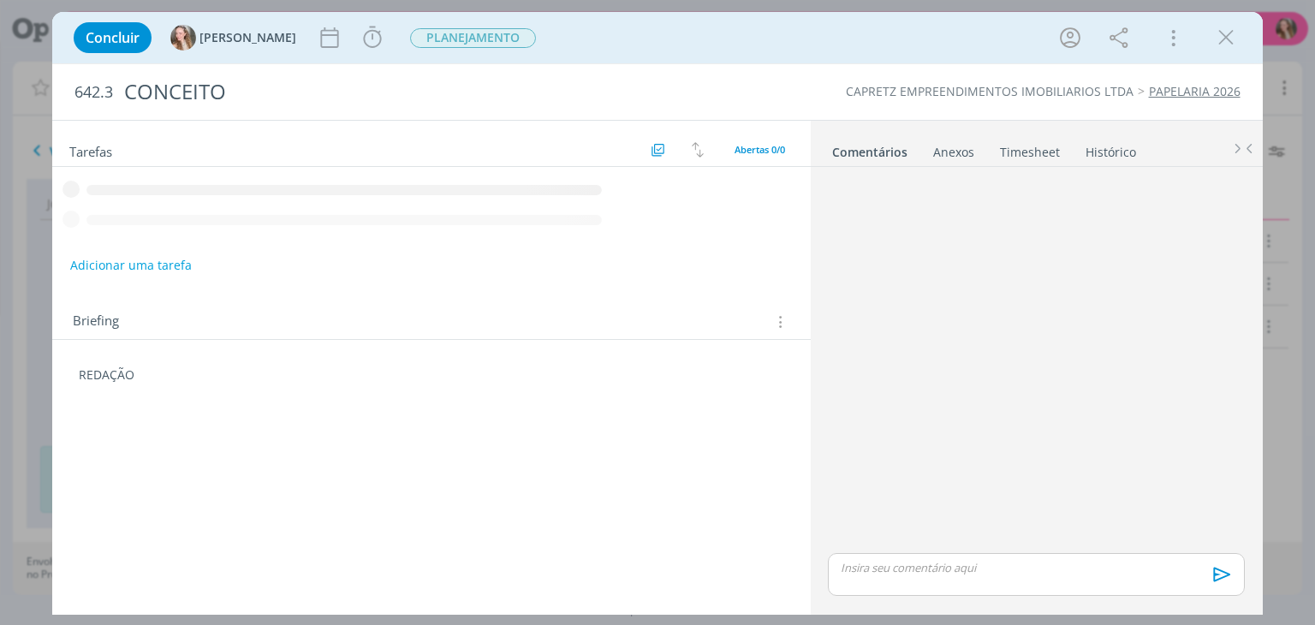
click at [227, 255] on div "Adicionar uma tarefa" at bounding box center [431, 265] width 758 height 31
drag, startPoint x: 212, startPoint y: 281, endPoint x: 204, endPoint y: 304, distance: 24.6
click at [212, 285] on div "REDAÇÃO 🙂" at bounding box center [431, 299] width 758 height 56
click at [193, 312] on p "REDAÇÃO" at bounding box center [431, 306] width 705 height 17
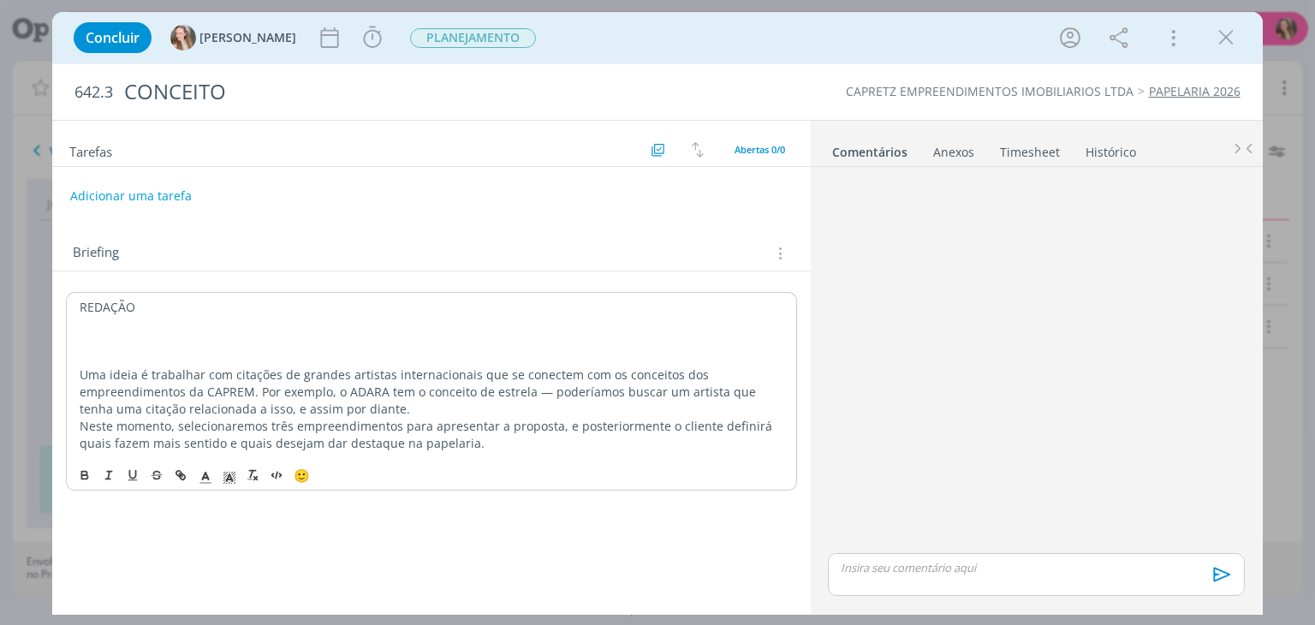
click at [190, 338] on p "dialog" at bounding box center [431, 341] width 703 height 17
drag, startPoint x: 93, startPoint y: 365, endPoint x: 25, endPoint y: 365, distance: 68.5
click at [35, 365] on div "Concluir [PERSON_NAME] Iniciar Apontar Data * [DATE] Horas * 00:00 Tarefa Selec…" at bounding box center [657, 312] width 1315 height 625
click at [394, 396] on p "É trabalhar com citações de grandes artistas internacionais que se conectem com…" at bounding box center [431, 391] width 703 height 51
click at [237, 407] on p "É trabalhar com citações de grandes artistas internacionais que se conectem com…" at bounding box center [431, 391] width 703 height 51
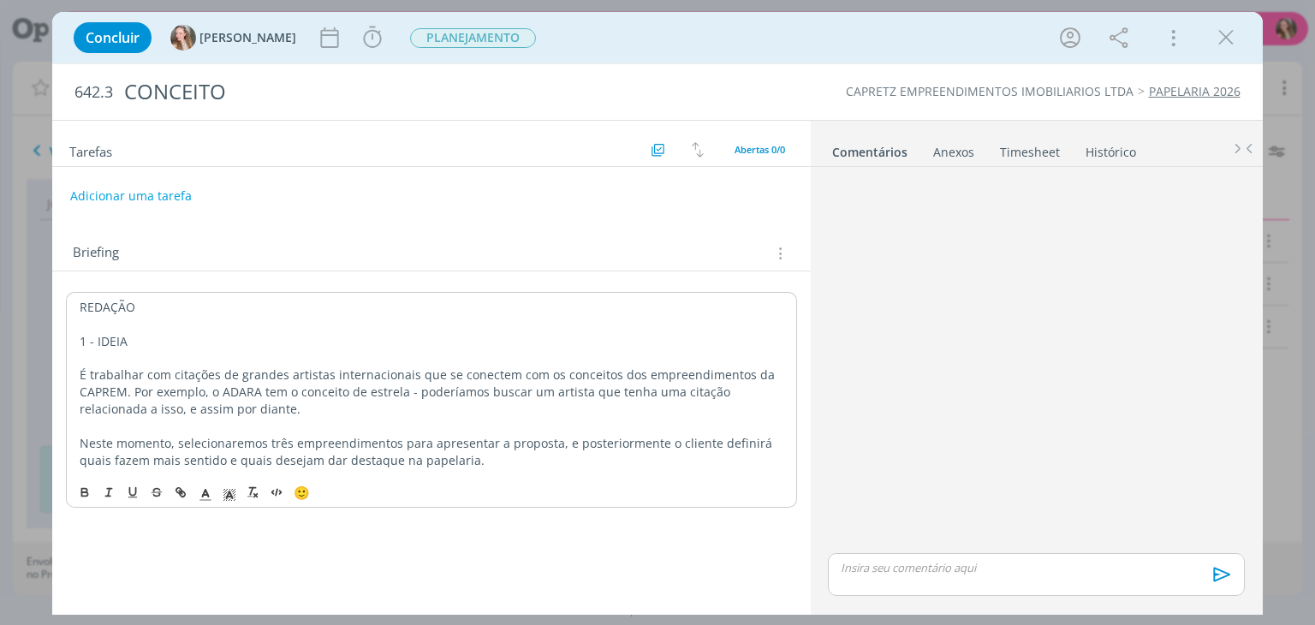
click at [397, 439] on p "Neste momento, selecionaremos três empreendimentos para apresentar a proposta, …" at bounding box center [431, 452] width 703 height 34
click at [688, 460] on p "Neste momento, selecionaremos três empreendimentos (ADARA, VITRUS E VILLA DAS F…" at bounding box center [431, 452] width 703 height 34
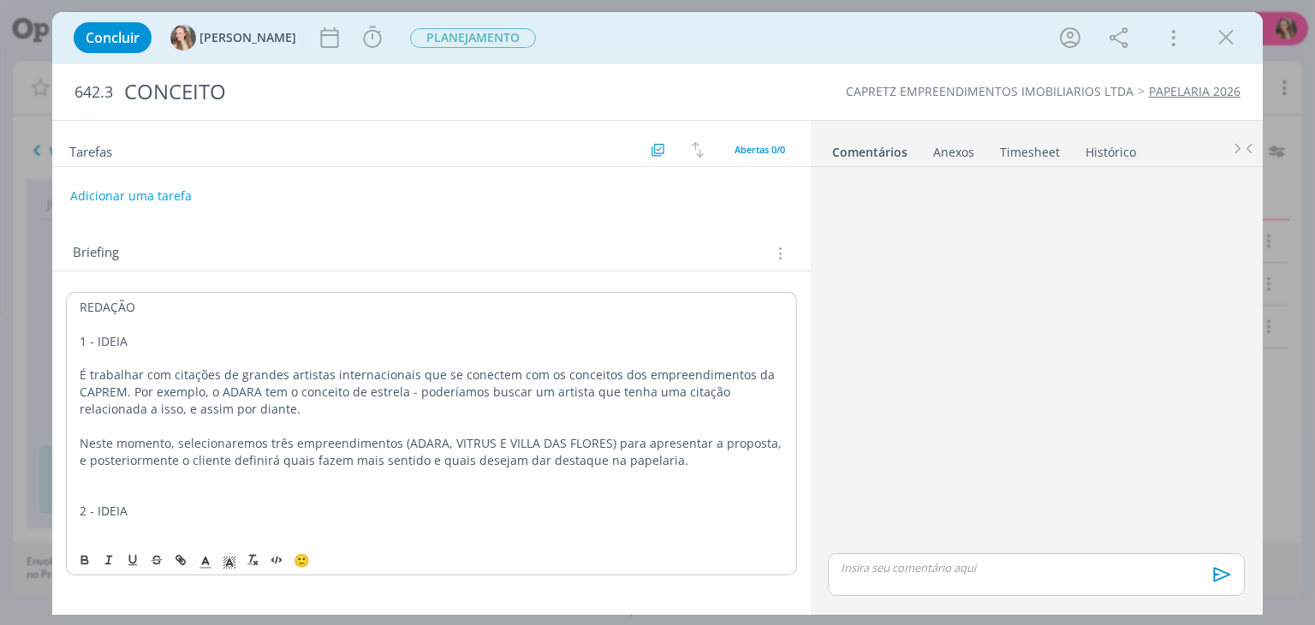
drag, startPoint x: 151, startPoint y: 334, endPoint x: 62, endPoint y: 342, distance: 88.6
click at [62, 342] on div "REDAÇÃO 1 - IDEIA É trabalhar com citações de grandes artistas internacionais q…" at bounding box center [431, 426] width 758 height 311
drag, startPoint x: 86, startPoint y: 514, endPoint x: 127, endPoint y: 514, distance: 41.1
click at [127, 514] on p "2 - IDEIA" at bounding box center [431, 511] width 703 height 17
drag, startPoint x: 111, startPoint y: 340, endPoint x: 59, endPoint y: 436, distance: 109.2
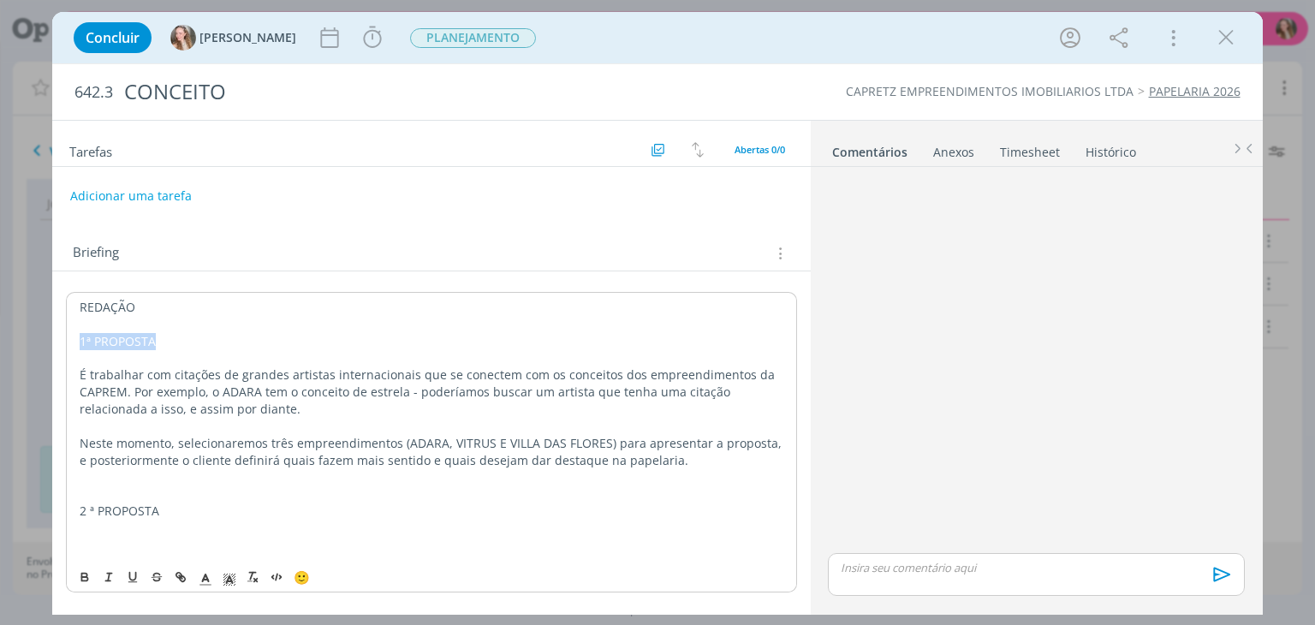
click at [29, 340] on div "Concluir [PERSON_NAME] Iniciar Apontar Data * [DATE] Horas * 00:00 Tarefa Selec…" at bounding box center [657, 312] width 1315 height 625
click at [85, 580] on icon "dialog" at bounding box center [85, 578] width 6 height 3
drag, startPoint x: 110, startPoint y: 514, endPoint x: 110, endPoint y: 534, distance: 19.7
click at [158, 516] on div "REDAÇÃO 1ª PROPOSTA É trabalhar com citações de grandes artistas internacionais…" at bounding box center [431, 426] width 730 height 268
drag, startPoint x: 82, startPoint y: 586, endPoint x: 123, endPoint y: 550, distance: 54.0
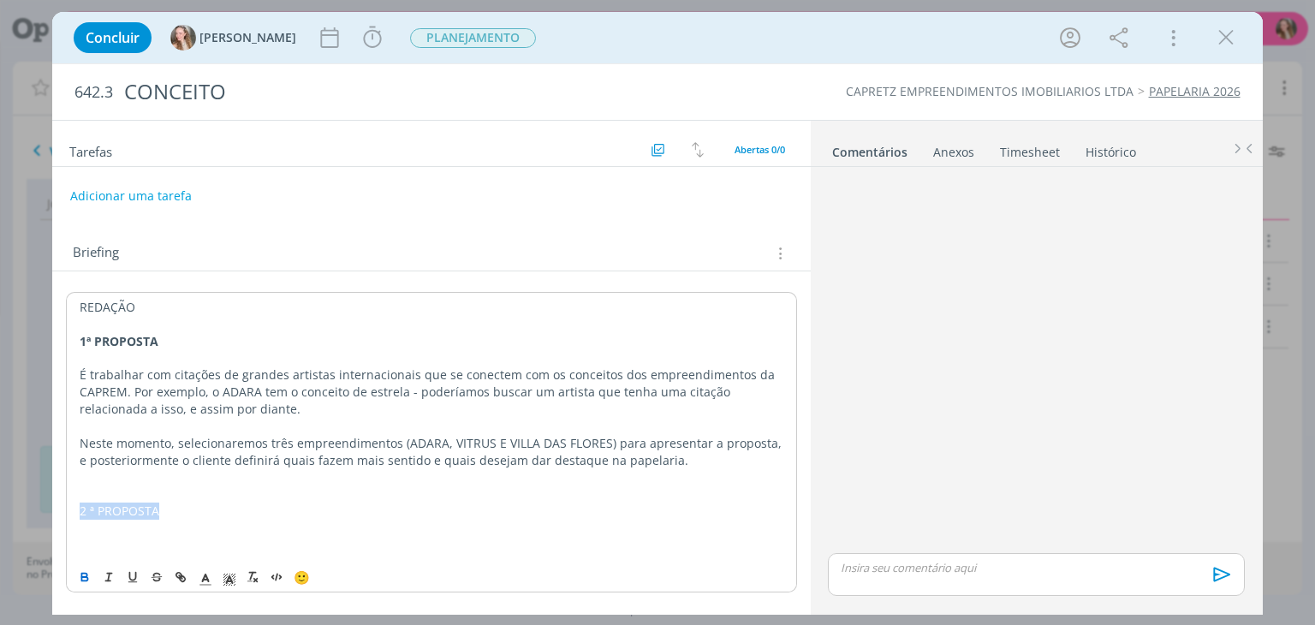
click at [82, 583] on button "dialog" at bounding box center [86, 577] width 24 height 21
click at [195, 532] on p "dialog" at bounding box center [431, 528] width 703 height 17
click at [164, 545] on p "dialog" at bounding box center [431, 544] width 705 height 17
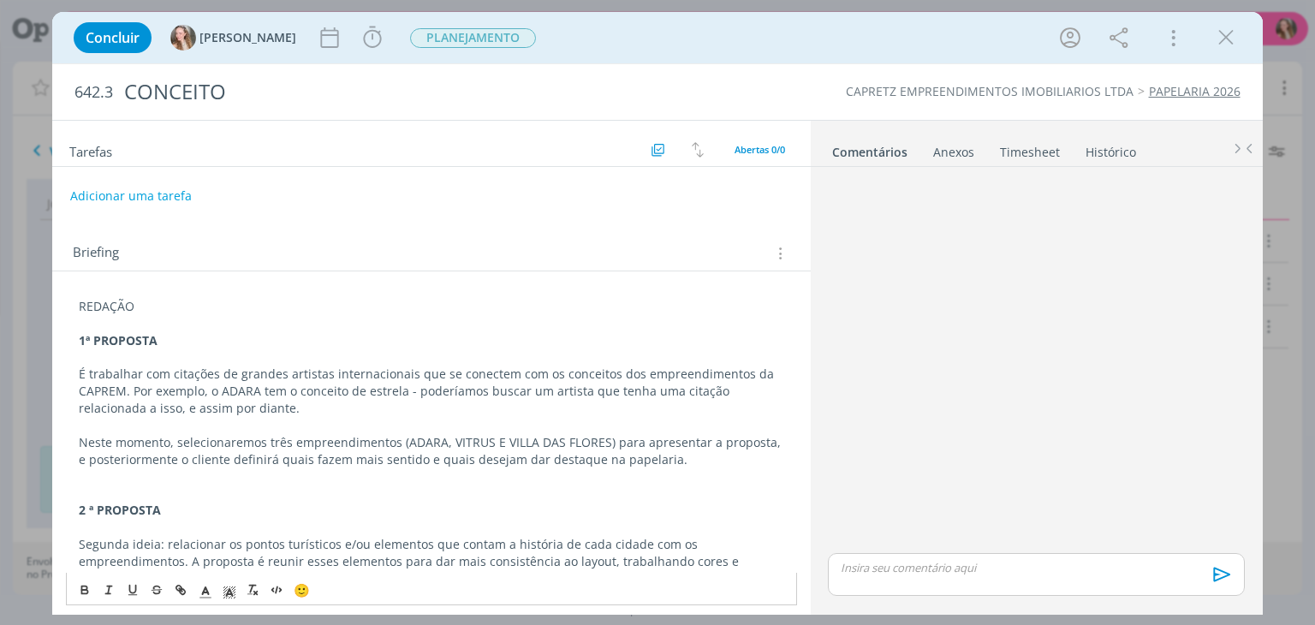
scroll to position [145, 0]
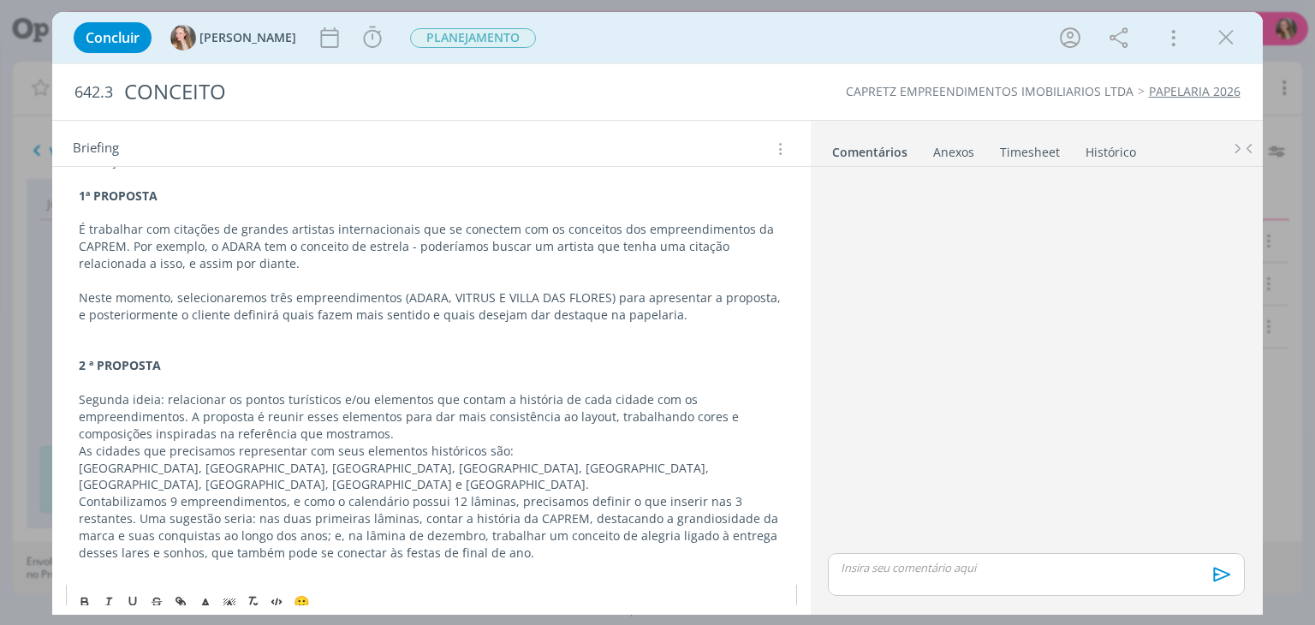
click at [308, 431] on p "Segunda ideia: relacionar os pontos turísticos e/ou elementos que contam a hist…" at bounding box center [431, 416] width 705 height 51
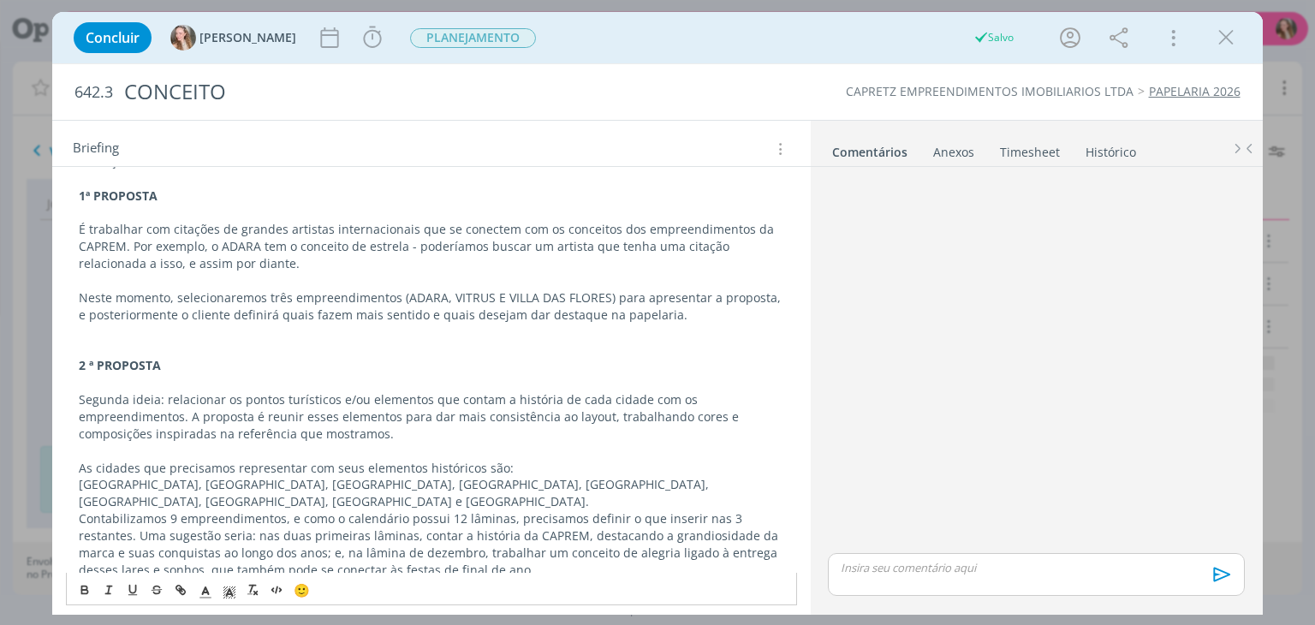
scroll to position [162, 0]
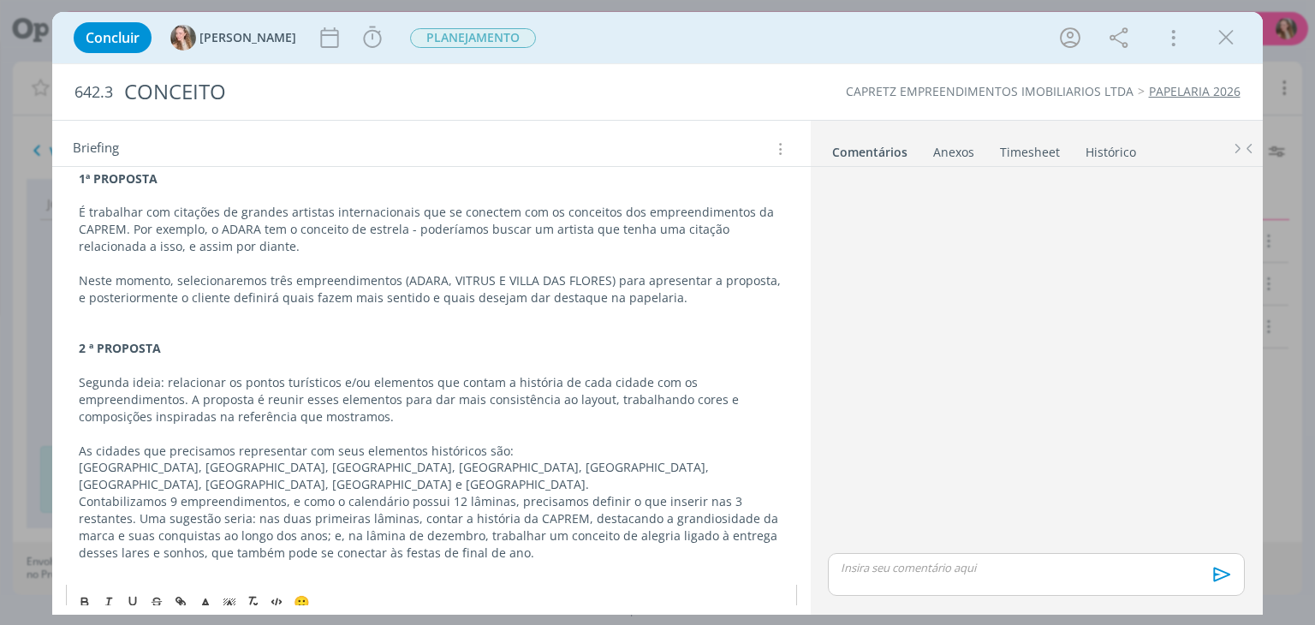
click at [509, 455] on p "As cidades que precisamos representar com seus elementos históricos são:" at bounding box center [431, 451] width 705 height 17
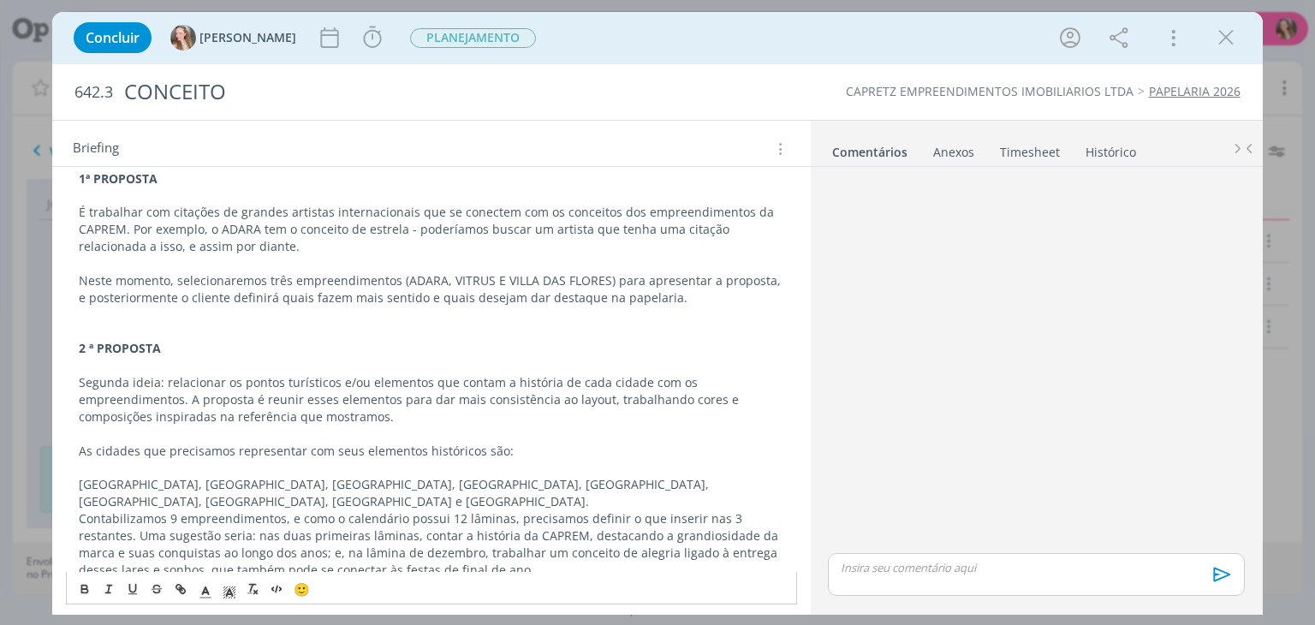
click at [140, 485] on p "[GEOGRAPHIC_DATA], [GEOGRAPHIC_DATA], [GEOGRAPHIC_DATA], [GEOGRAPHIC_DATA], [GE…" at bounding box center [431, 493] width 705 height 34
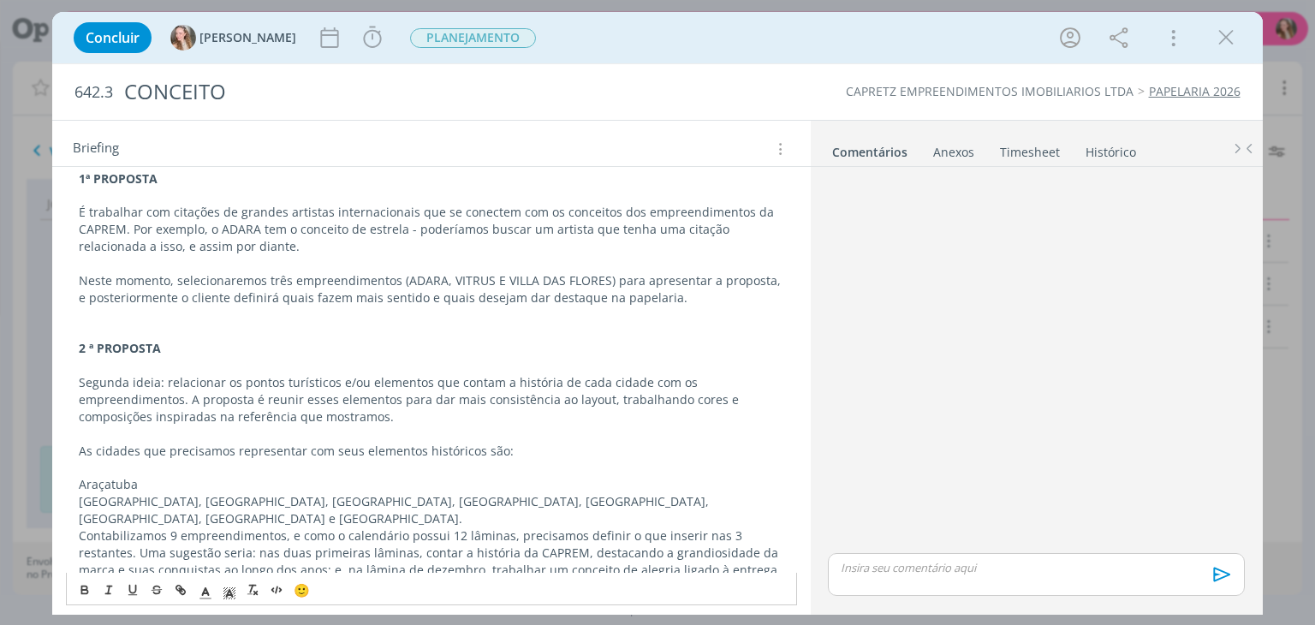
click at [222, 503] on p "[GEOGRAPHIC_DATA], [GEOGRAPHIC_DATA], [GEOGRAPHIC_DATA], [GEOGRAPHIC_DATA], [GE…" at bounding box center [431, 510] width 705 height 34
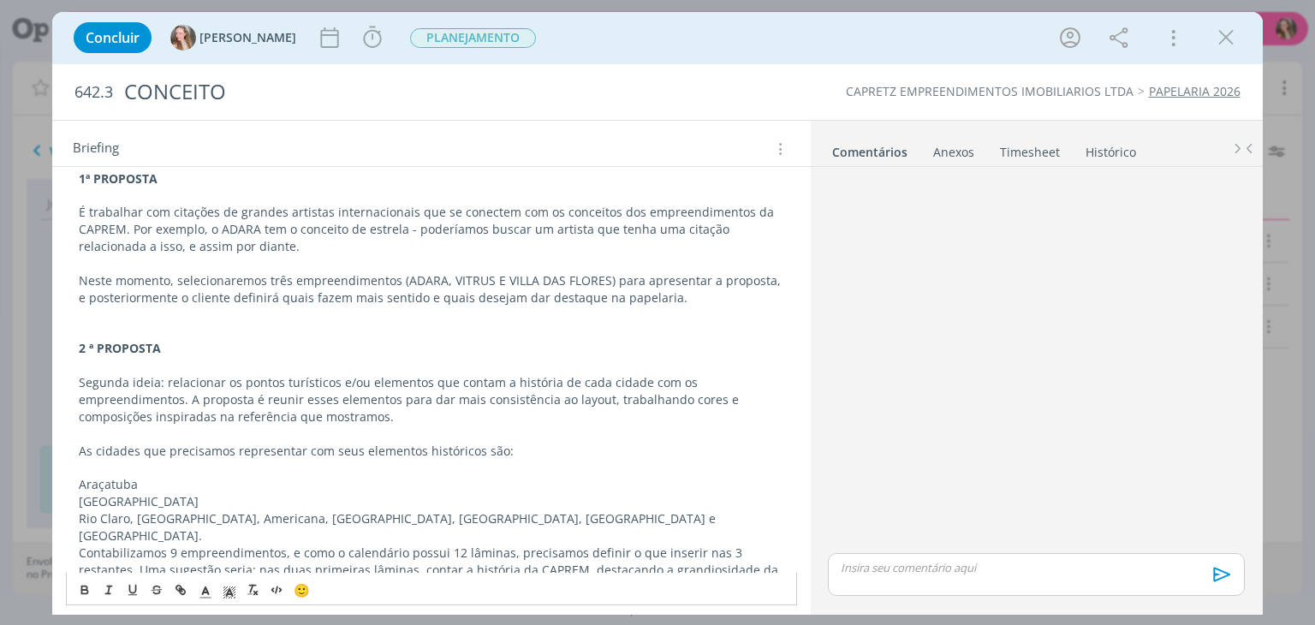
drag, startPoint x: 532, startPoint y: 508, endPoint x: 529, endPoint y: 499, distance: 8.9
click at [284, 497] on p "[GEOGRAPHIC_DATA]" at bounding box center [431, 501] width 705 height 17
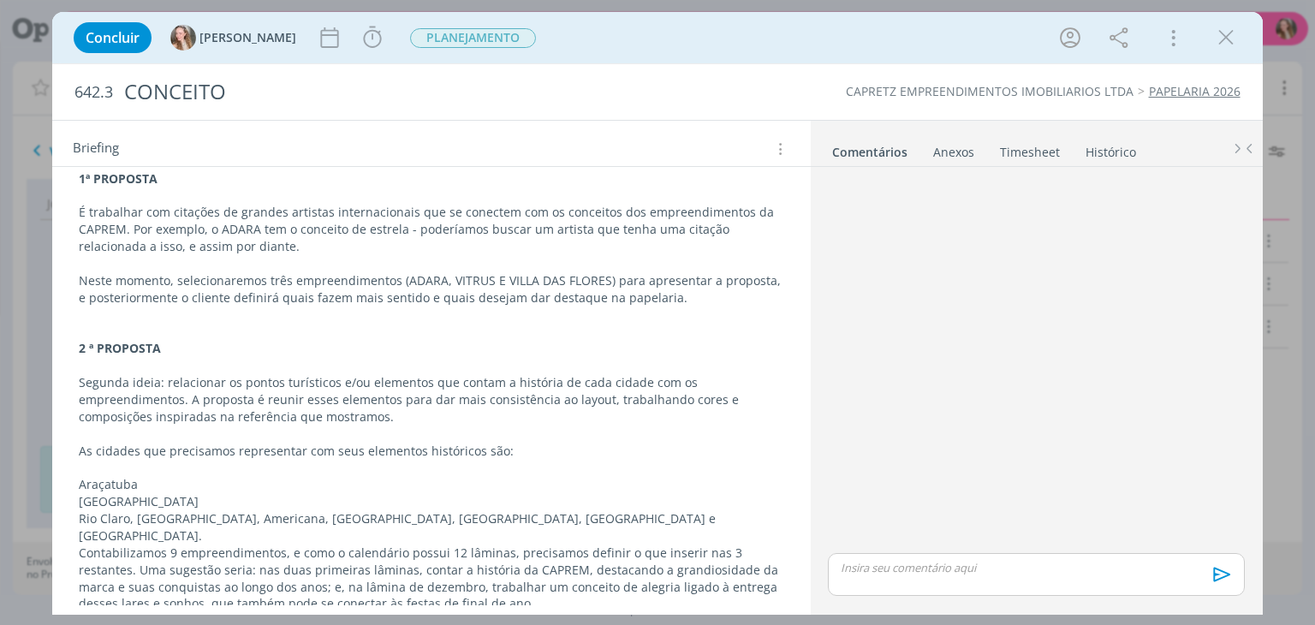
click at [318, 486] on p "Araçatuba" at bounding box center [431, 484] width 705 height 17
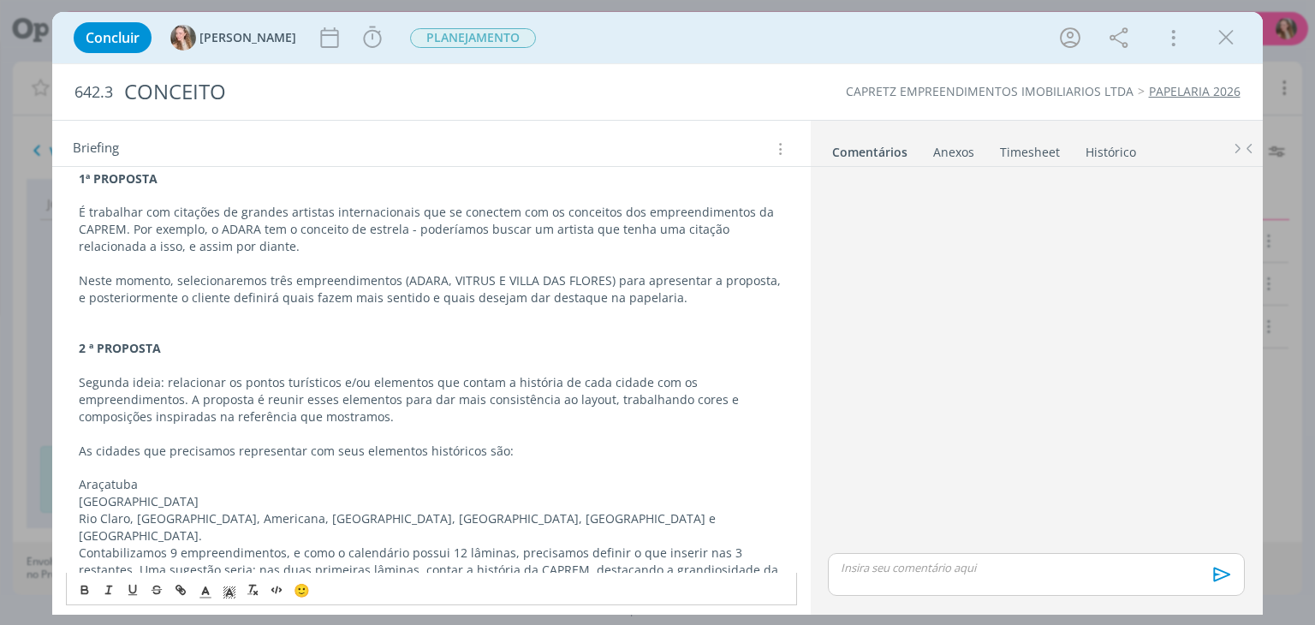
drag, startPoint x: 100, startPoint y: 481, endPoint x: 550, endPoint y: 508, distance: 451.1
click at [550, 508] on div "REDAÇÃO 1ª PROPOSTA É trabalhar com citações de grandes artistas internacionais…" at bounding box center [431, 382] width 730 height 505
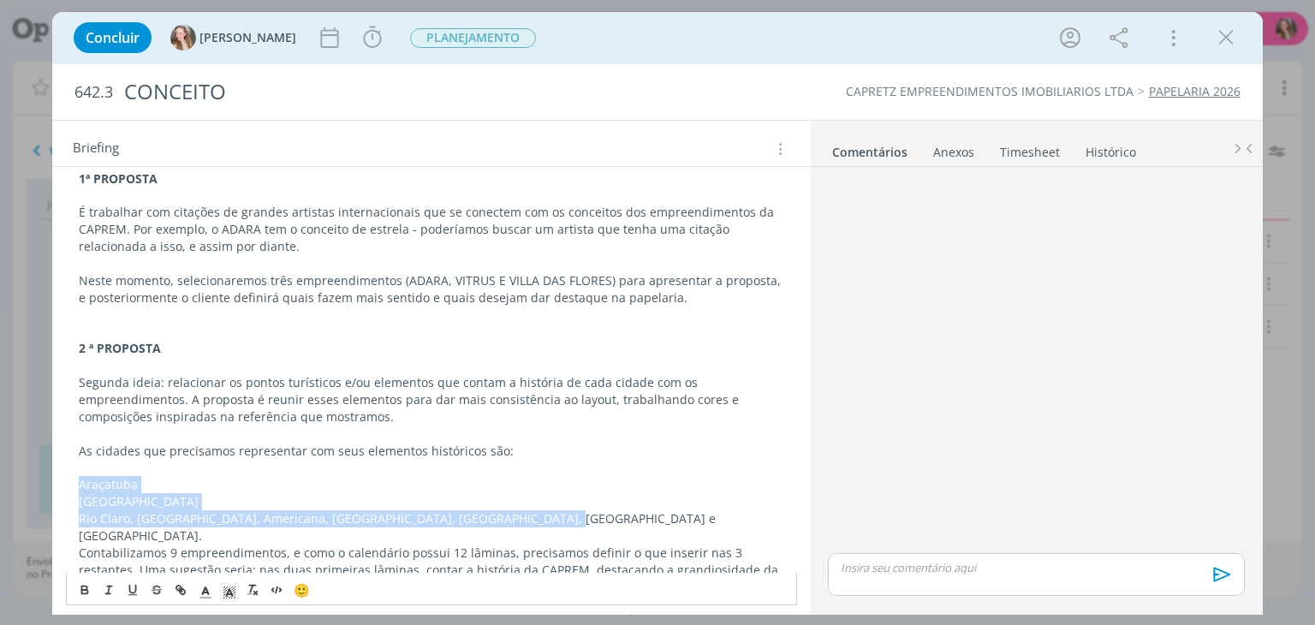
drag, startPoint x: 536, startPoint y: 515, endPoint x: 68, endPoint y: 484, distance: 468.5
click at [68, 484] on div "REDAÇÃO 1ª PROPOSTA É trabalhar com citações de grandes artistas internacionais…" at bounding box center [431, 382] width 730 height 505
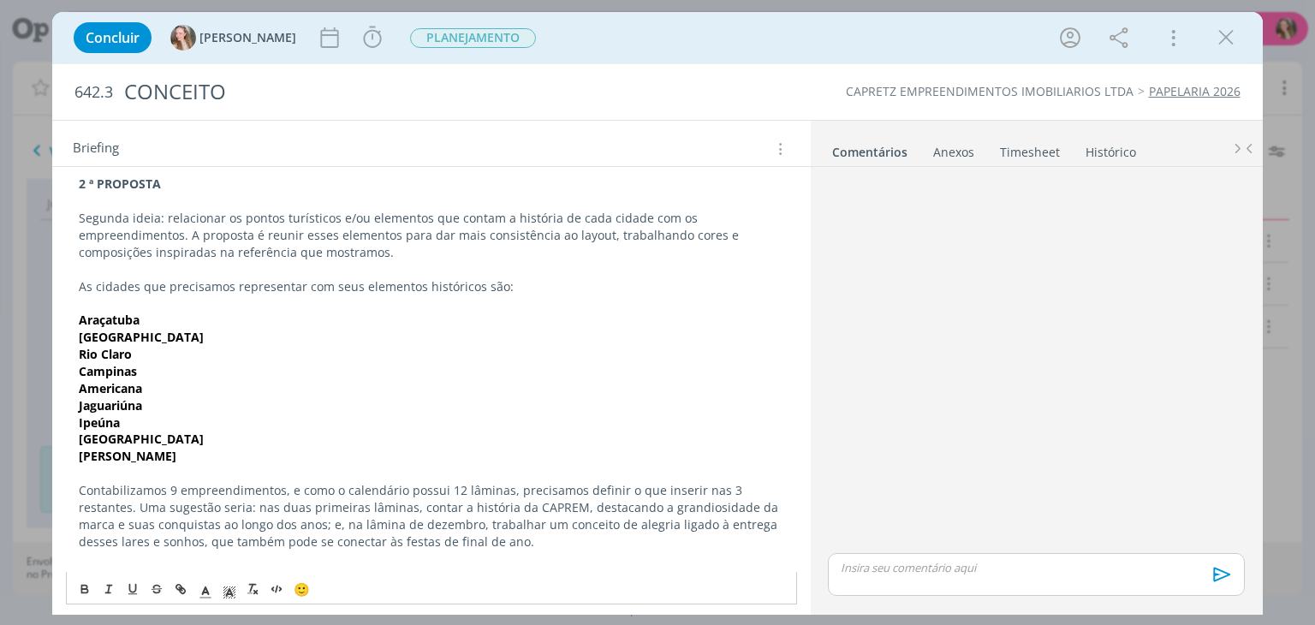
scroll to position [332, 0]
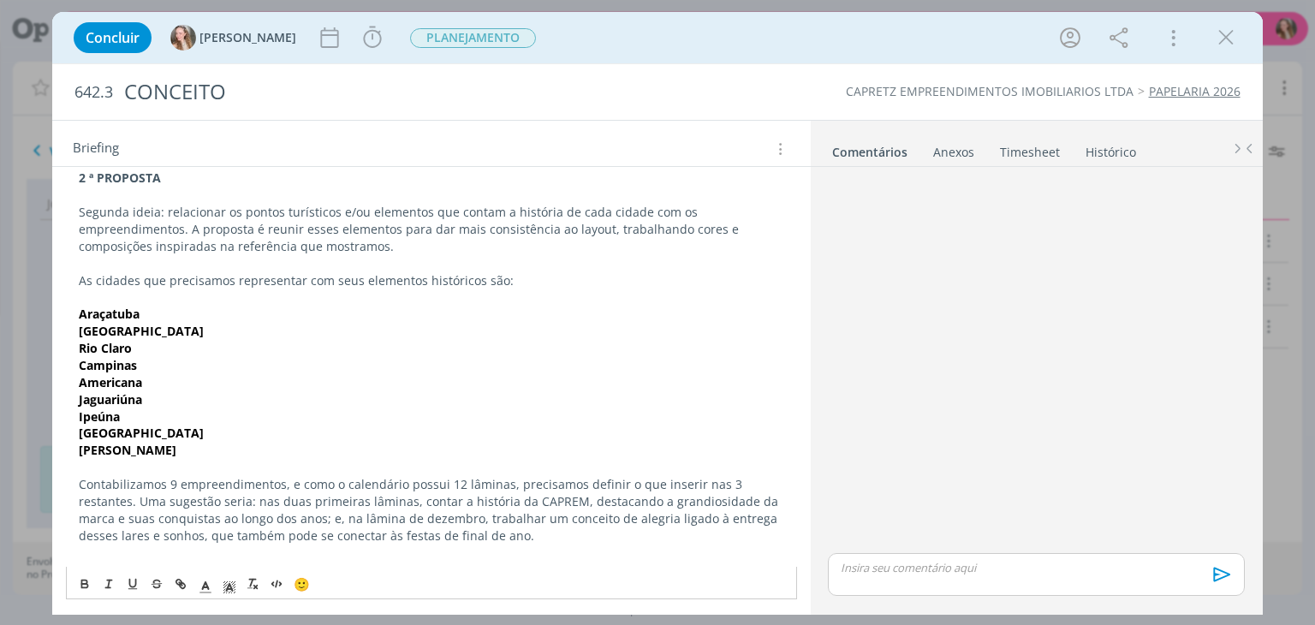
click at [105, 499] on p "Contabilizamos 9 empreendimentos, e como o calendário possui 12 lâminas, precis…" at bounding box center [431, 510] width 705 height 68
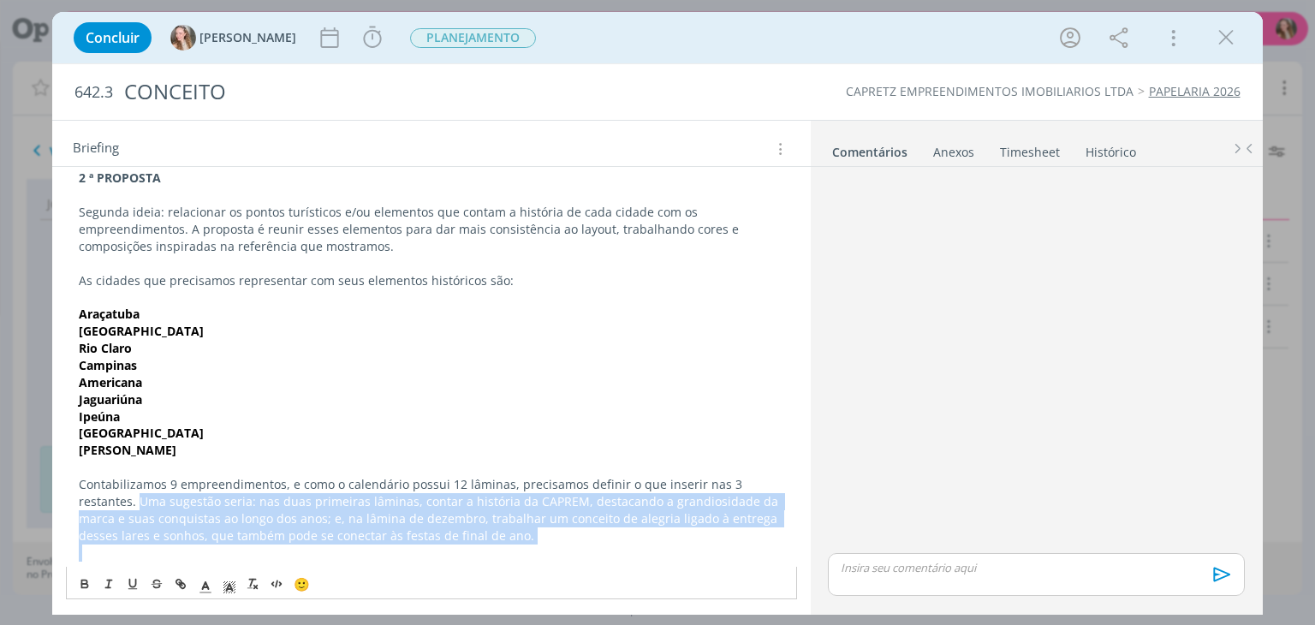
drag, startPoint x: 105, startPoint y: 499, endPoint x: 459, endPoint y: 546, distance: 356.7
click at [459, 546] on div "REDAÇÃO 1ª PROPOSTA É trabalhar com citações de grandes artistas internacionais…" at bounding box center [431, 264] width 730 height 608
click at [99, 582] on button "dialog" at bounding box center [110, 584] width 24 height 21
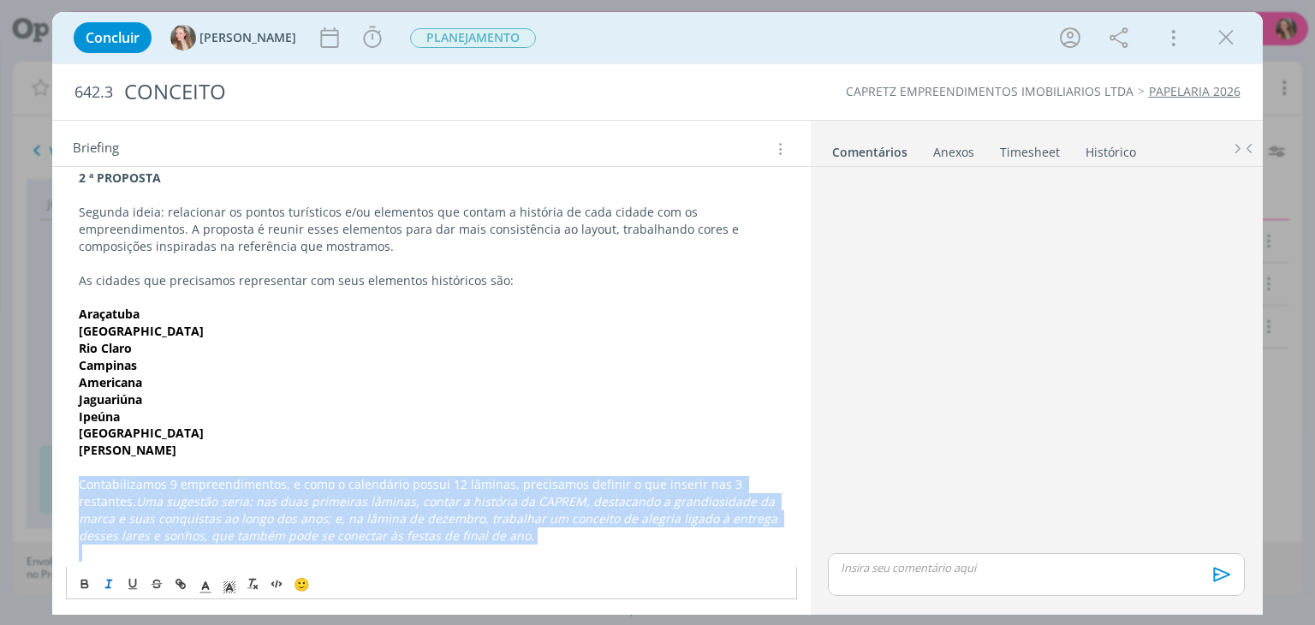
click at [288, 499] on em "Uma sugestão seria: nas duas primeiras lâminas, contar a história da CAPREM, de…" at bounding box center [430, 518] width 702 height 51
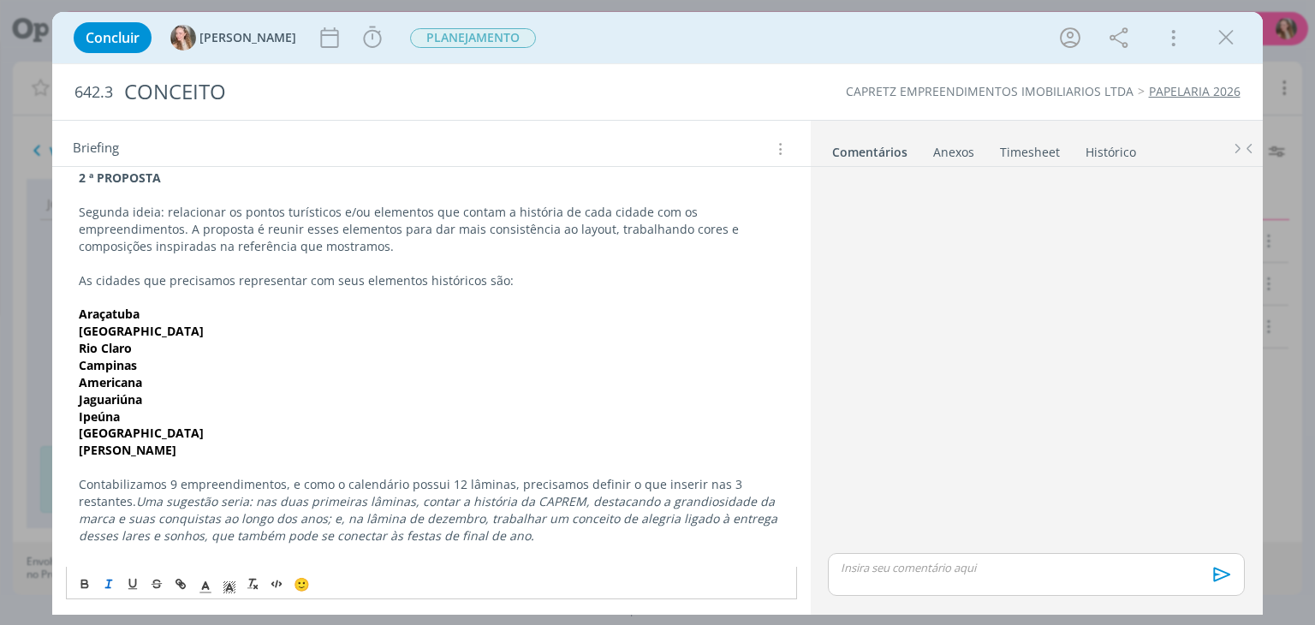
click at [494, 535] on p "Contabilizamos 9 empreendimentos, e como o calendário possui 12 lâminas, precis…" at bounding box center [431, 510] width 705 height 68
click at [497, 540] on p "Contabilizamos 9 empreendimentos, e como o calendário possui 12 lâminas, precis…" at bounding box center [431, 510] width 705 height 68
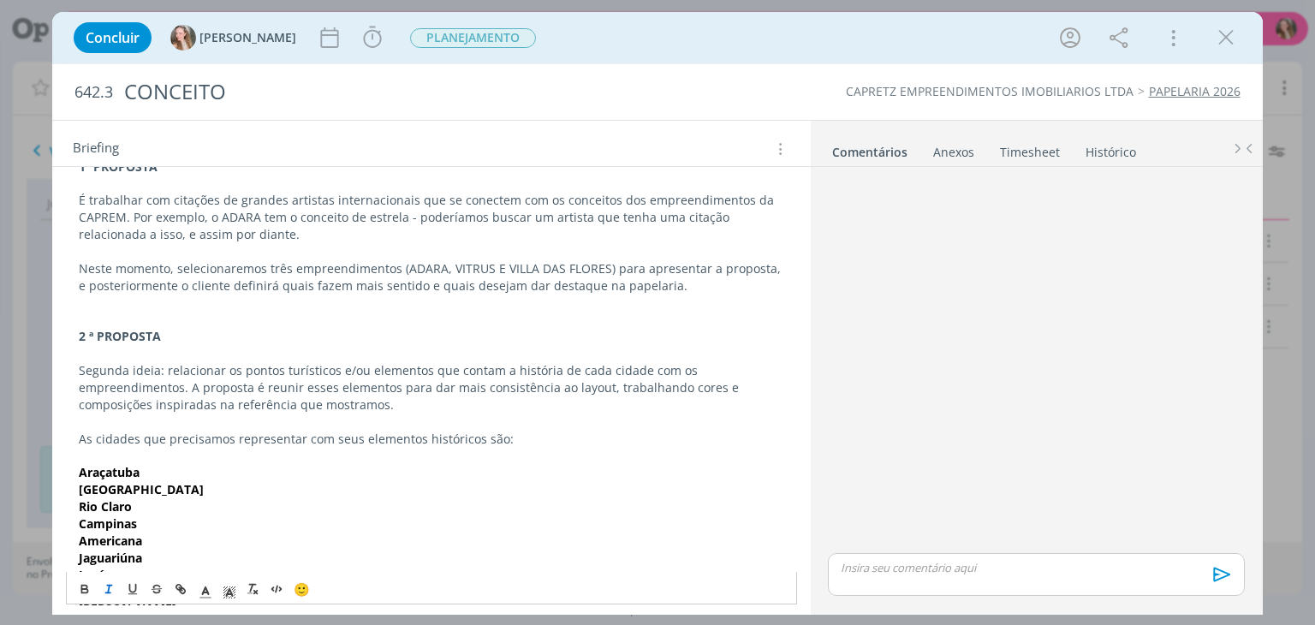
scroll to position [0, 0]
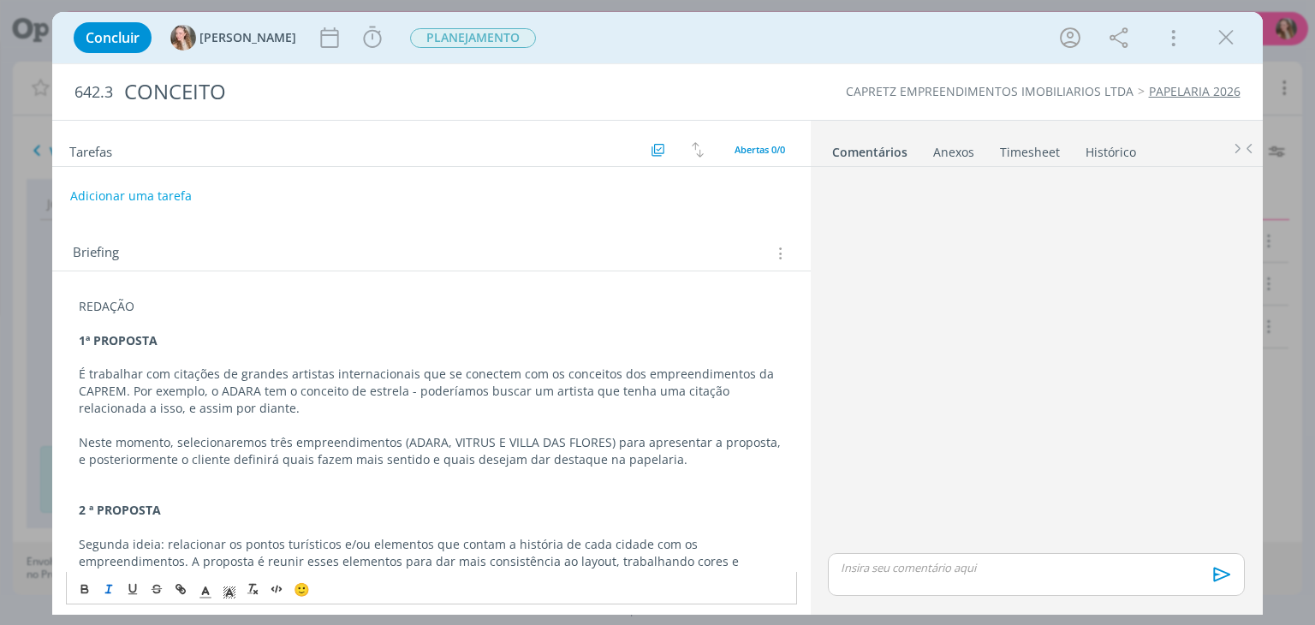
click at [207, 342] on p "1ª PROPOSTA" at bounding box center [431, 340] width 705 height 17
click at [192, 519] on p "dialog" at bounding box center [431, 527] width 705 height 17
click at [160, 499] on p "dialog" at bounding box center [431, 493] width 705 height 17
click at [169, 509] on p "2 ª PROPOSTA" at bounding box center [431, 510] width 705 height 17
click at [325, 505] on strong "2 ª PROPOSTA - Mostrar a grandiosidade da marca e fo" at bounding box center [240, 510] width 322 height 16
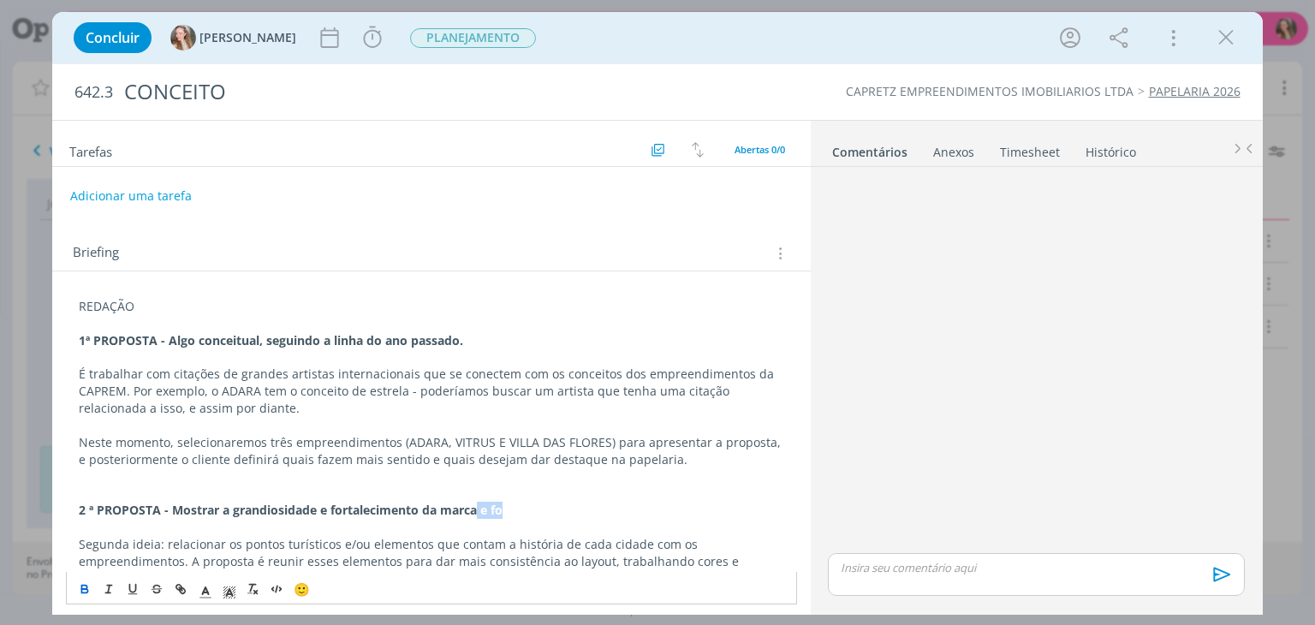
drag, startPoint x: 476, startPoint y: 514, endPoint x: 552, endPoint y: 512, distance: 76.2
click at [552, 512] on p "2 ª PROPOSTA - Mostrar a grandiosidade e fortalecimento da marca e fo" at bounding box center [431, 510] width 705 height 17
drag, startPoint x: 161, startPoint y: 303, endPoint x: 73, endPoint y: 316, distance: 89.1
click at [73, 316] on div "REDAÇÃO 1ª PROPOSTA - Algo conceitual, seguindo a linha do ano passado. É traba…" at bounding box center [431, 596] width 730 height 608
click at [164, 305] on p "REDAÇÃO" at bounding box center [431, 306] width 705 height 17
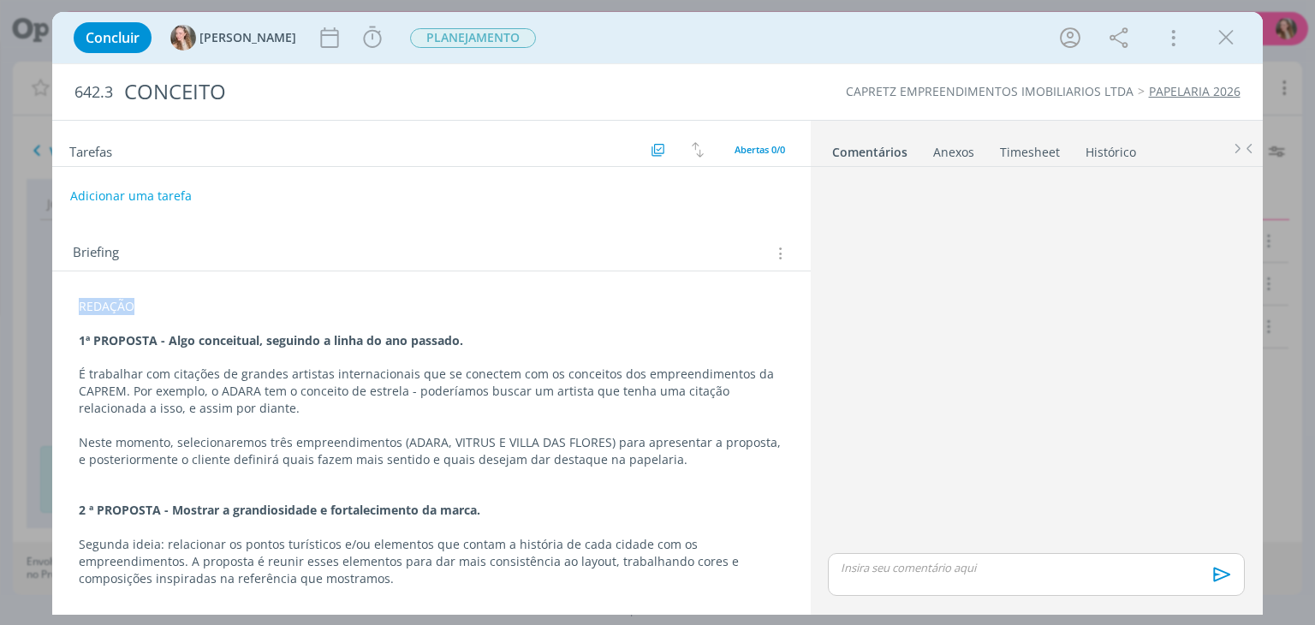
scroll to position [332, 0]
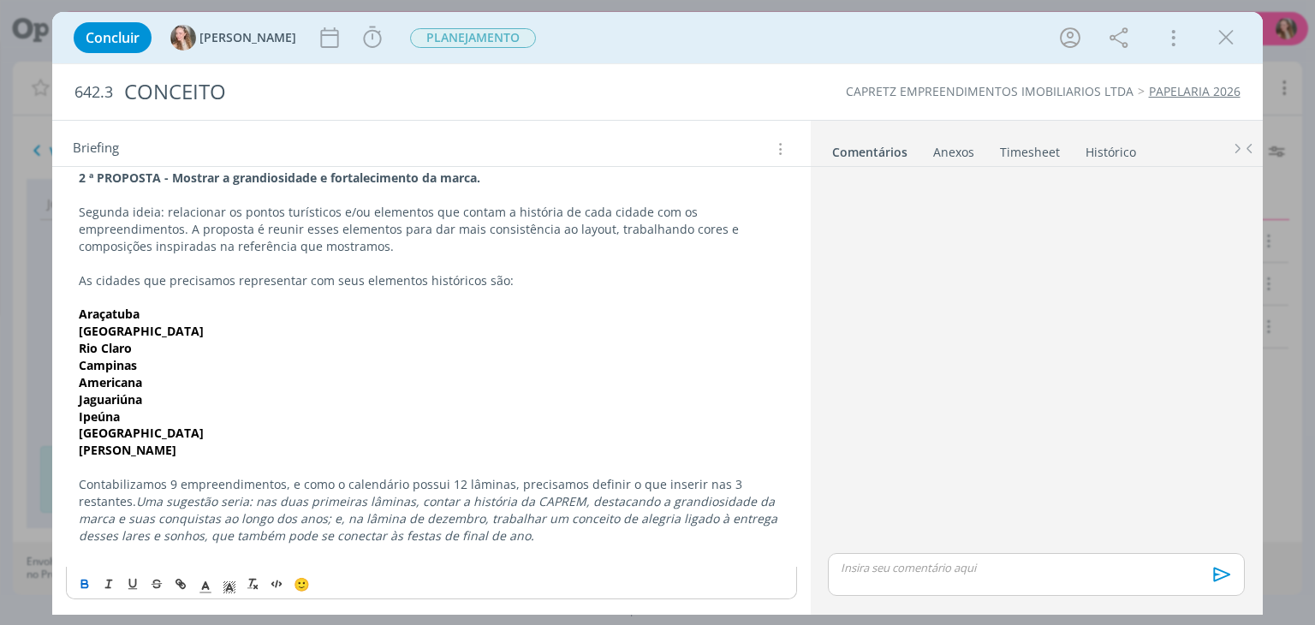
click at [82, 577] on icon "dialog" at bounding box center [85, 584] width 14 height 14
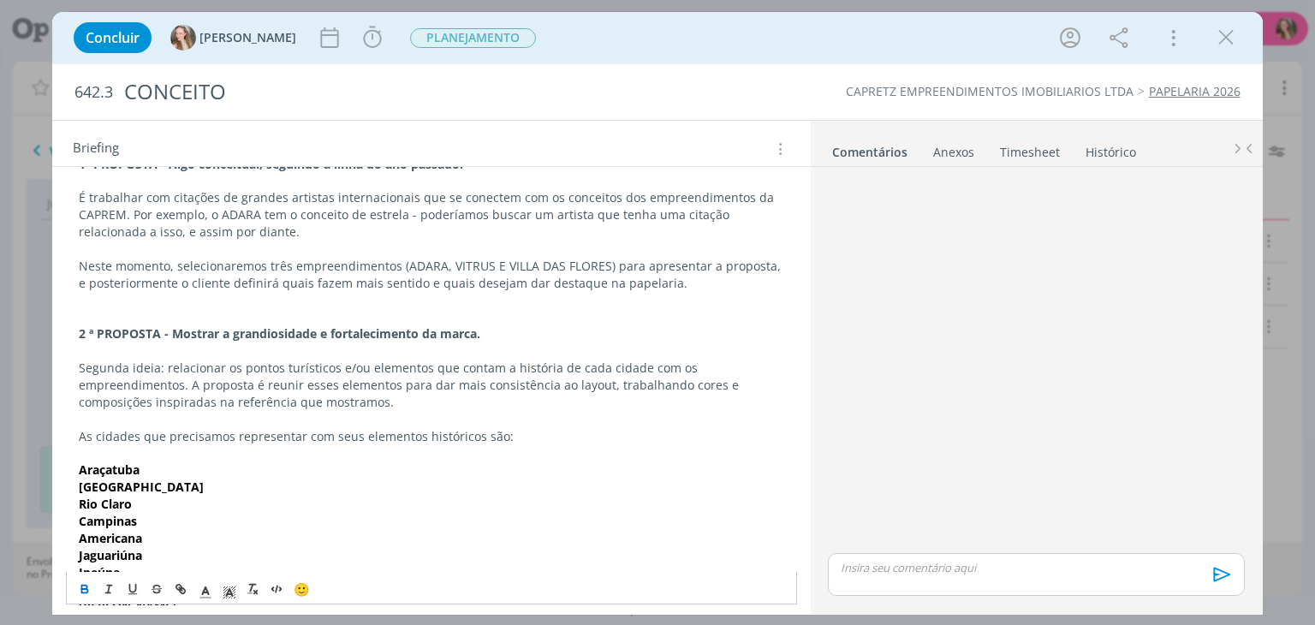
scroll to position [0, 0]
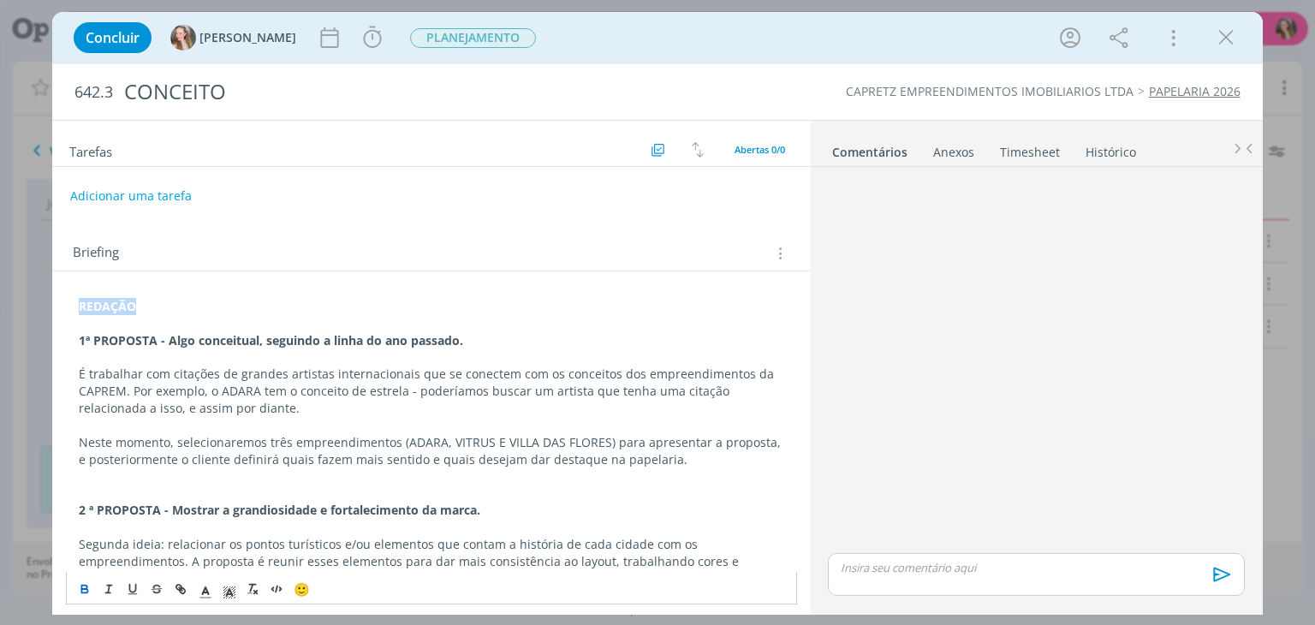
click at [308, 429] on p "dialog" at bounding box center [431, 425] width 705 height 17
click at [143, 186] on button "Adicionar uma tarefa" at bounding box center [130, 195] width 122 height 29
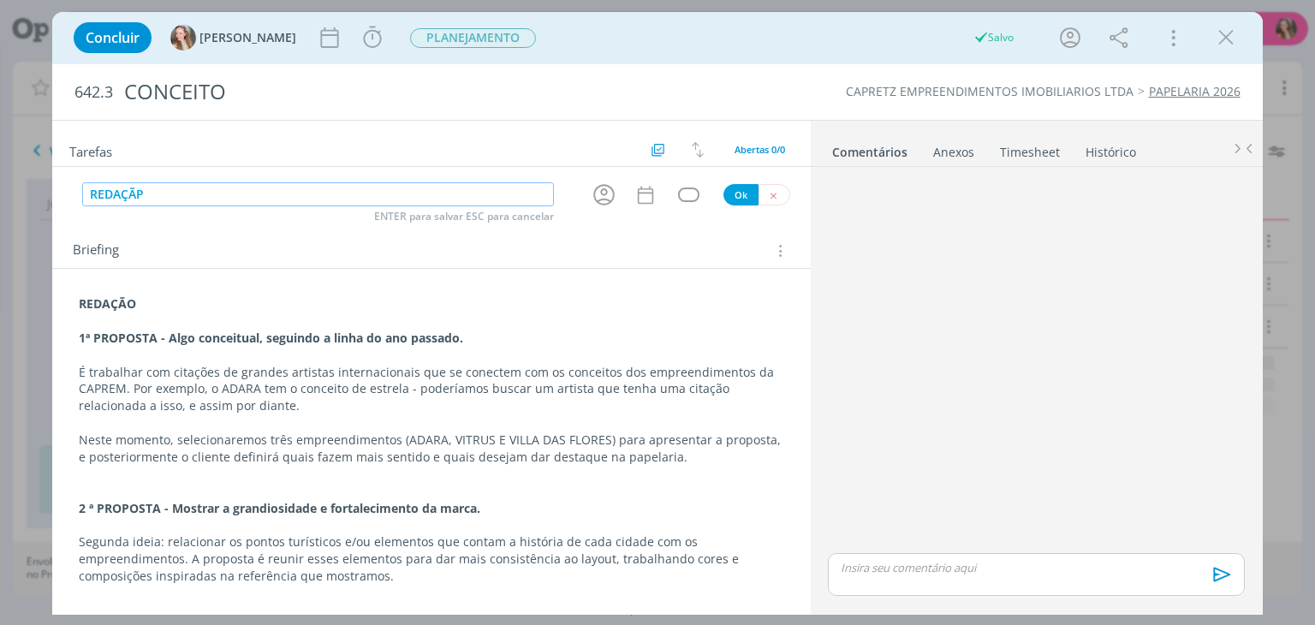
type input "REDAÇÃP"
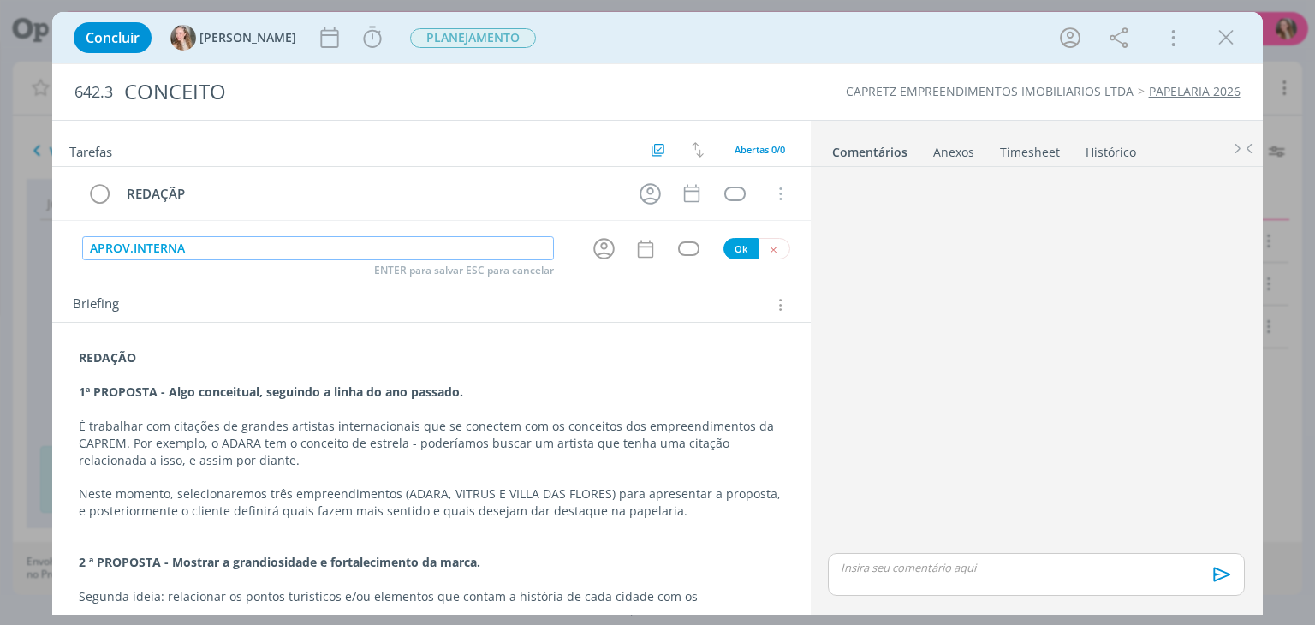
type input "APROV.INTERNA"
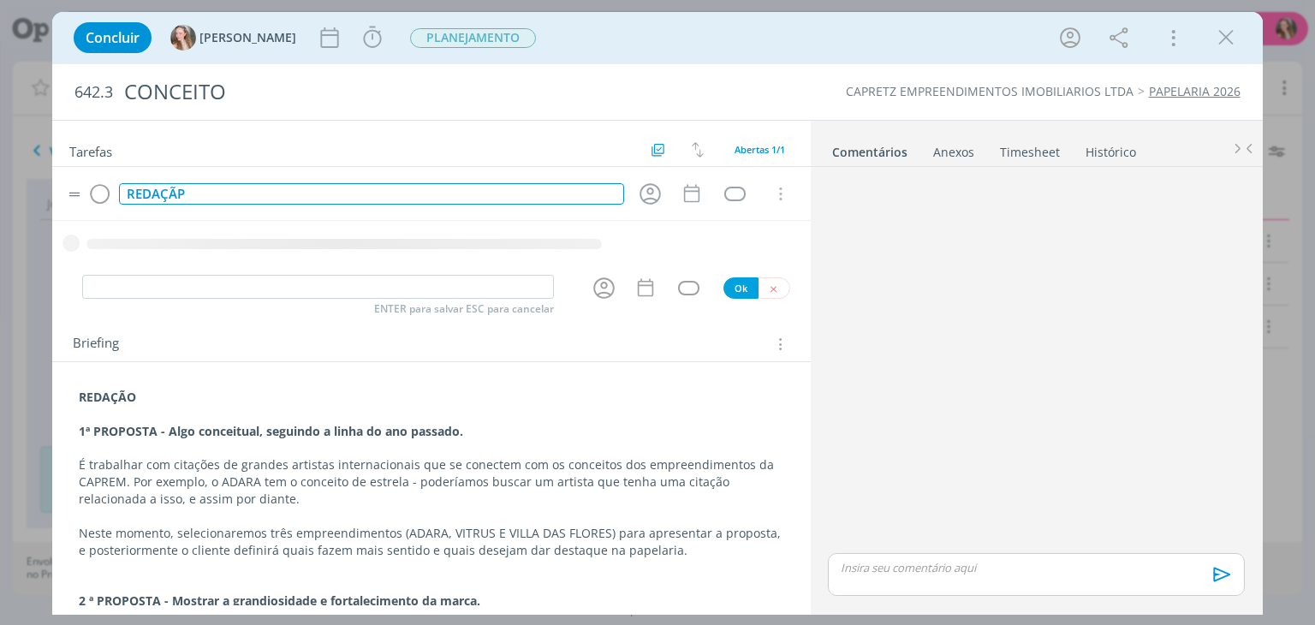
click at [188, 193] on div "REDAÇÃP" at bounding box center [371, 193] width 504 height 21
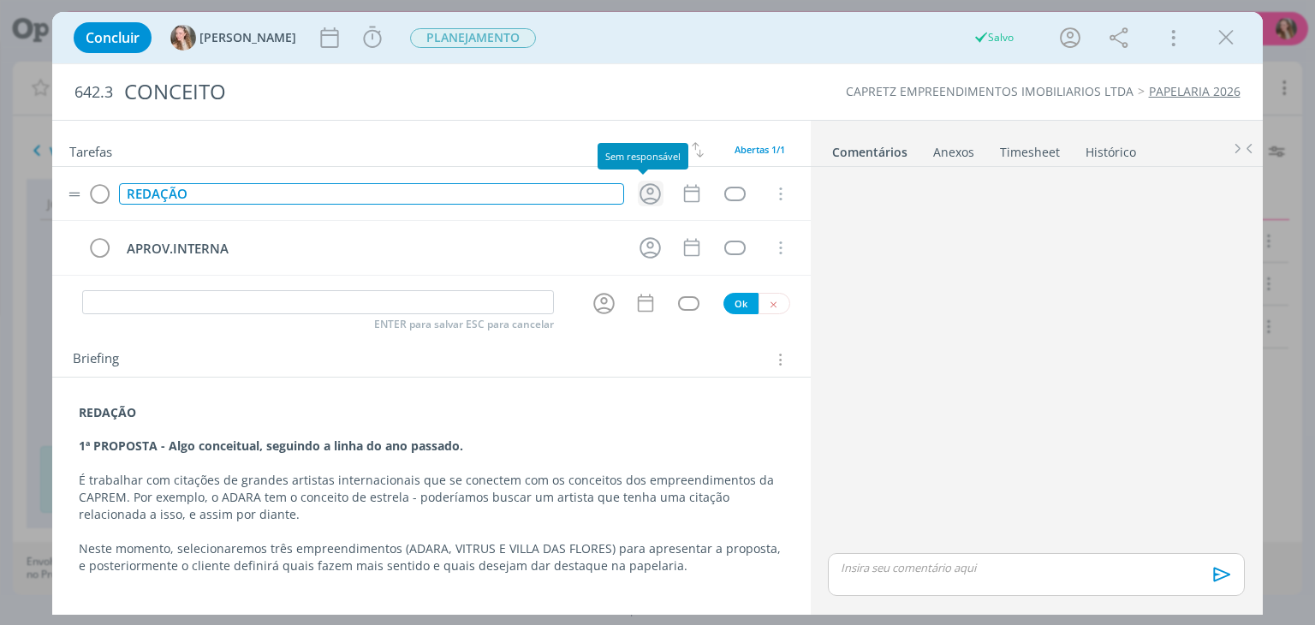
click at [638, 196] on icon "dialog" at bounding box center [650, 194] width 27 height 27
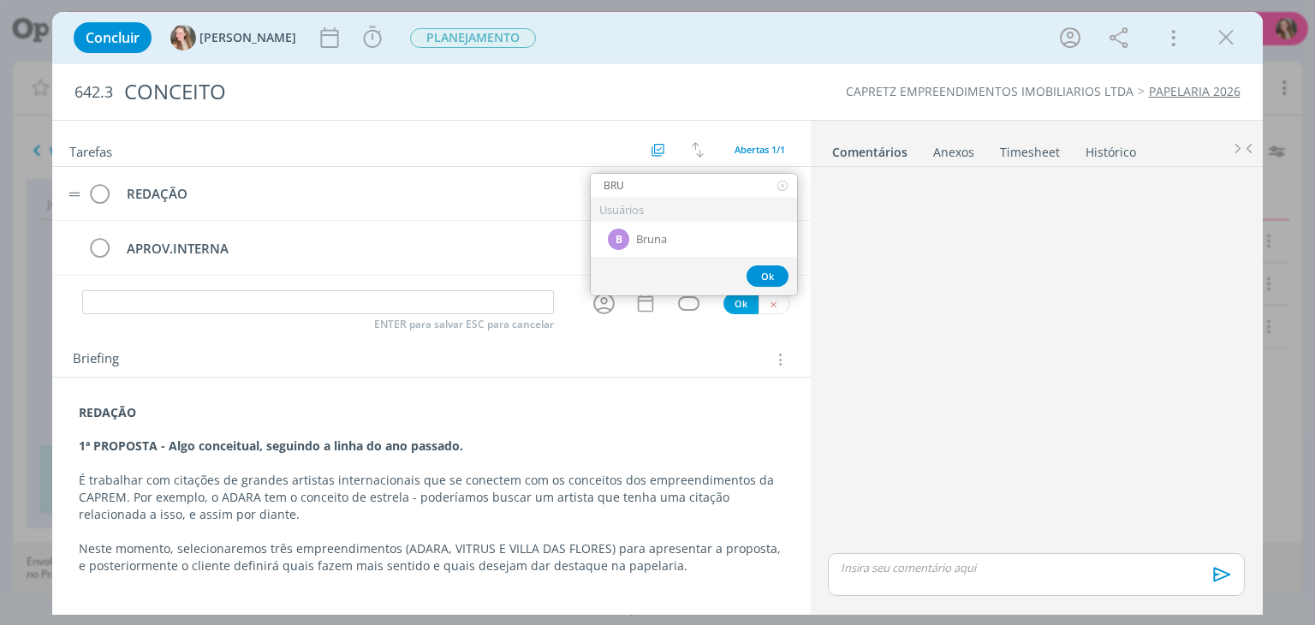
type input "BRUN"
click at [648, 241] on span "Bruna" at bounding box center [651, 240] width 31 height 14
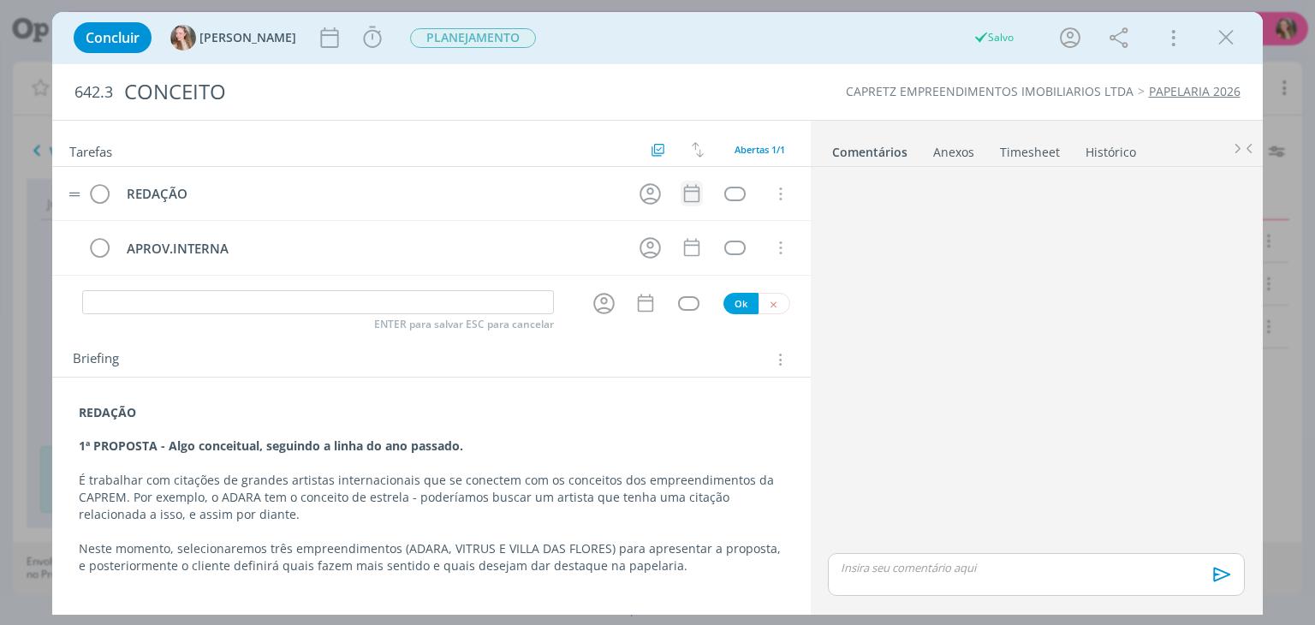
click at [686, 195] on icon "dialog" at bounding box center [692, 193] width 22 height 22
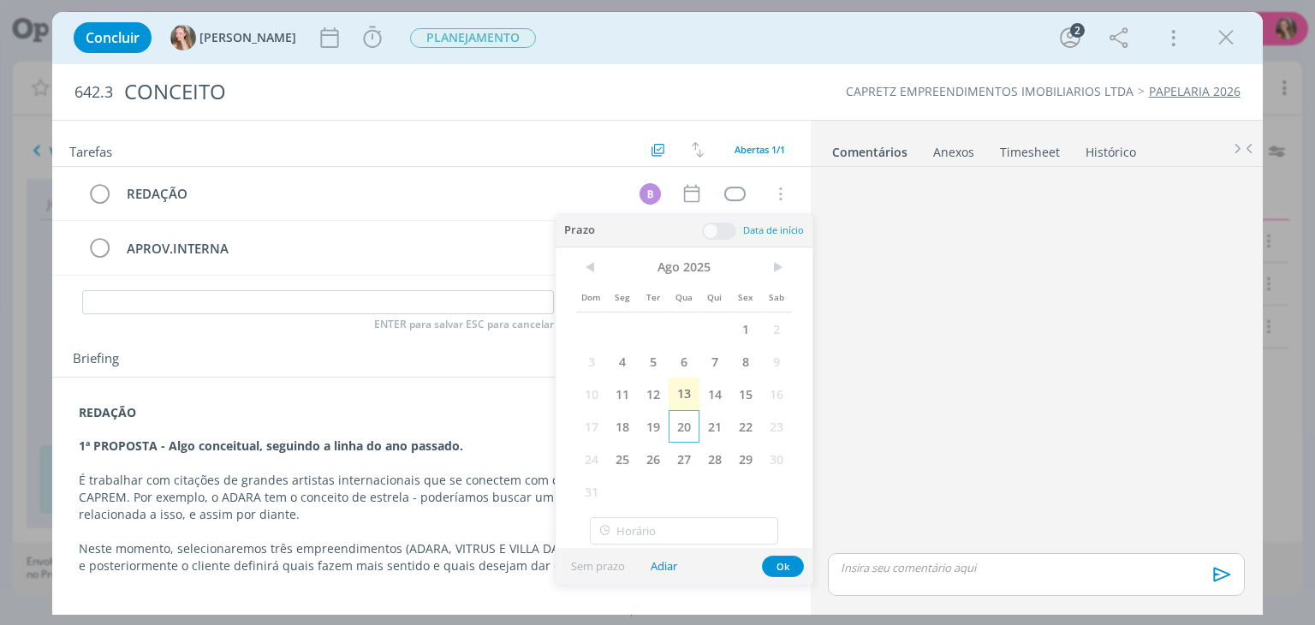
click at [692, 423] on span "20" at bounding box center [684, 426] width 31 height 33
click at [786, 563] on button "Ok" at bounding box center [783, 566] width 42 height 21
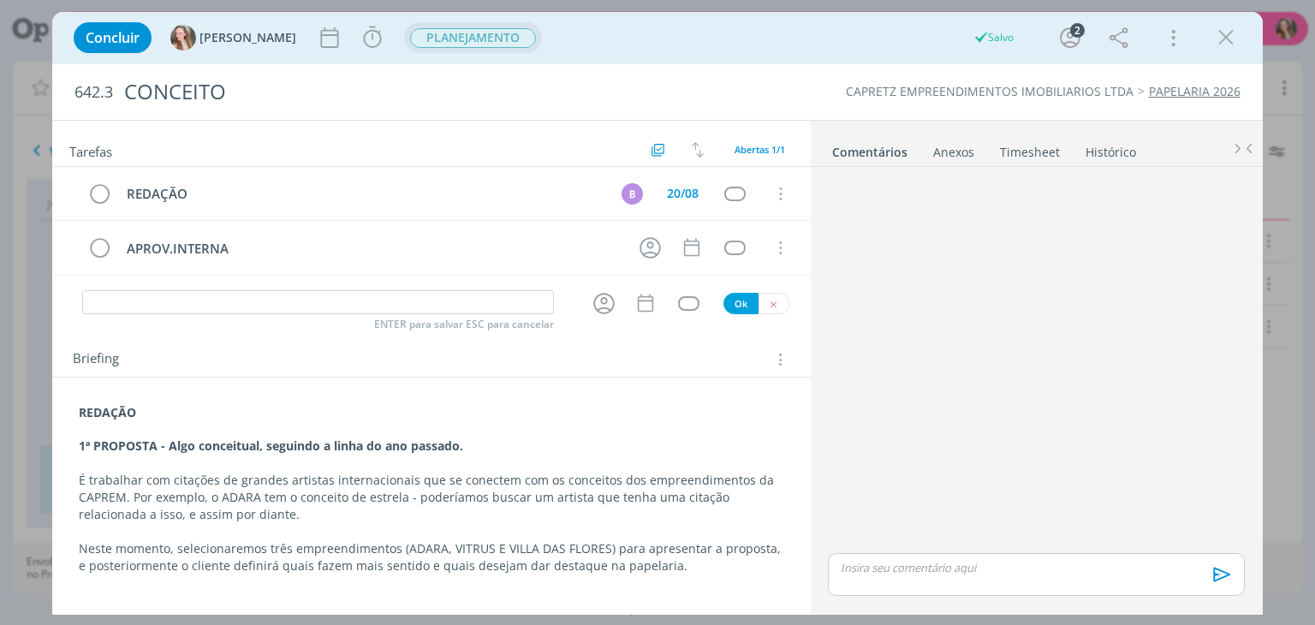
click at [432, 41] on span "PLANEJAMENTO" at bounding box center [473, 38] width 126 height 20
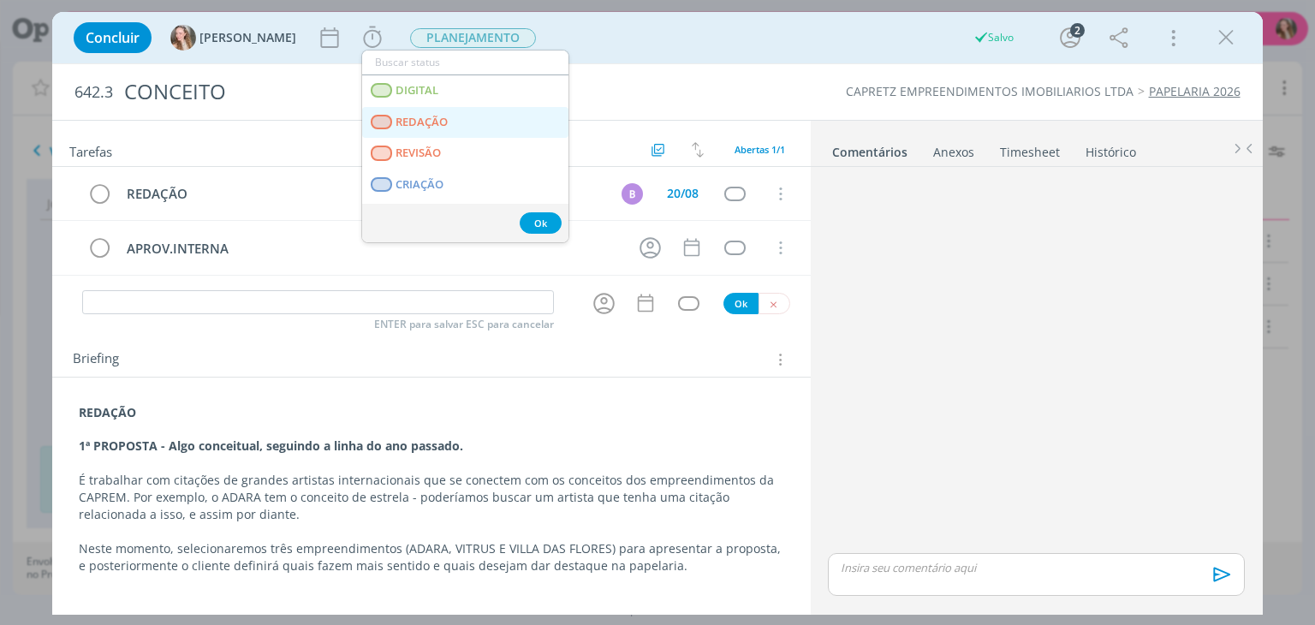
click at [438, 116] on span "REDAÇÃO" at bounding box center [422, 123] width 52 height 14
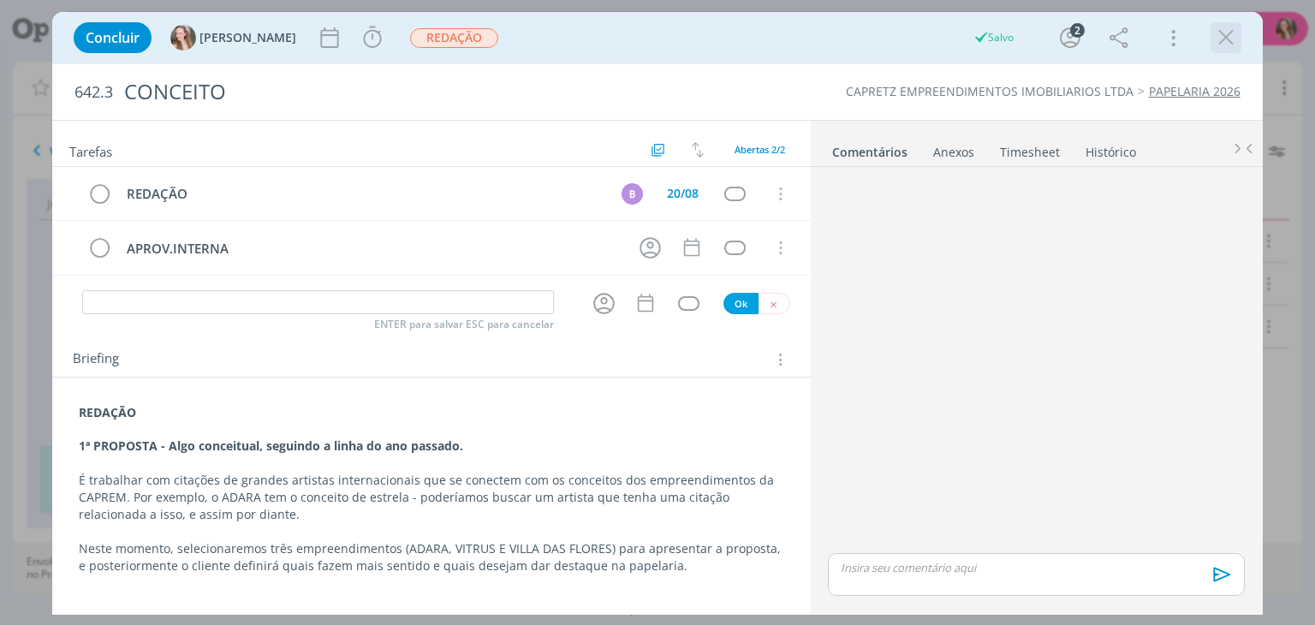
click at [1224, 45] on icon "dialog" at bounding box center [1226, 38] width 26 height 26
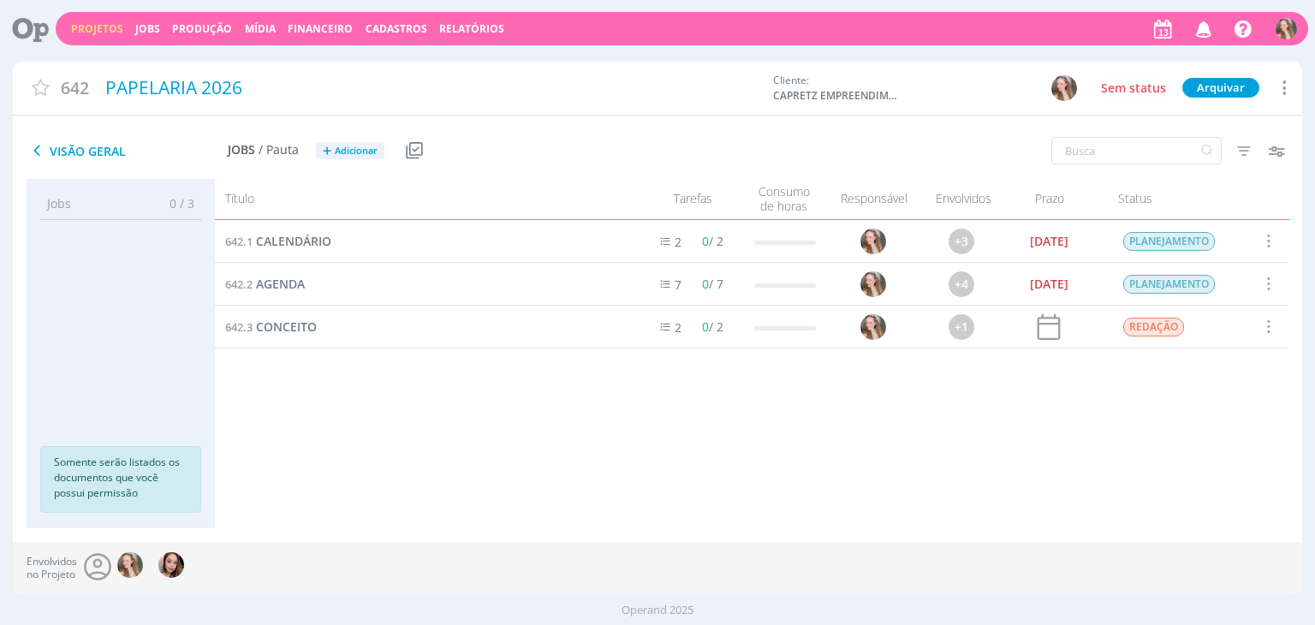
click at [1220, 21] on div "Notificações Central de Ajuda Área de Membros Implantação orientada Consultoria…" at bounding box center [1224, 29] width 148 height 31
click at [1198, 26] on icon "button" at bounding box center [1204, 28] width 30 height 29
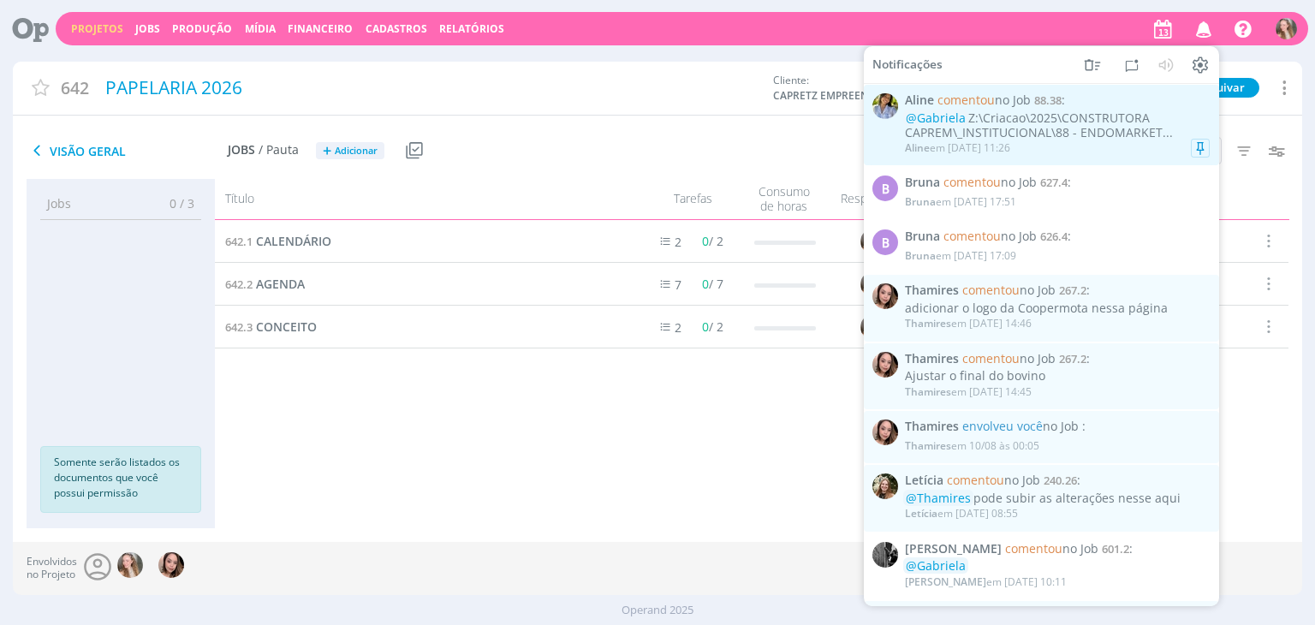
click at [1032, 129] on div "@[PERSON_NAME]:\Criacao\2025\CONSTRUTORA CAPREM\_INSTITUCIONAL\88 - ENDOMARKET.…" at bounding box center [1057, 125] width 305 height 29
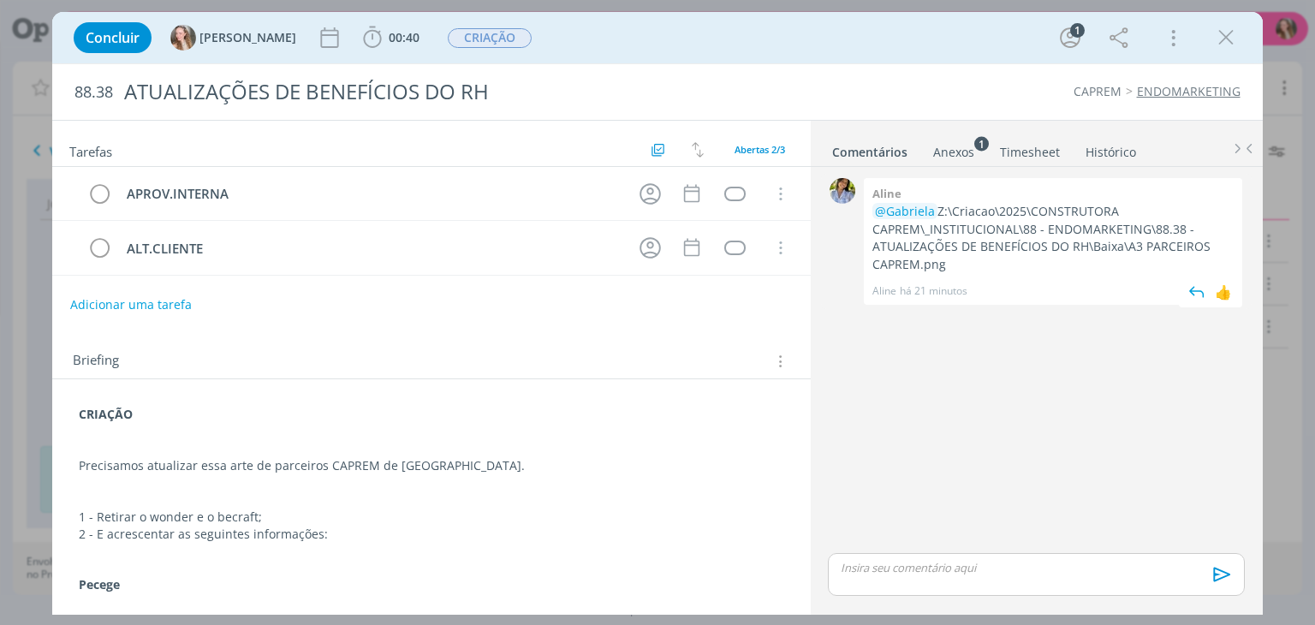
drag, startPoint x: 966, startPoint y: 264, endPoint x: 938, endPoint y: 215, distance: 56.0
click at [938, 215] on p "@[PERSON_NAME]:\Criacao\2025\CONSTRUTORA CAPREM\_INSTITUCIONAL\88 - ENDOMARKETI…" at bounding box center [1052, 238] width 361 height 70
copy p "Z:\Criacao\2025\CONSTRUTORA CAPREM\_INSTITUCIONAL\88 - ENDOMARKETING\88.38 - AT…"
click at [1219, 42] on icon "dialog" at bounding box center [1226, 38] width 26 height 26
